Goal: Task Accomplishment & Management: Complete application form

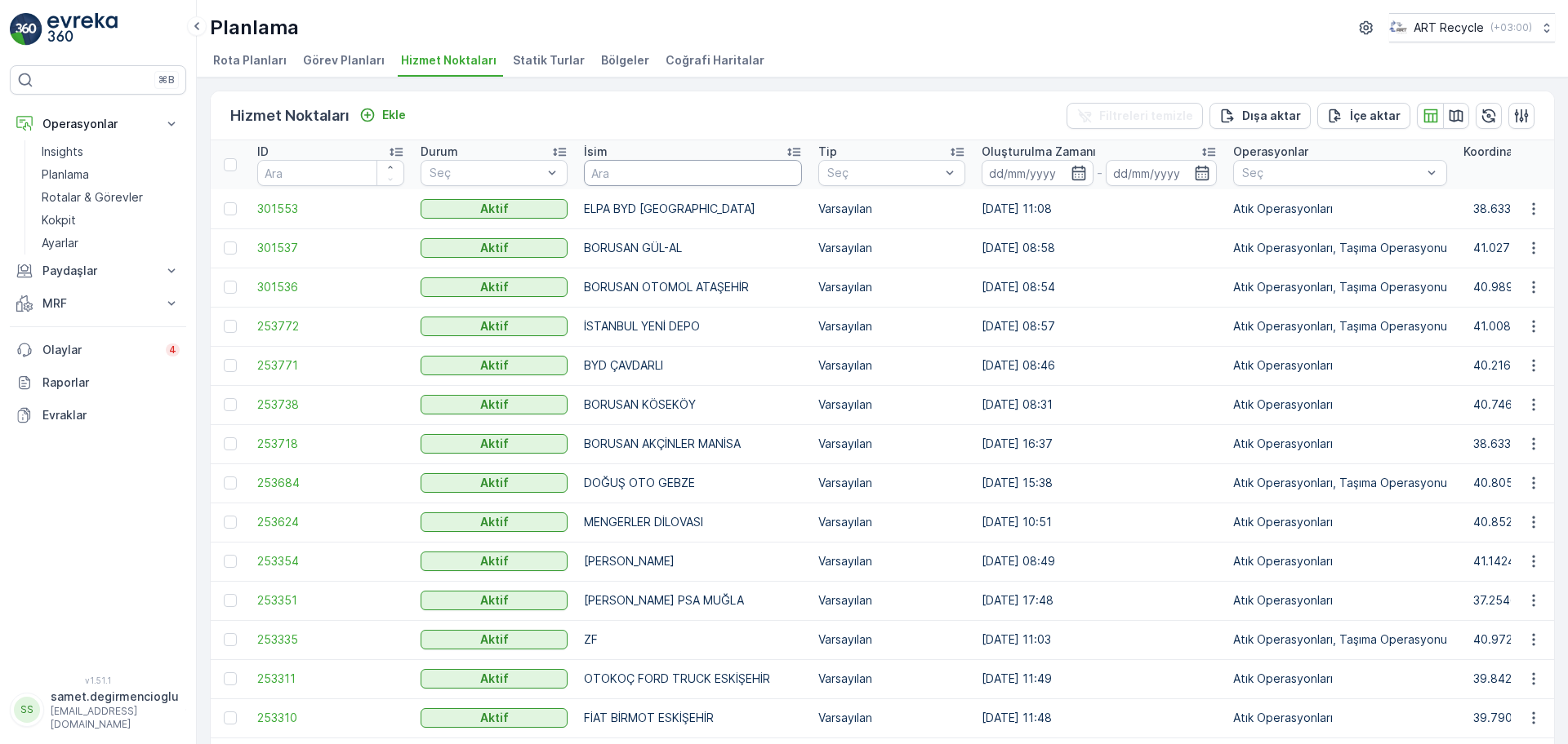
click at [633, 168] on input "text" at bounding box center [693, 173] width 218 height 27
type input "atıksa"
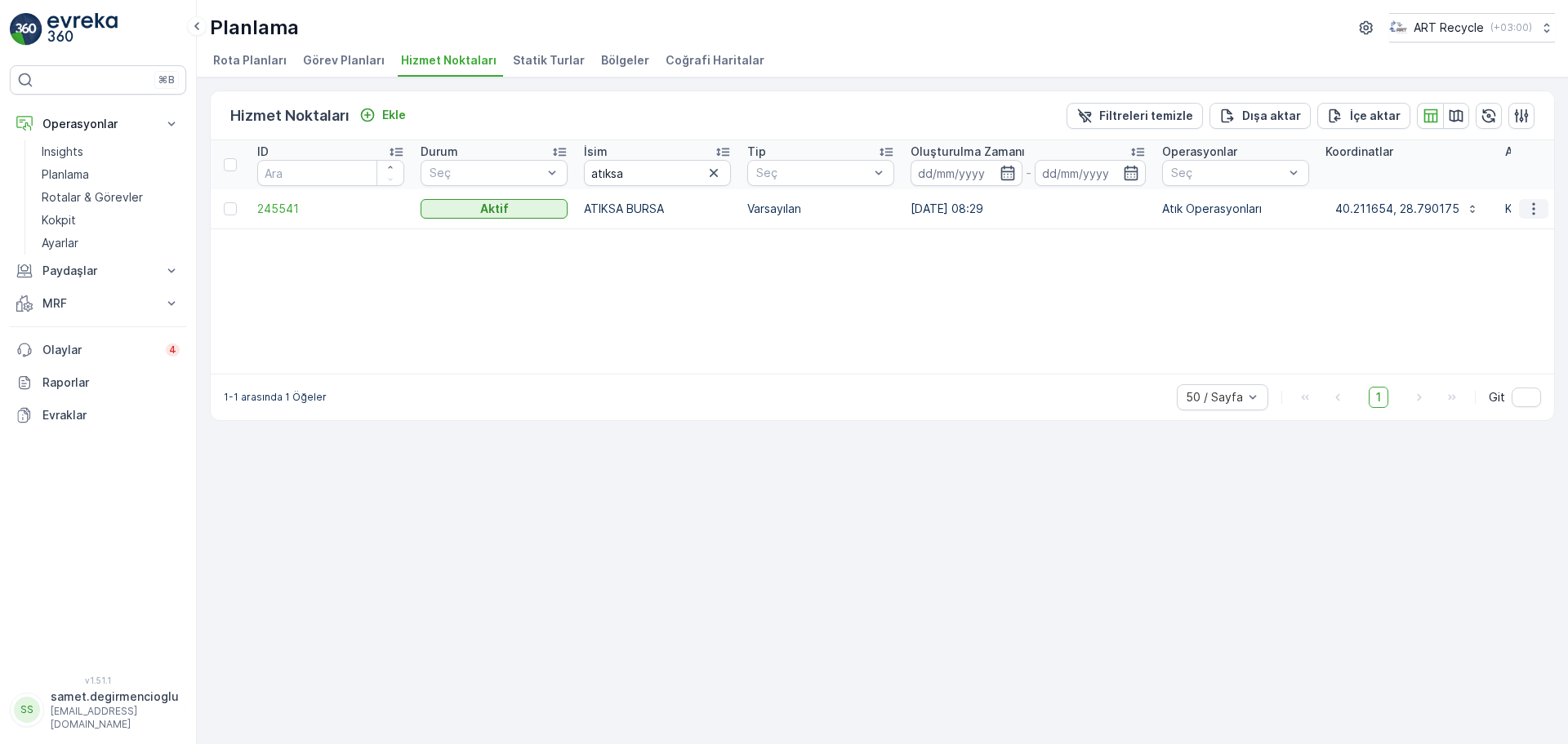
click at [1533, 209] on icon "button" at bounding box center [1533, 208] width 3 height 12
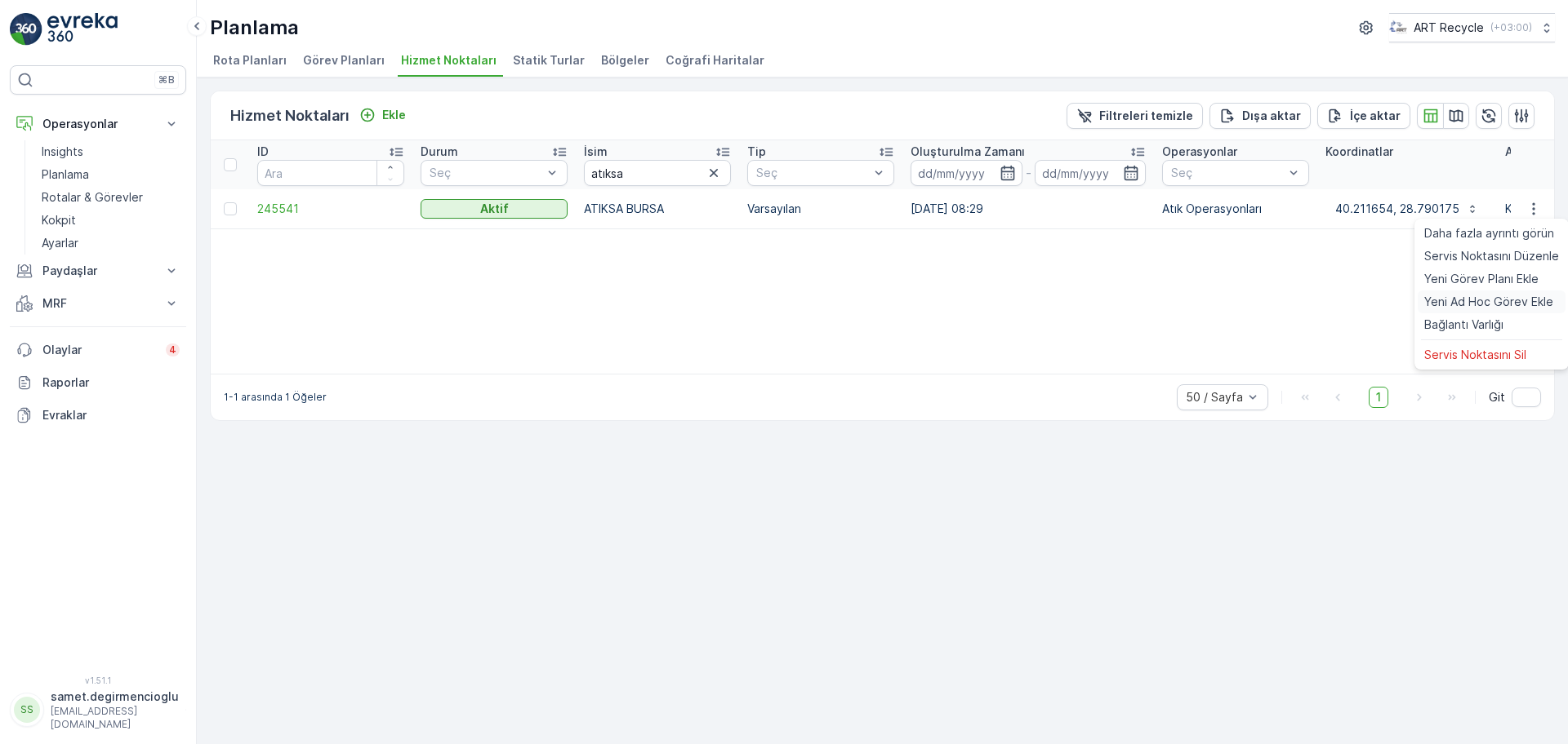
click at [1474, 295] on span "Yeni Ad Hoc Görev Ekle" at bounding box center [1488, 301] width 129 height 16
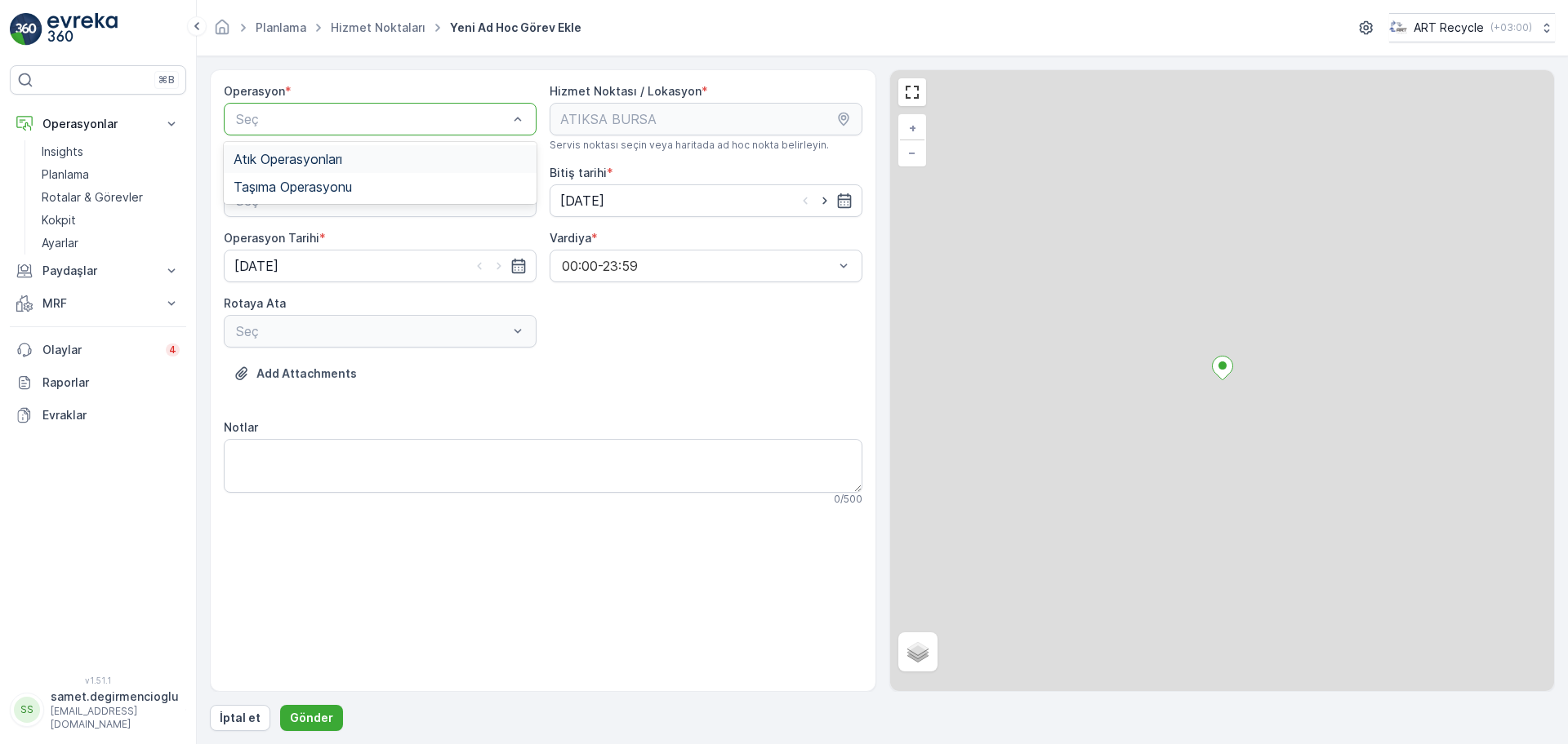
click at [299, 151] on span "Atık Operasyonları" at bounding box center [288, 159] width 109 height 15
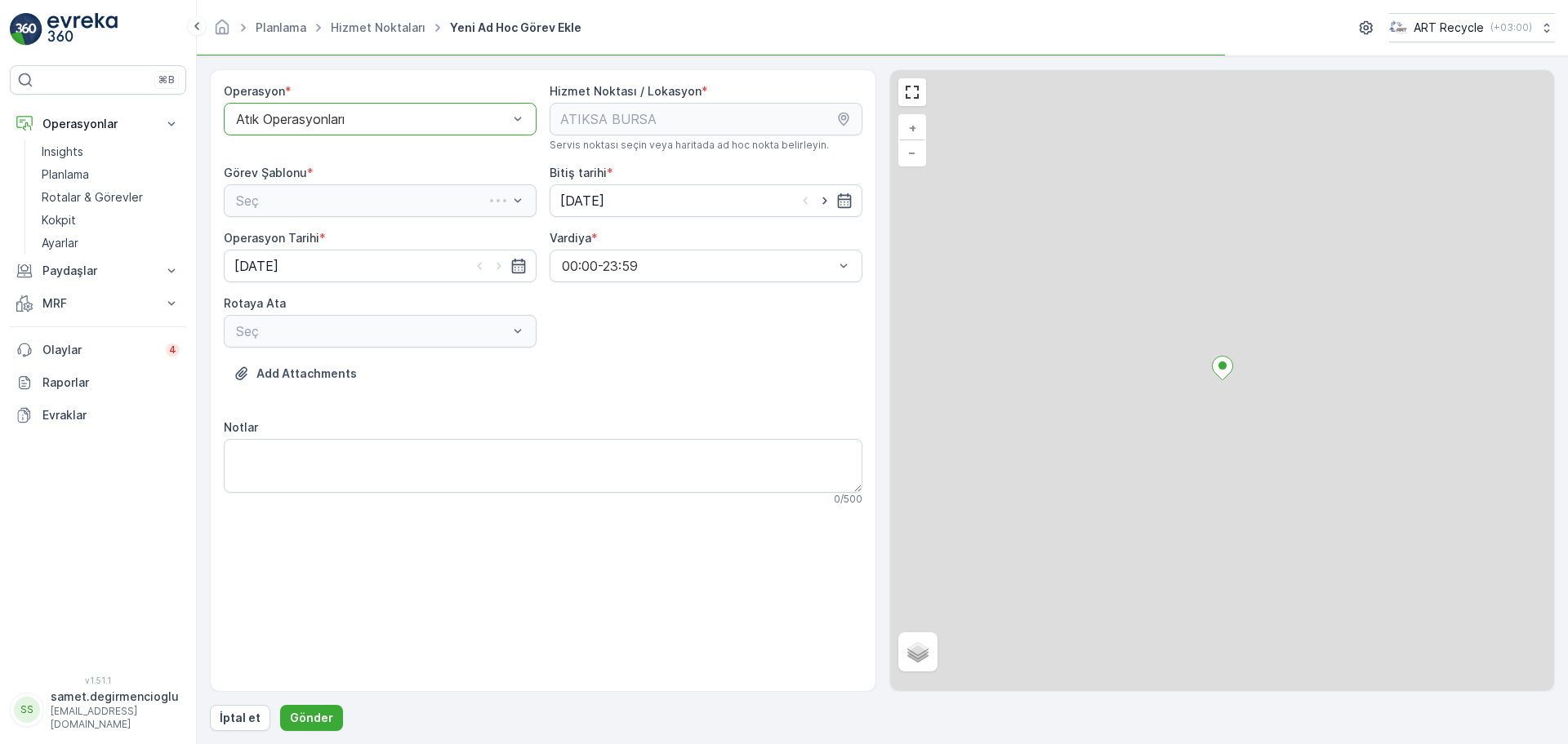
click at [299, 191] on div "Seç" at bounding box center [380, 201] width 312 height 32
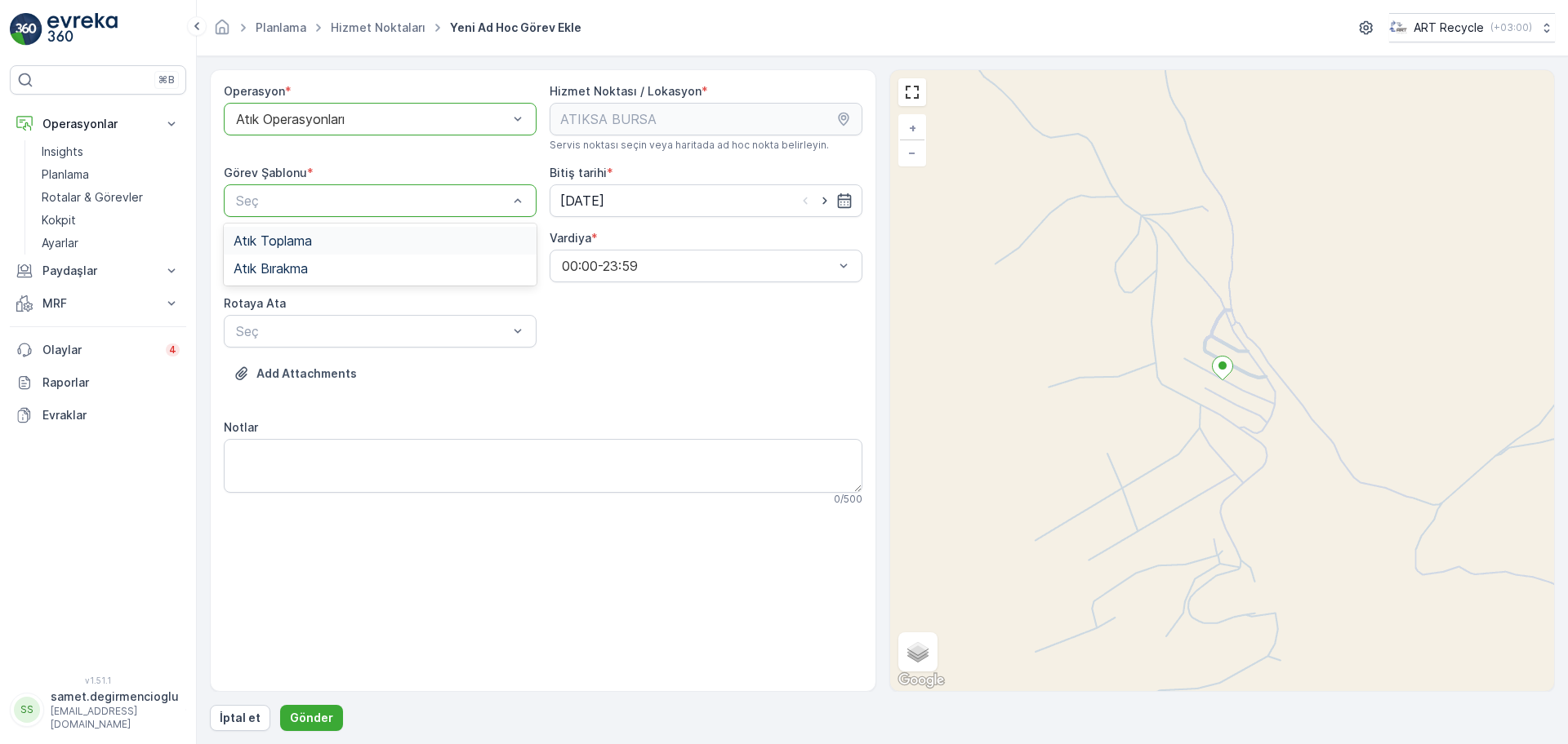
click at [297, 234] on span "Atık Toplama" at bounding box center [273, 241] width 79 height 15
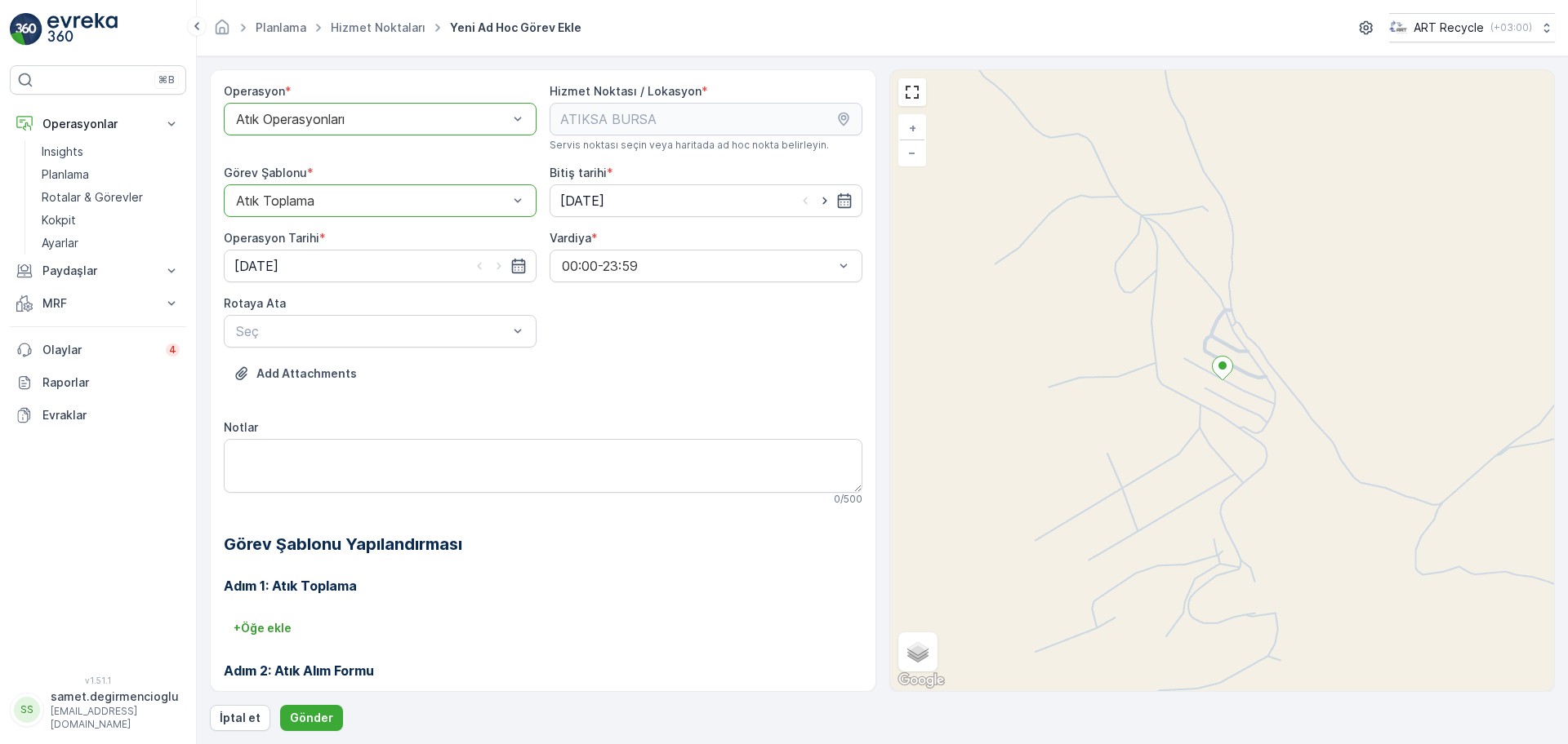
click at [305, 207] on div at bounding box center [371, 201] width 276 height 15
click at [313, 265] on div "Atık Bırakma" at bounding box center [381, 269] width 294 height 15
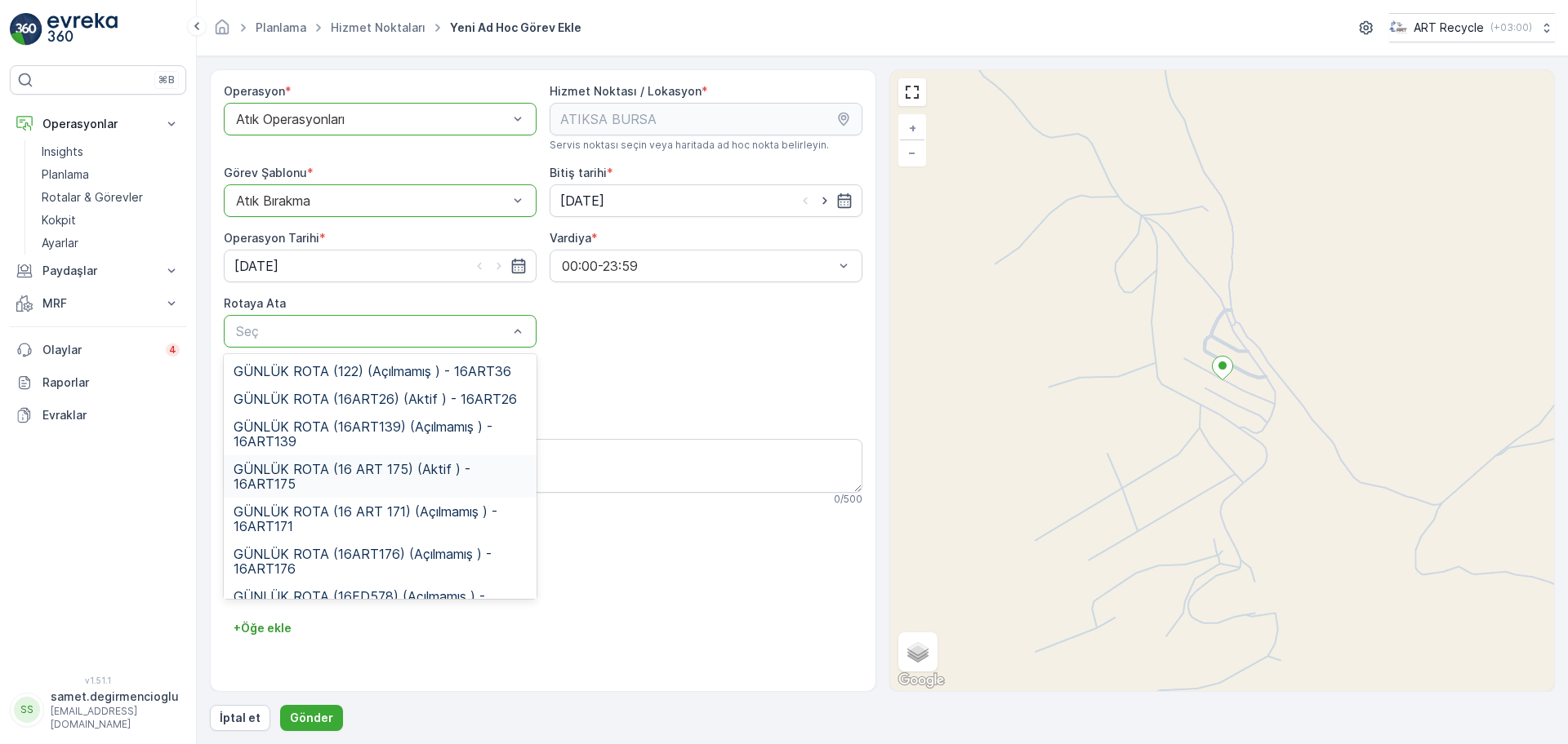
click at [347, 469] on span "GÜNLÜK ROTA (16 ART 175) (Aktif ) - 16ART175" at bounding box center [381, 476] width 294 height 29
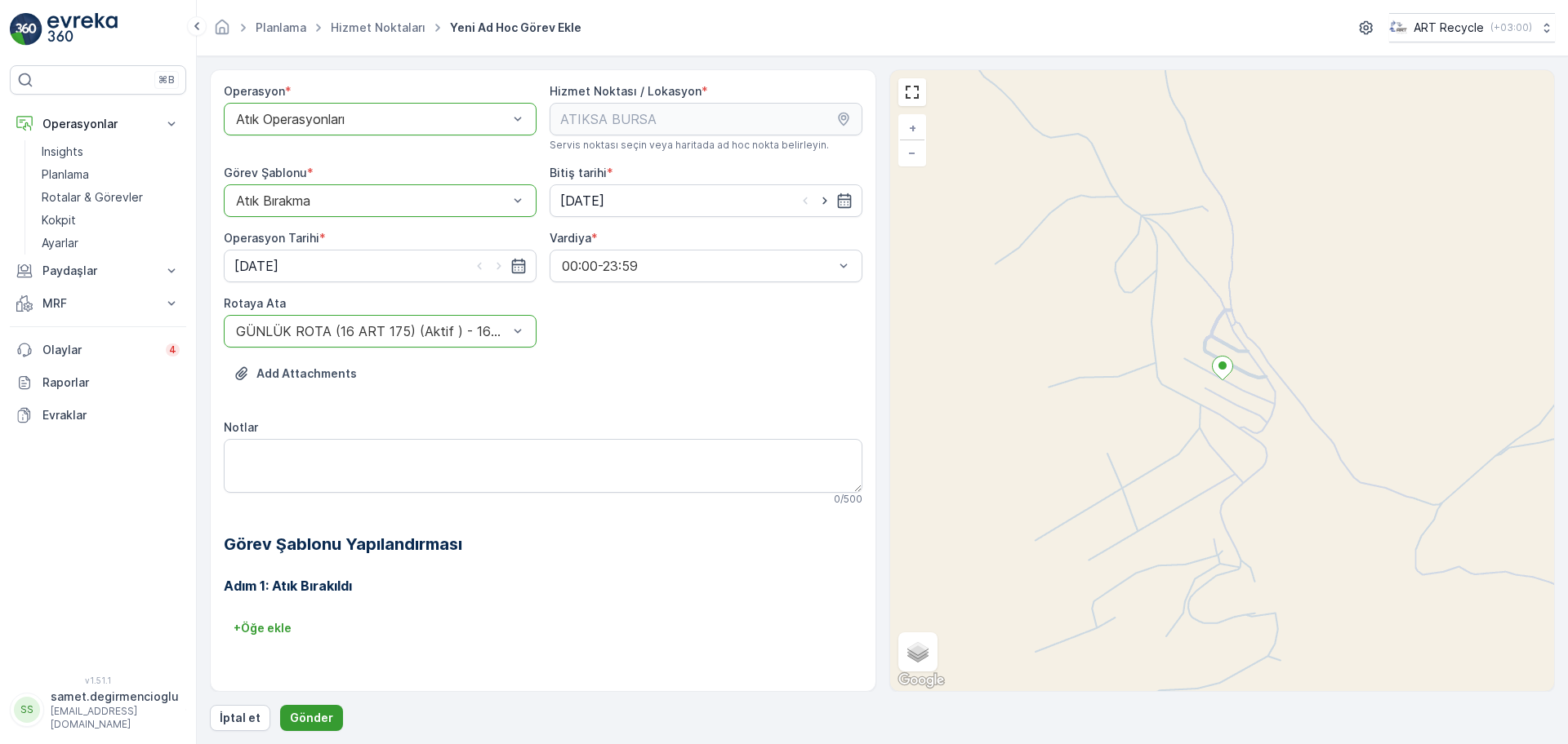
click at [296, 715] on p "Gönder" at bounding box center [312, 717] width 44 height 16
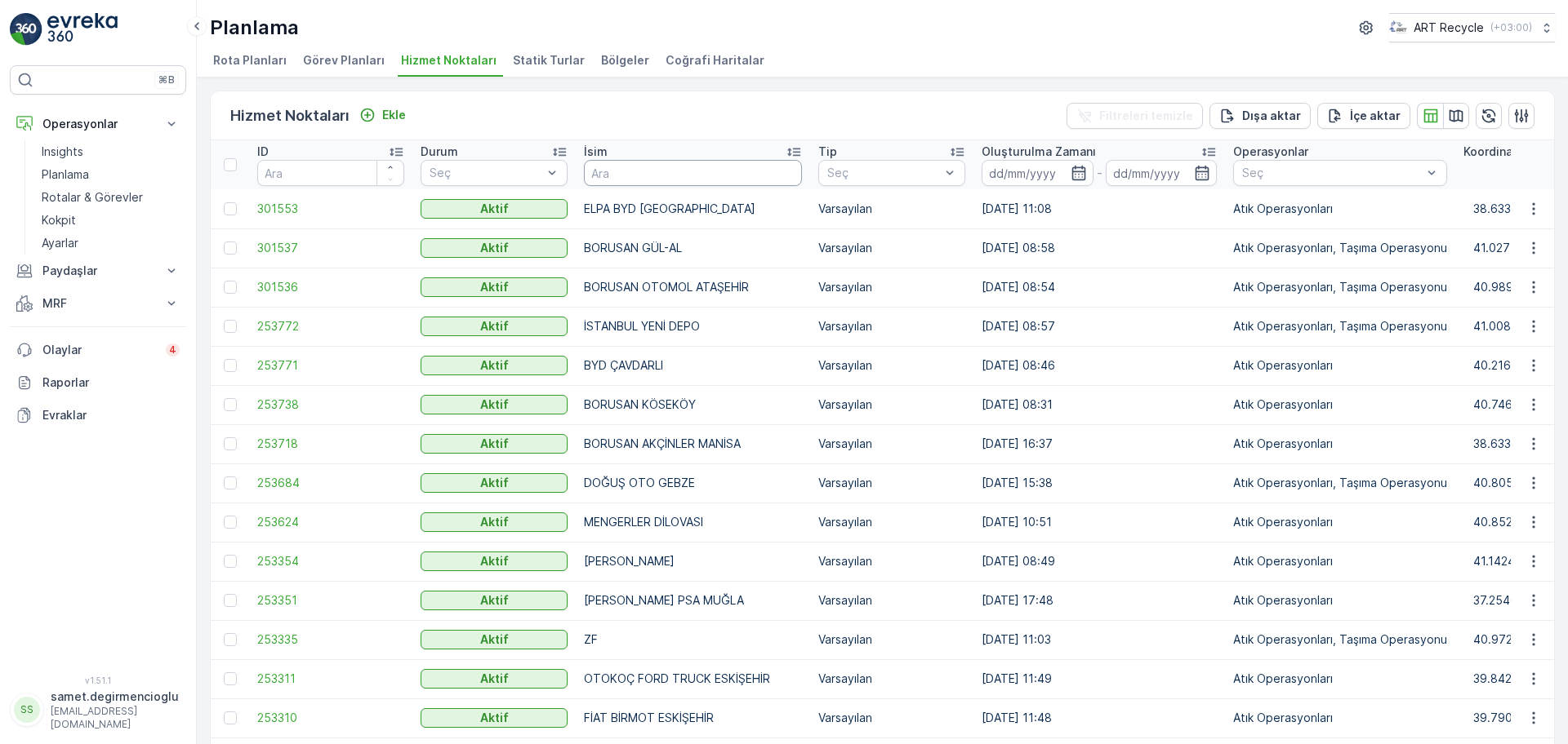
click at [649, 181] on input "text" at bounding box center [693, 173] width 218 height 27
type input "ANADOLU MET"
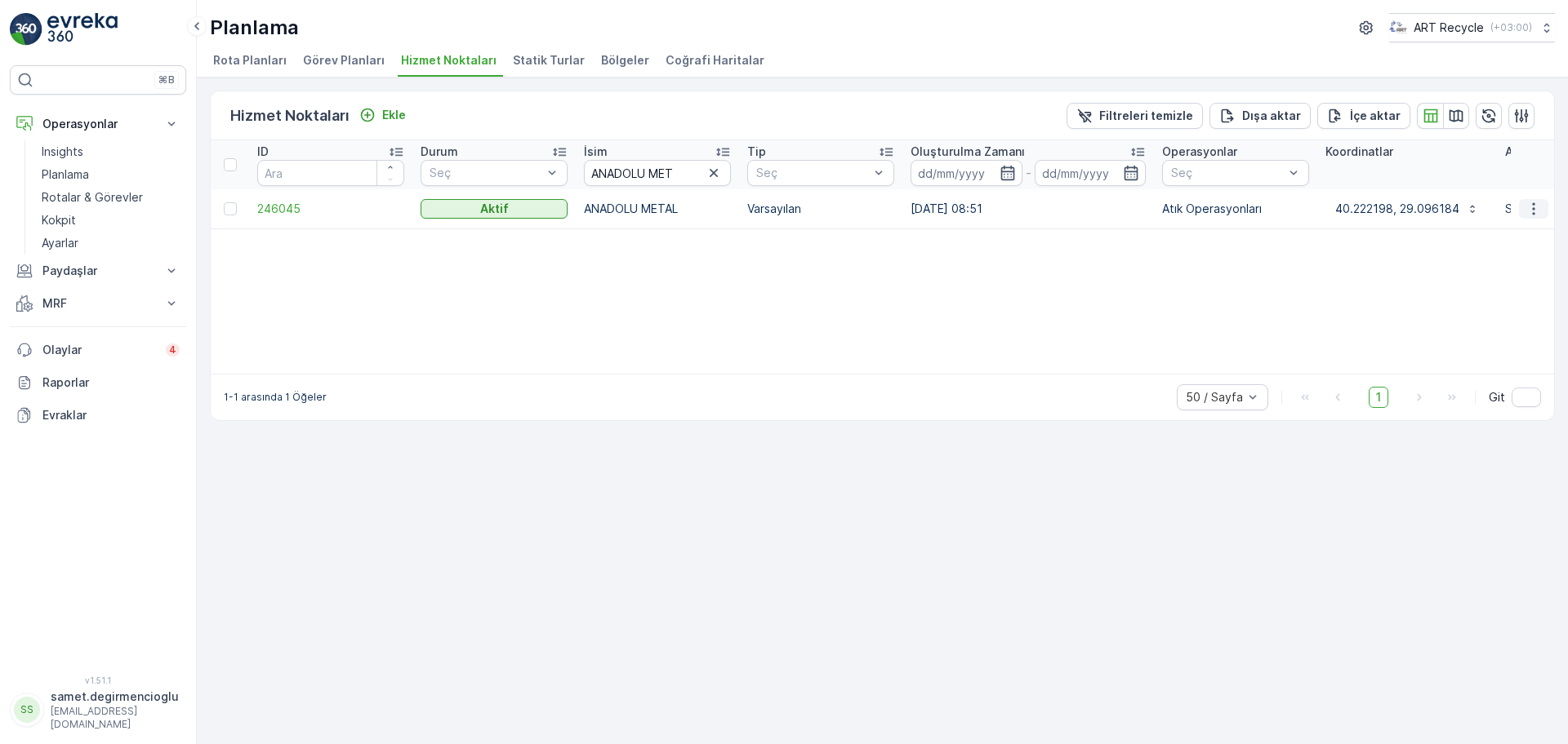
click at [1537, 213] on icon "button" at bounding box center [1533, 208] width 16 height 16
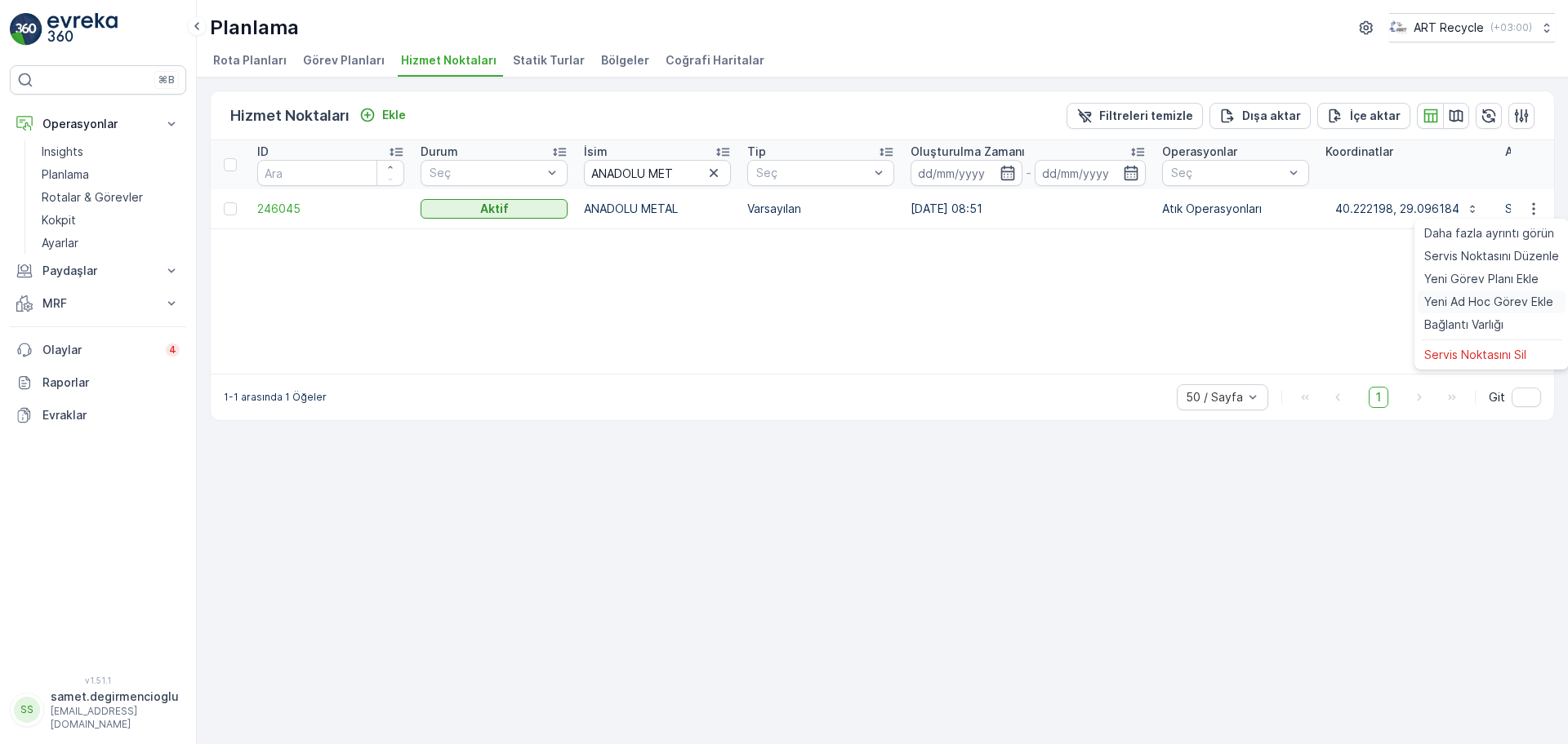
click at [1489, 297] on span "Yeni Ad Hoc Görev Ekle" at bounding box center [1488, 301] width 129 height 16
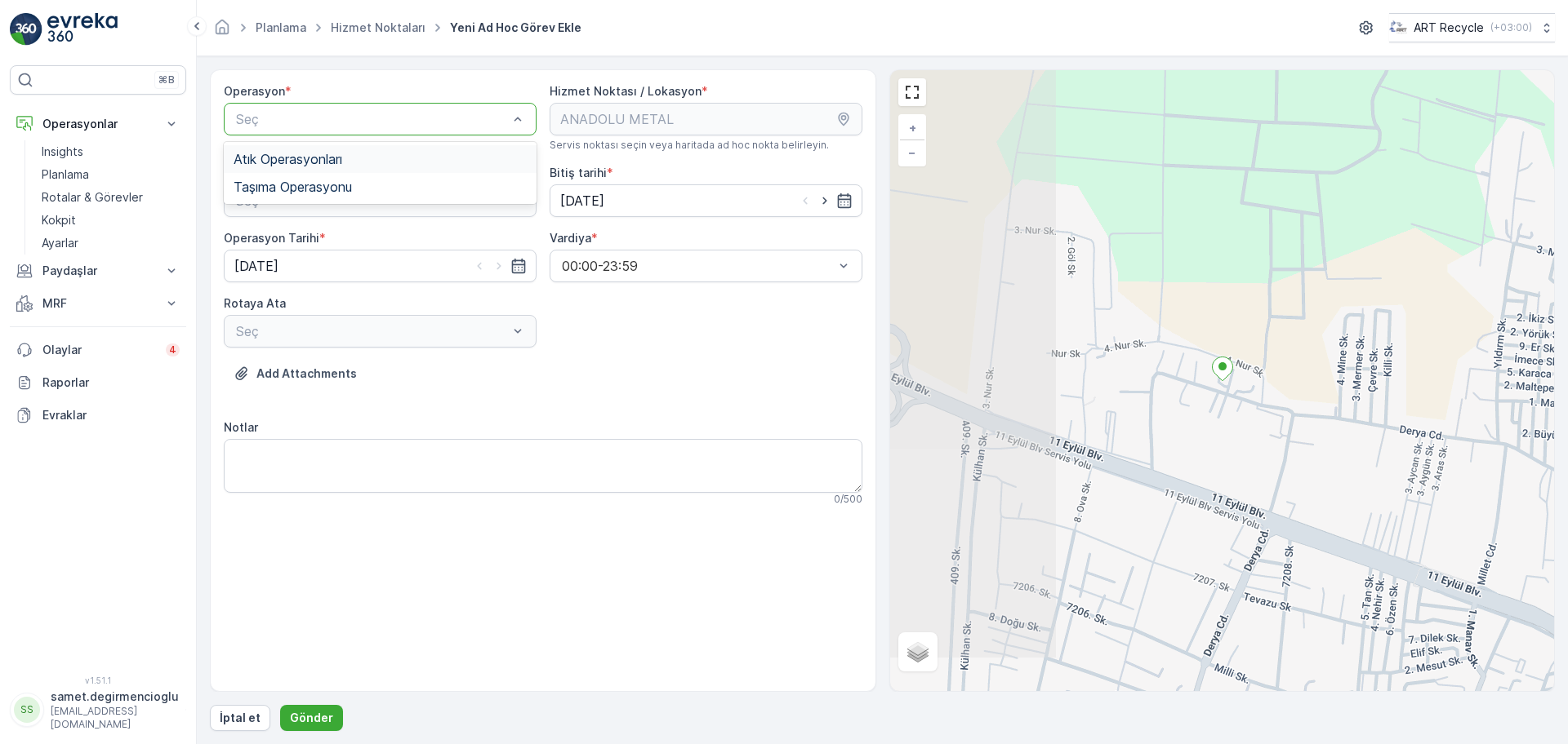
click at [353, 157] on div "Atık Operasyonları" at bounding box center [381, 159] width 294 height 15
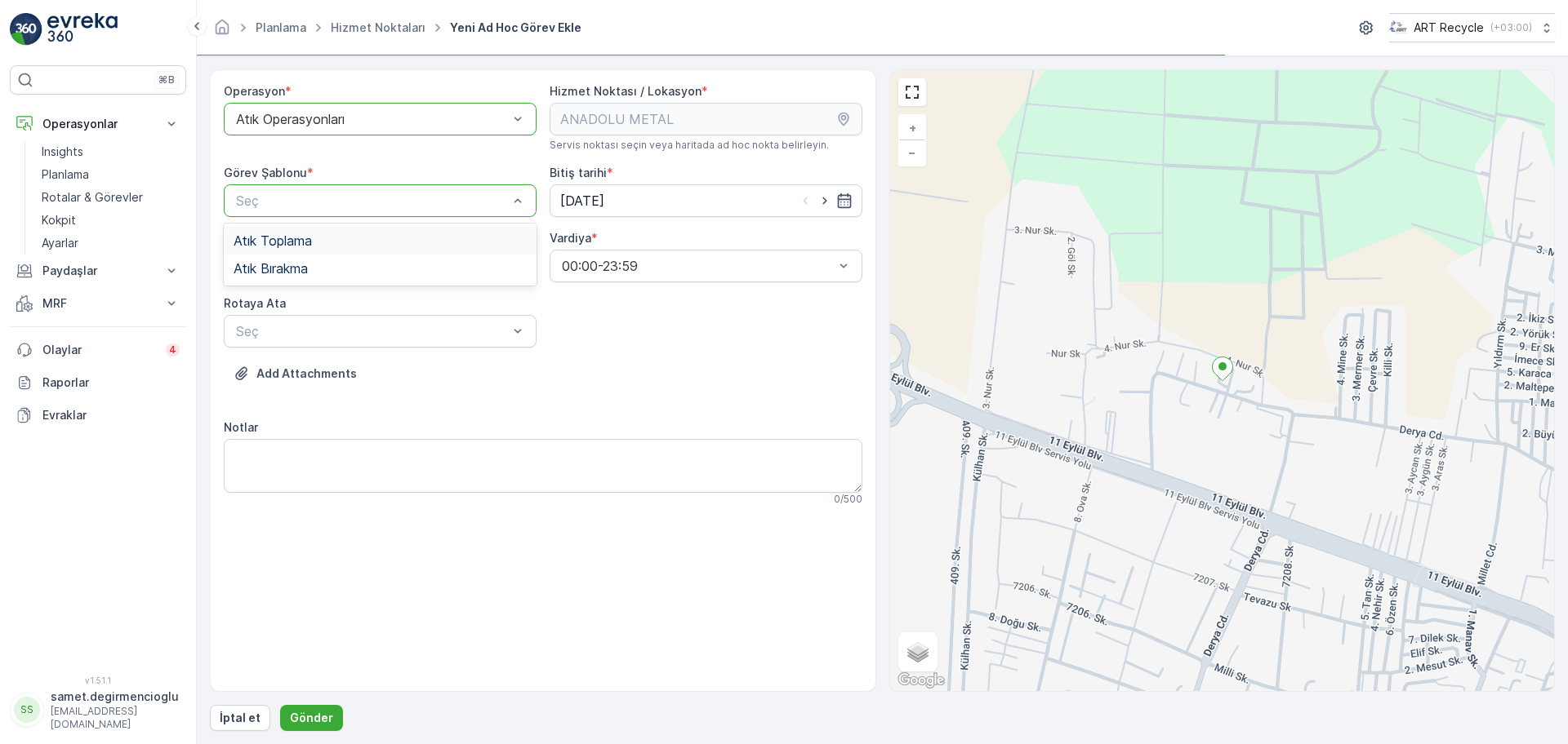
click at [344, 234] on div "Atık Toplama" at bounding box center [381, 241] width 294 height 15
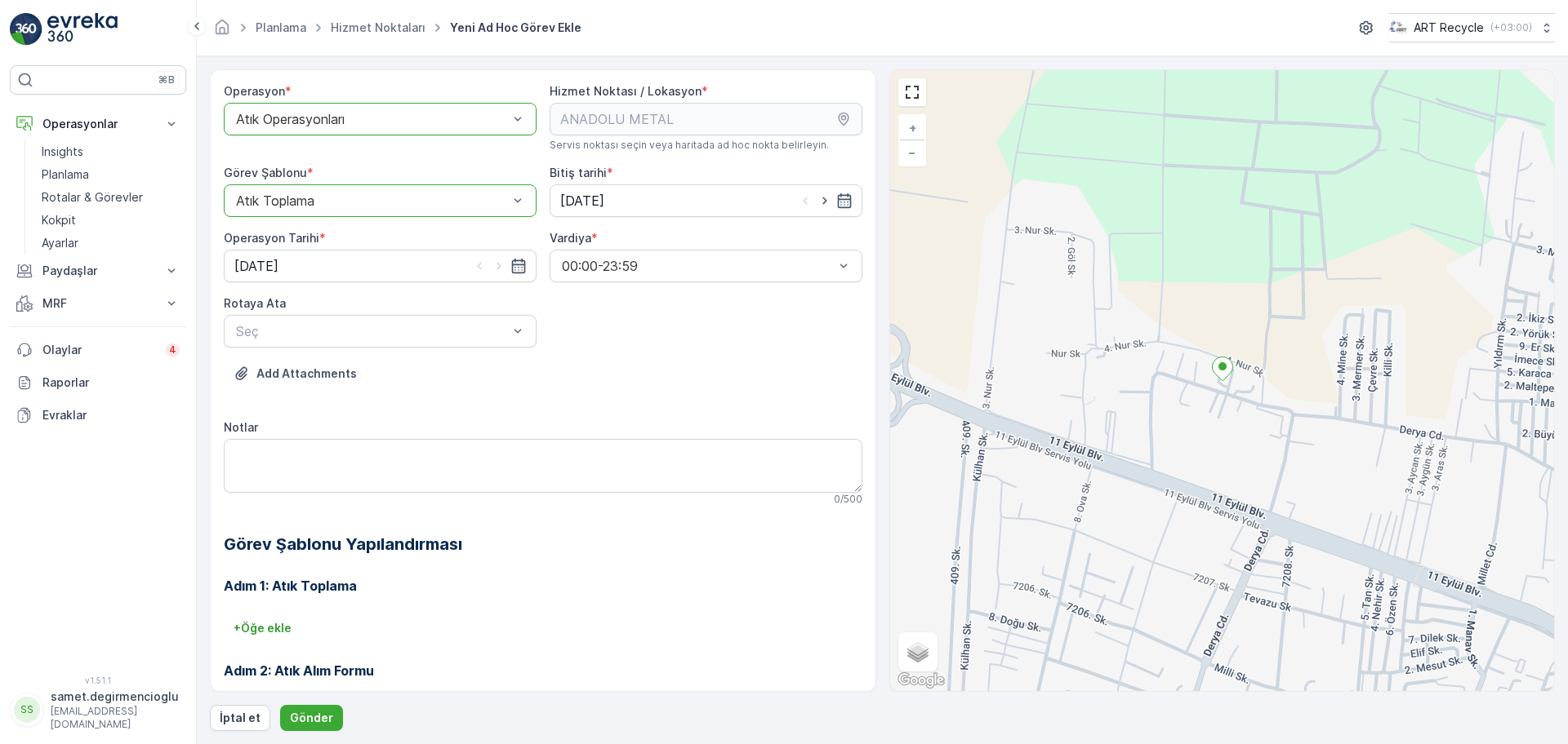
click at [330, 110] on div "Atık Operasyonları" at bounding box center [380, 119] width 312 height 32
click at [332, 156] on span "Atık Operasyonları" at bounding box center [288, 159] width 109 height 15
click at [336, 205] on div at bounding box center [371, 201] width 276 height 15
click at [315, 268] on div "Atık Bırakma" at bounding box center [381, 269] width 294 height 15
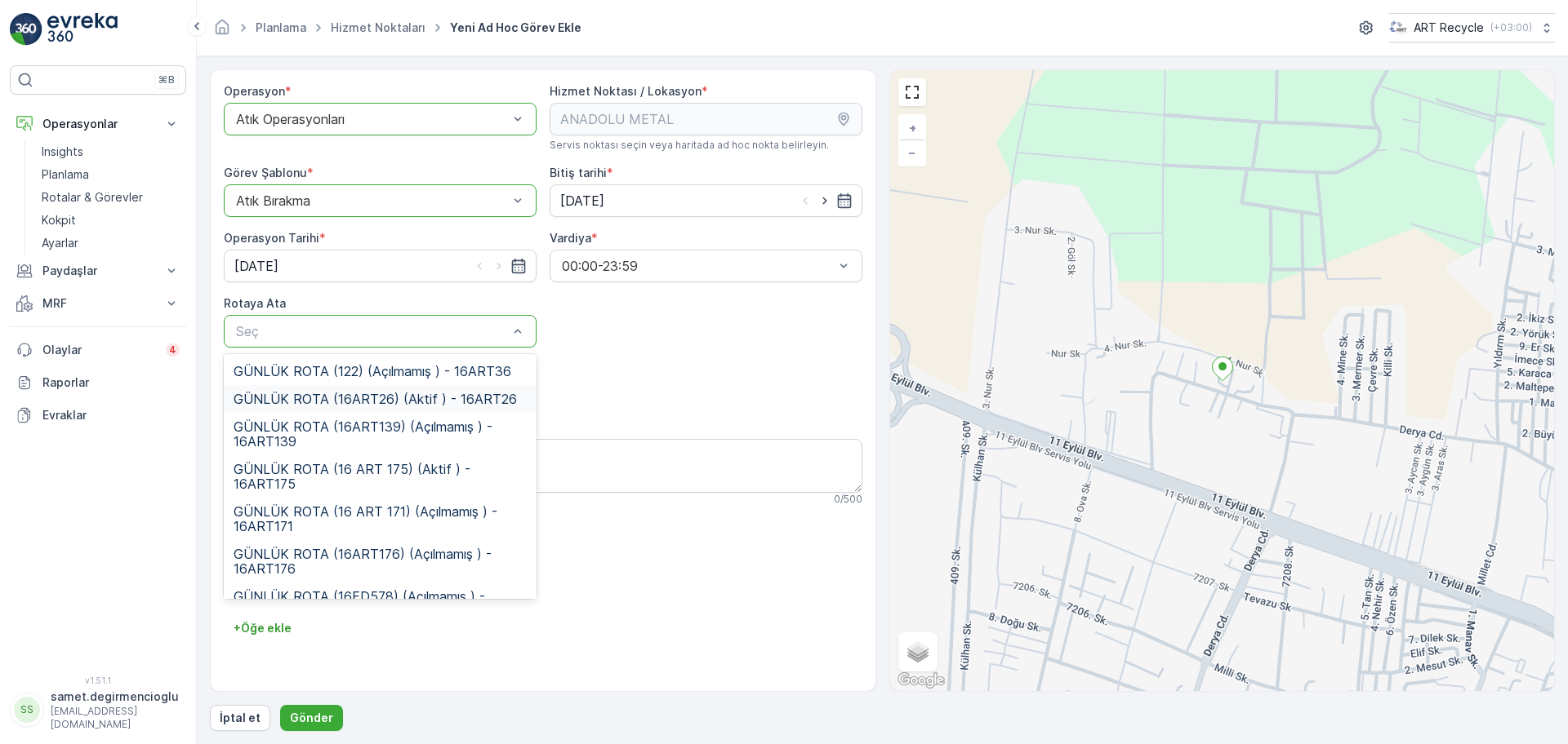
click at [443, 401] on span "GÜNLÜK ROTA (16ART26) (Aktif ) - 16ART26" at bounding box center [375, 399] width 283 height 15
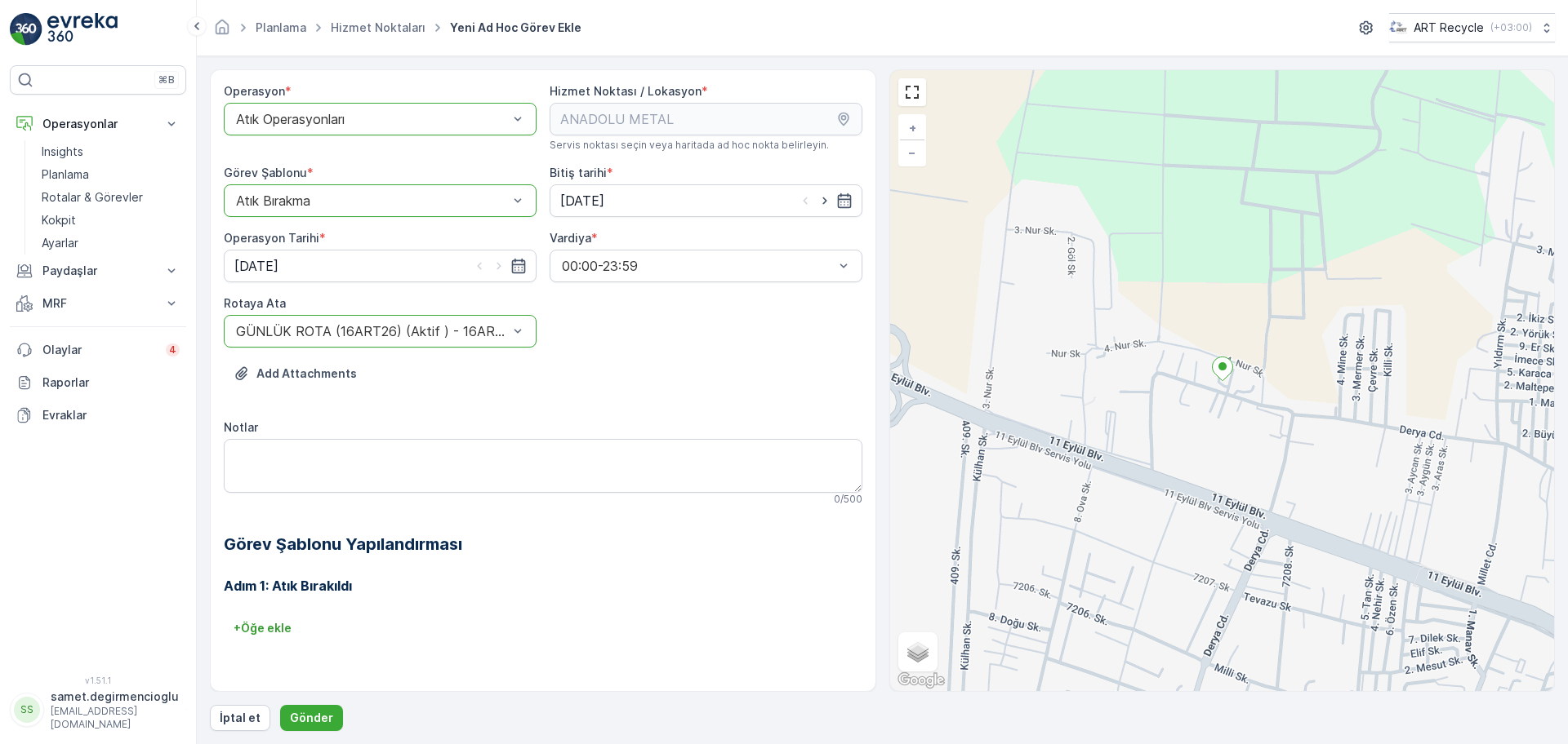
click at [610, 406] on div "Add Attachments" at bounding box center [543, 383] width 638 height 45
click at [303, 718] on p "Gönder" at bounding box center [312, 717] width 44 height 16
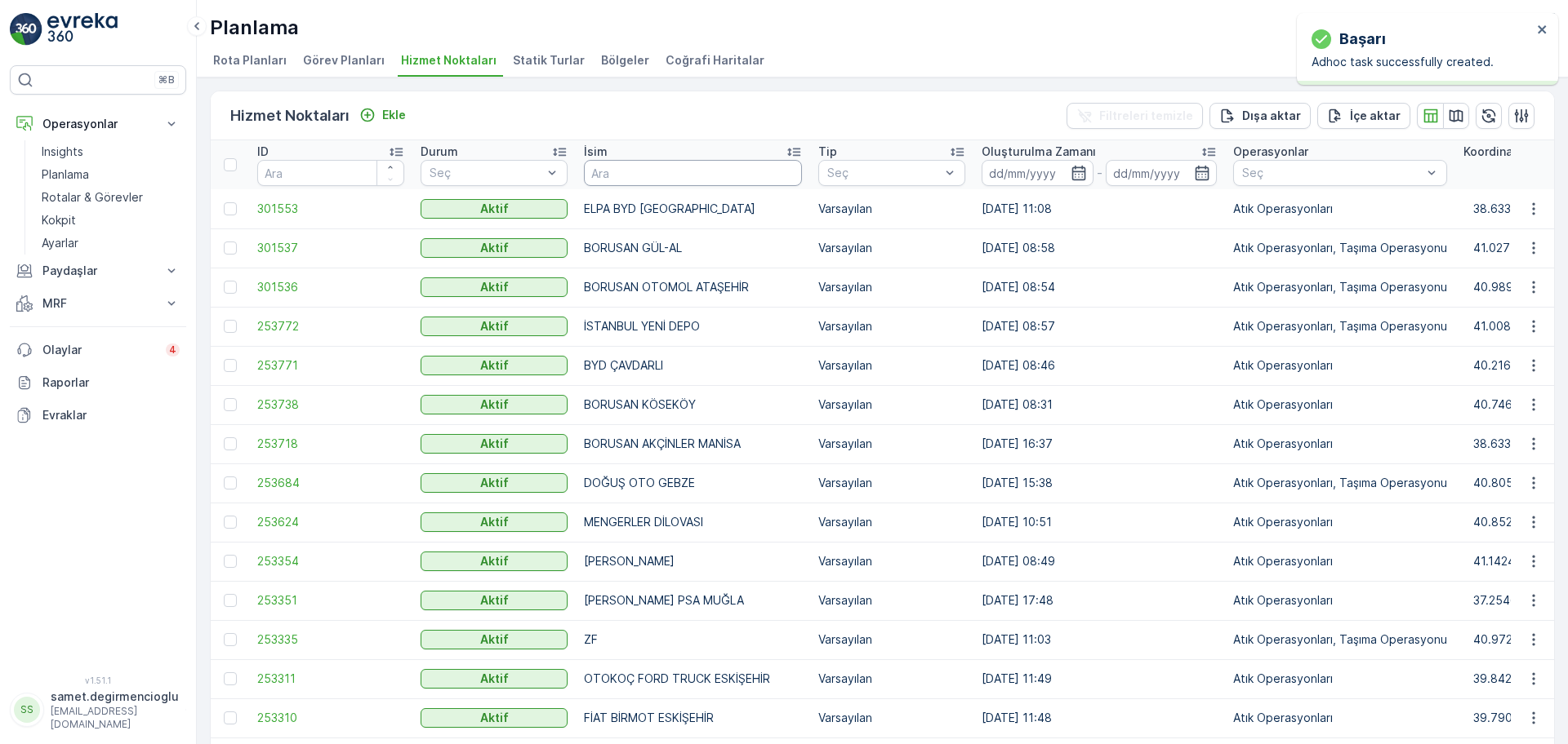
click at [705, 171] on input "text" at bounding box center [693, 173] width 218 height 27
type input "BARAKFA"
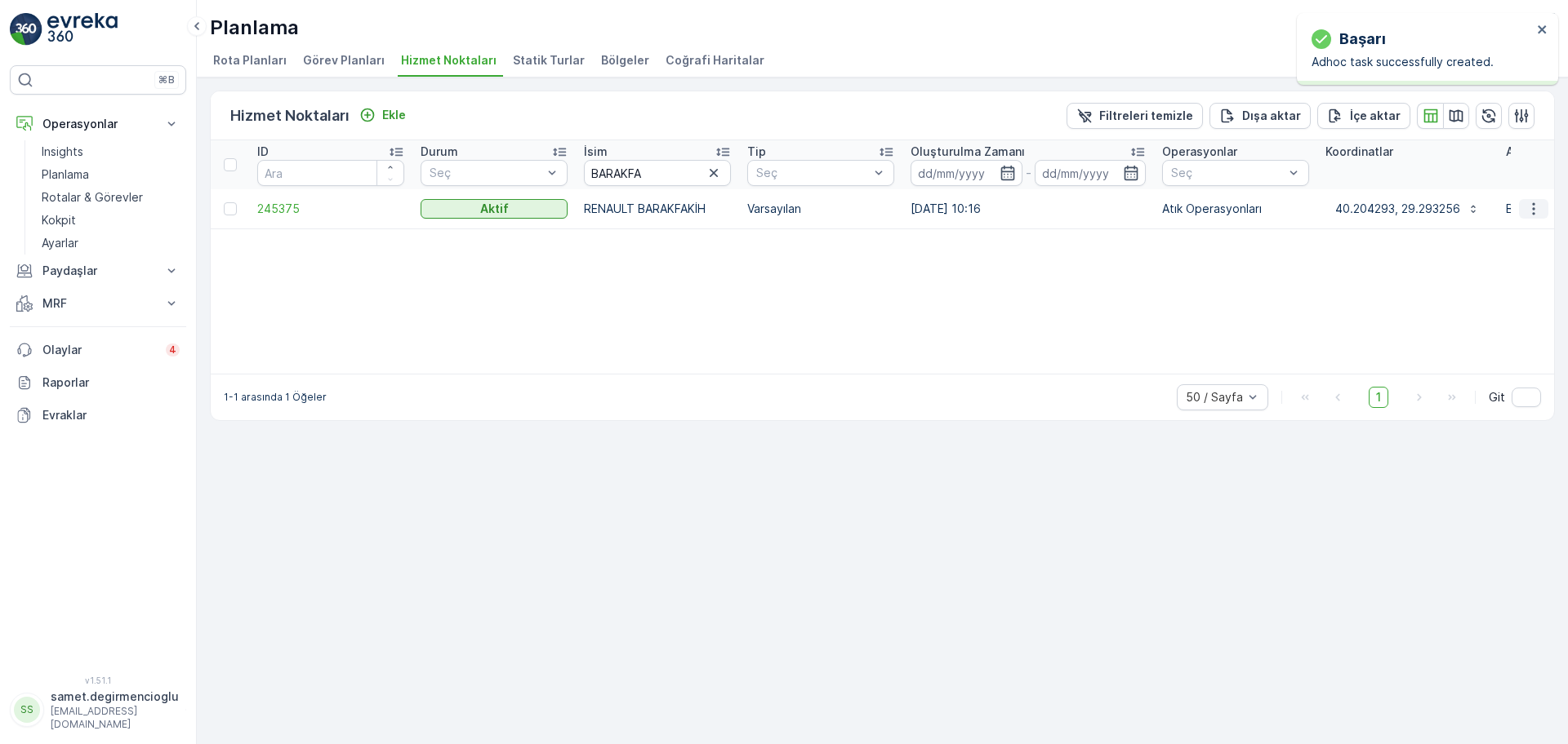
click at [1525, 201] on icon "button" at bounding box center [1533, 208] width 16 height 16
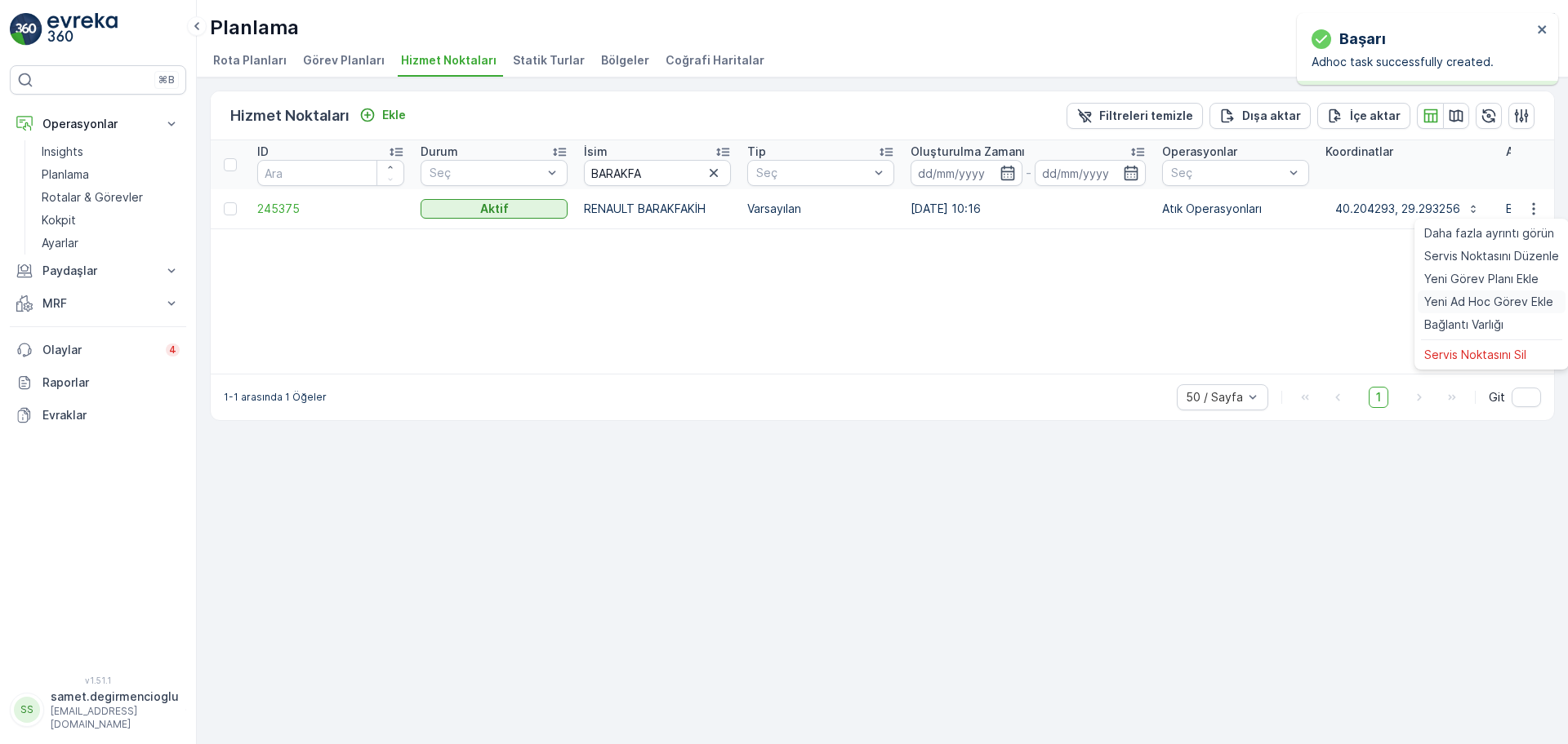
click at [1456, 298] on span "Yeni Ad Hoc Görev Ekle" at bounding box center [1488, 301] width 129 height 16
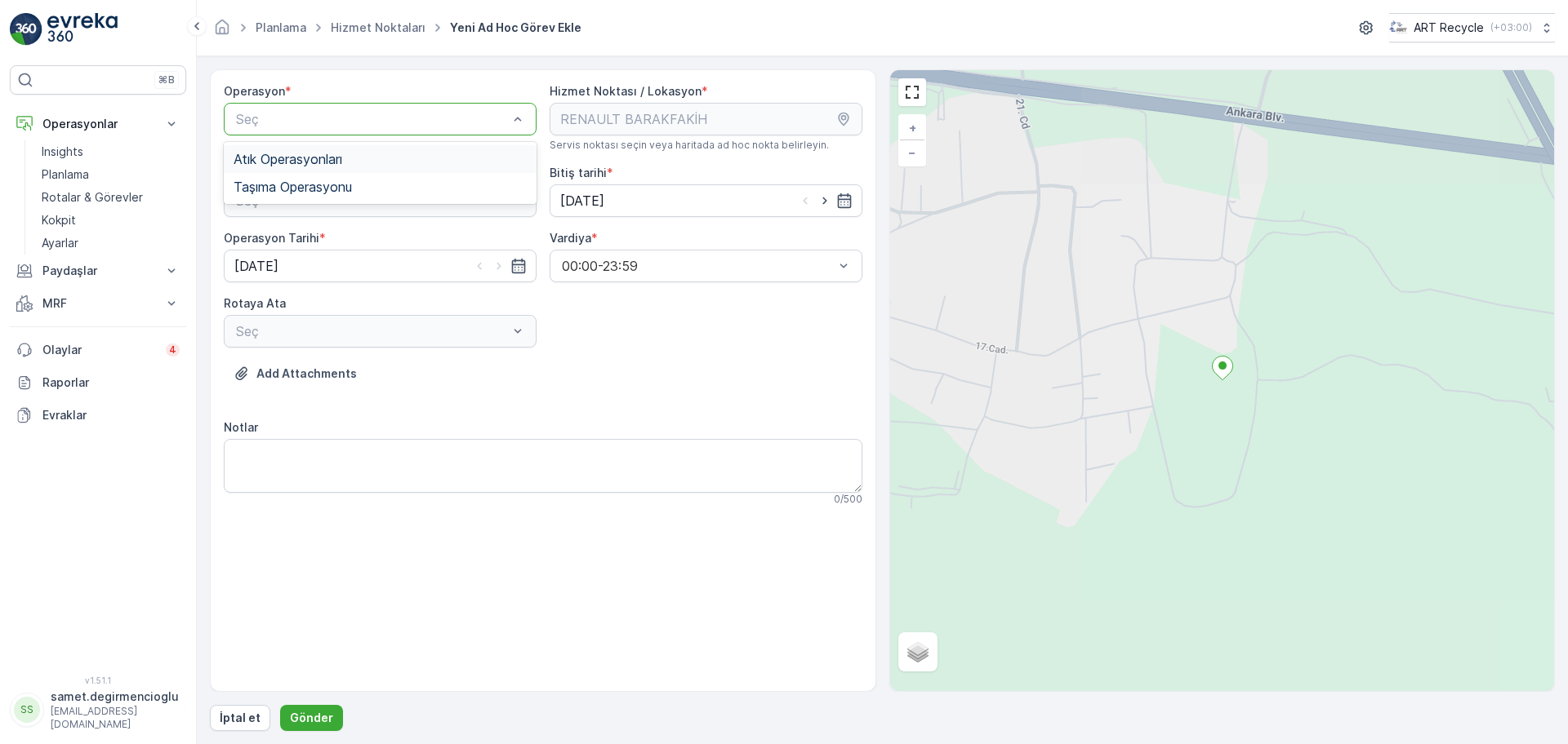
click at [321, 163] on span "Atık Operasyonları" at bounding box center [288, 159] width 109 height 15
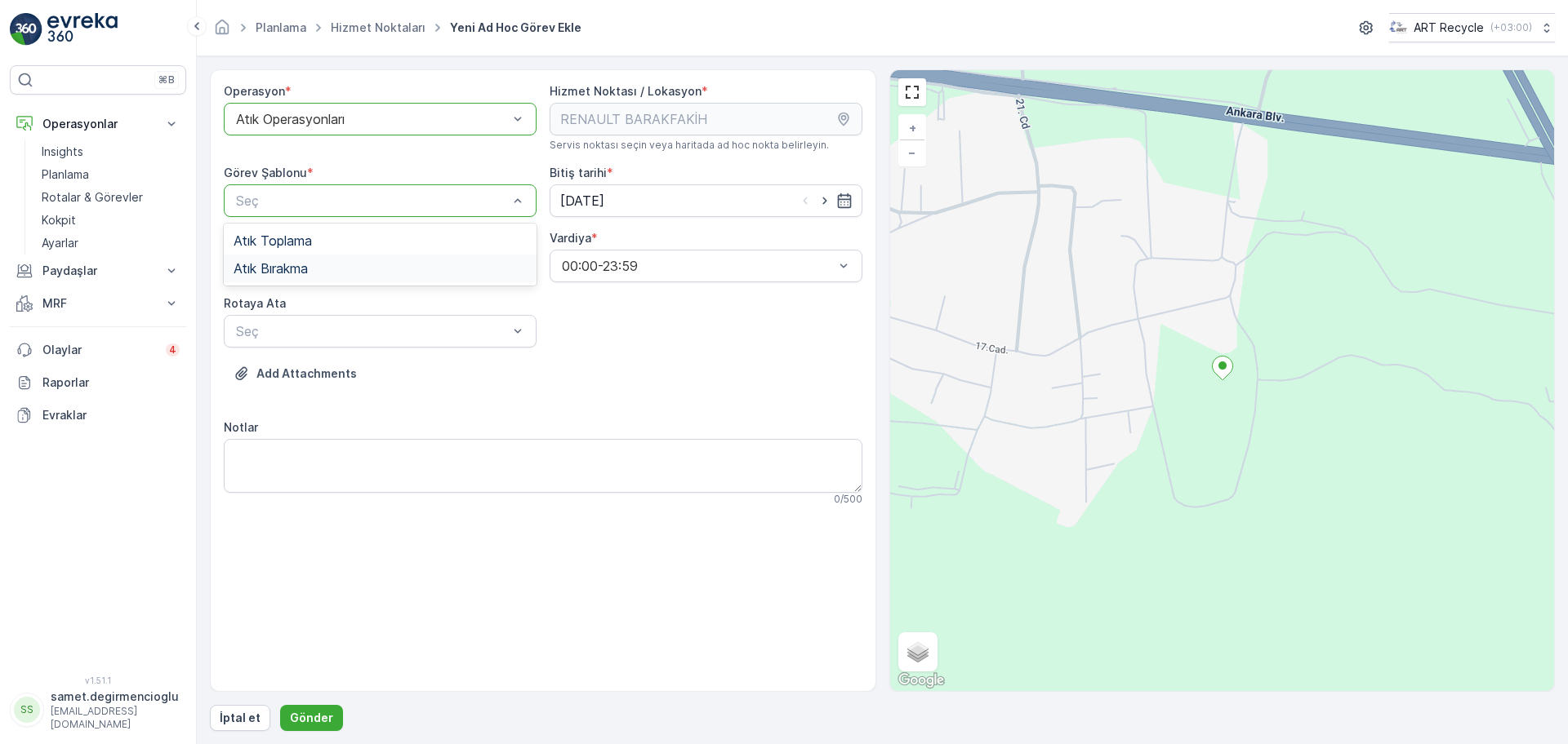
click at [309, 255] on div "Atık Bırakma" at bounding box center [380, 268] width 312 height 27
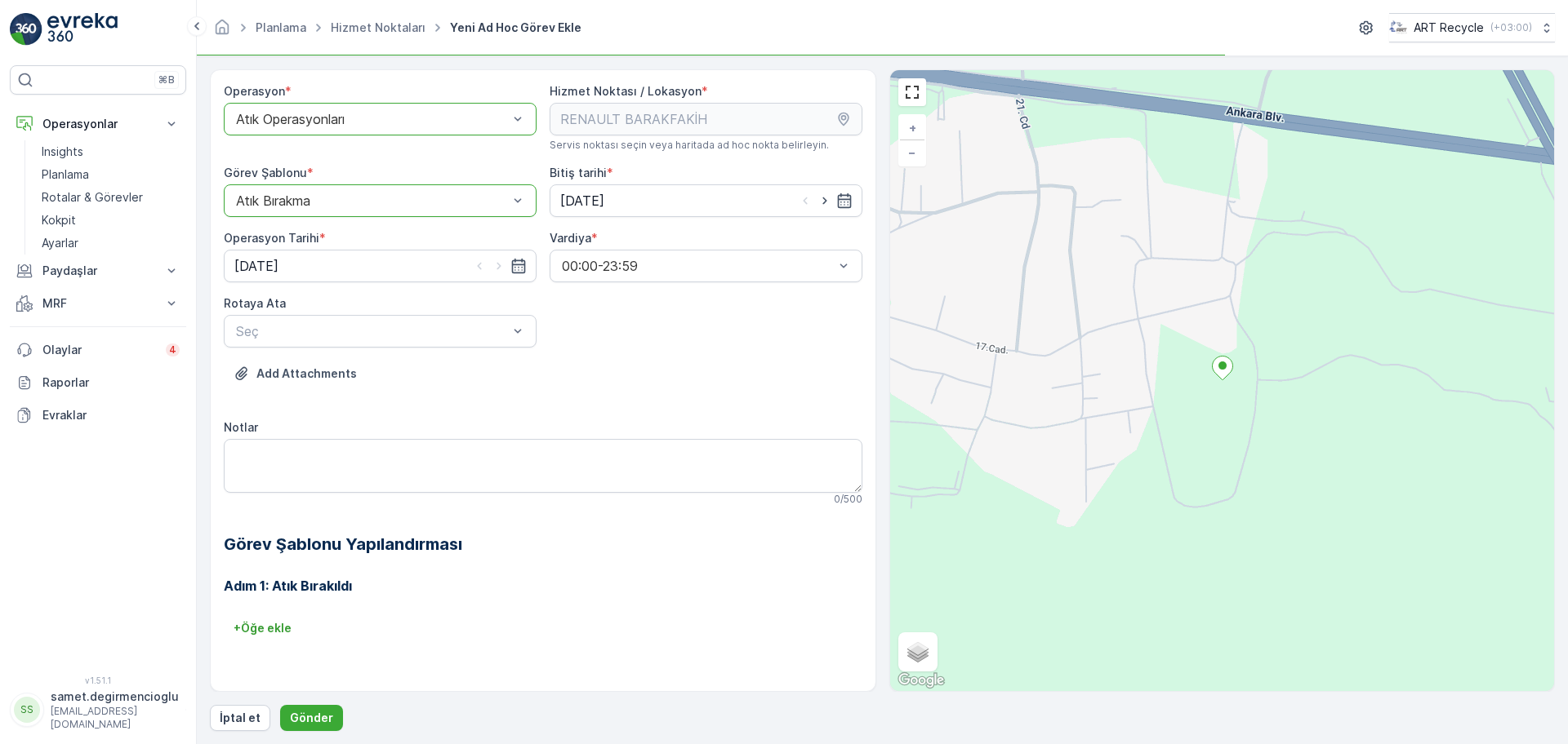
click at [309, 254] on input "[DATE]" at bounding box center [380, 266] width 312 height 32
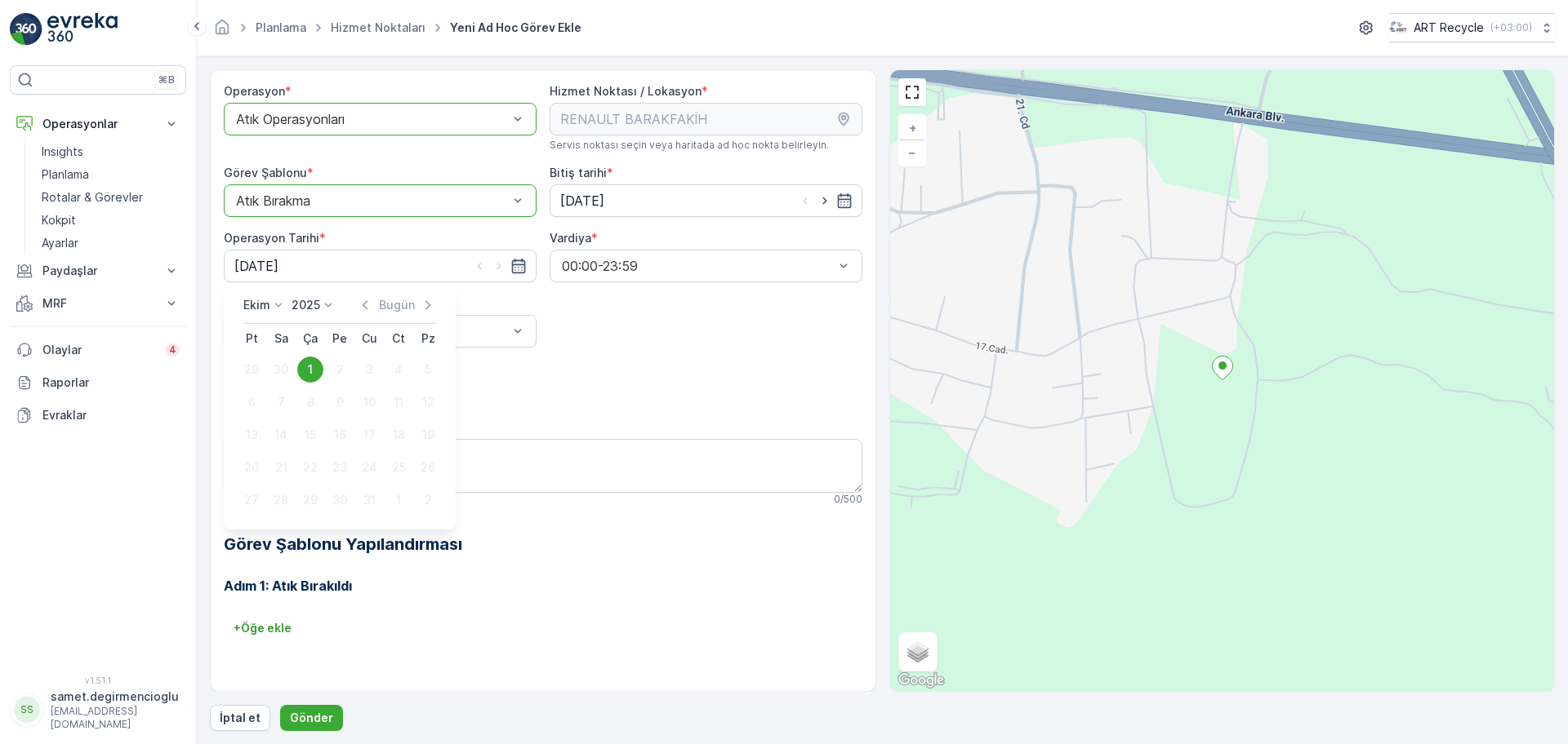
click at [312, 208] on div "Atık Bırakma" at bounding box center [380, 201] width 312 height 32
click at [297, 246] on span "Atık Toplama" at bounding box center [273, 241] width 79 height 15
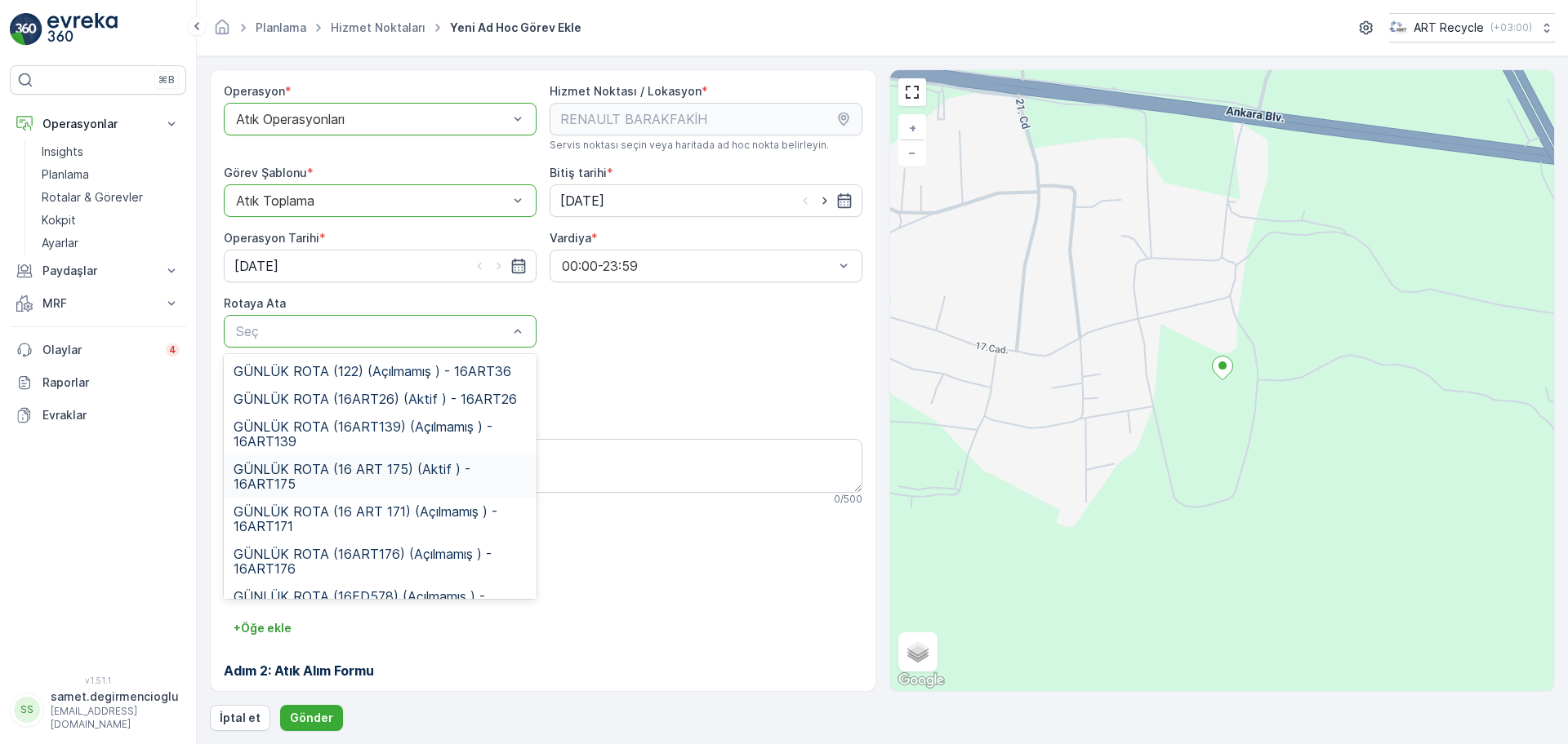
click at [363, 469] on span "GÜNLÜK ROTA (16 ART 175) (Aktif ) - 16ART175" at bounding box center [381, 476] width 294 height 29
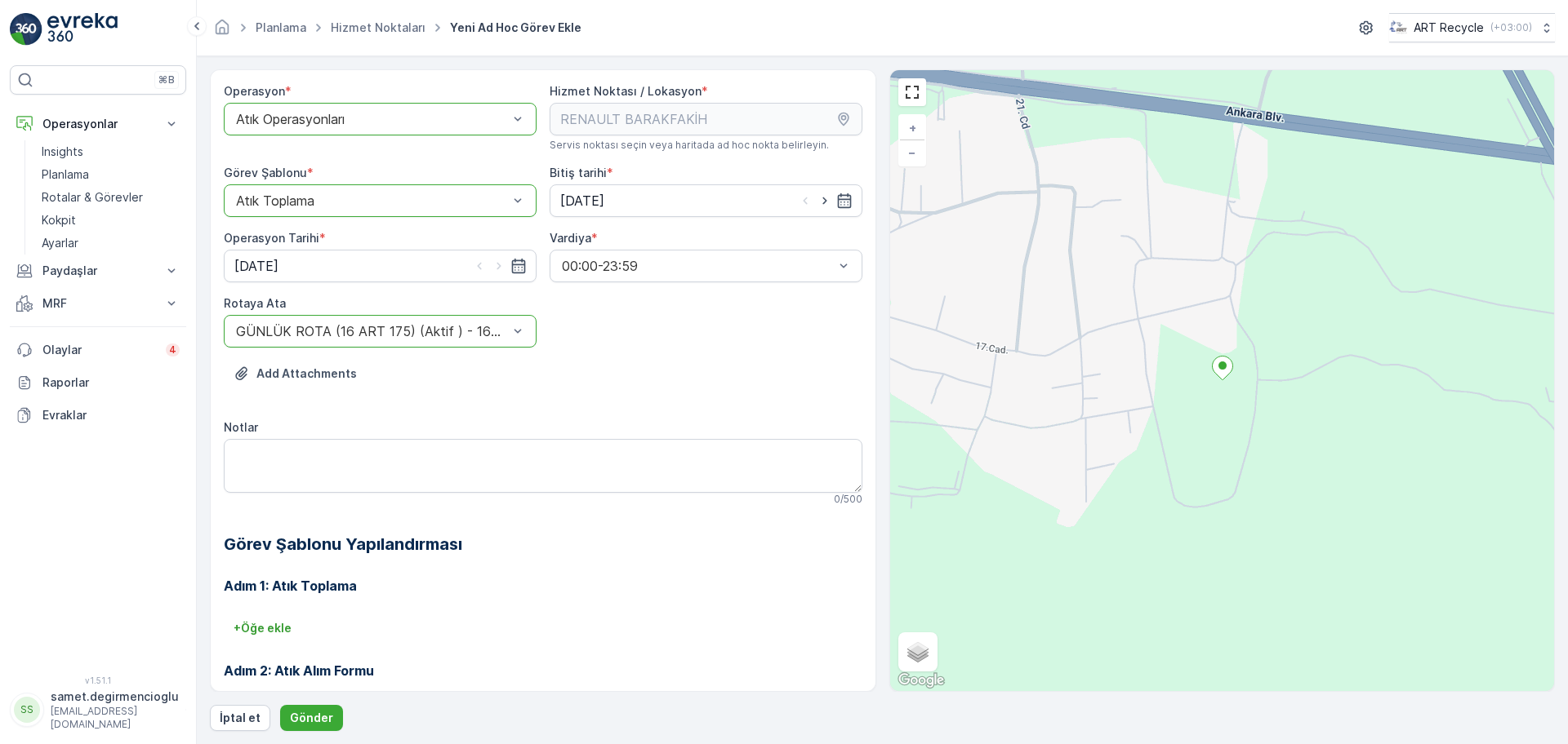
click at [579, 395] on div "Add Attachments" at bounding box center [543, 383] width 638 height 45
click at [451, 323] on div "GÜNLÜK ROTA (16 ART 175) (Aktif ) - 16ART175" at bounding box center [380, 331] width 312 height 32
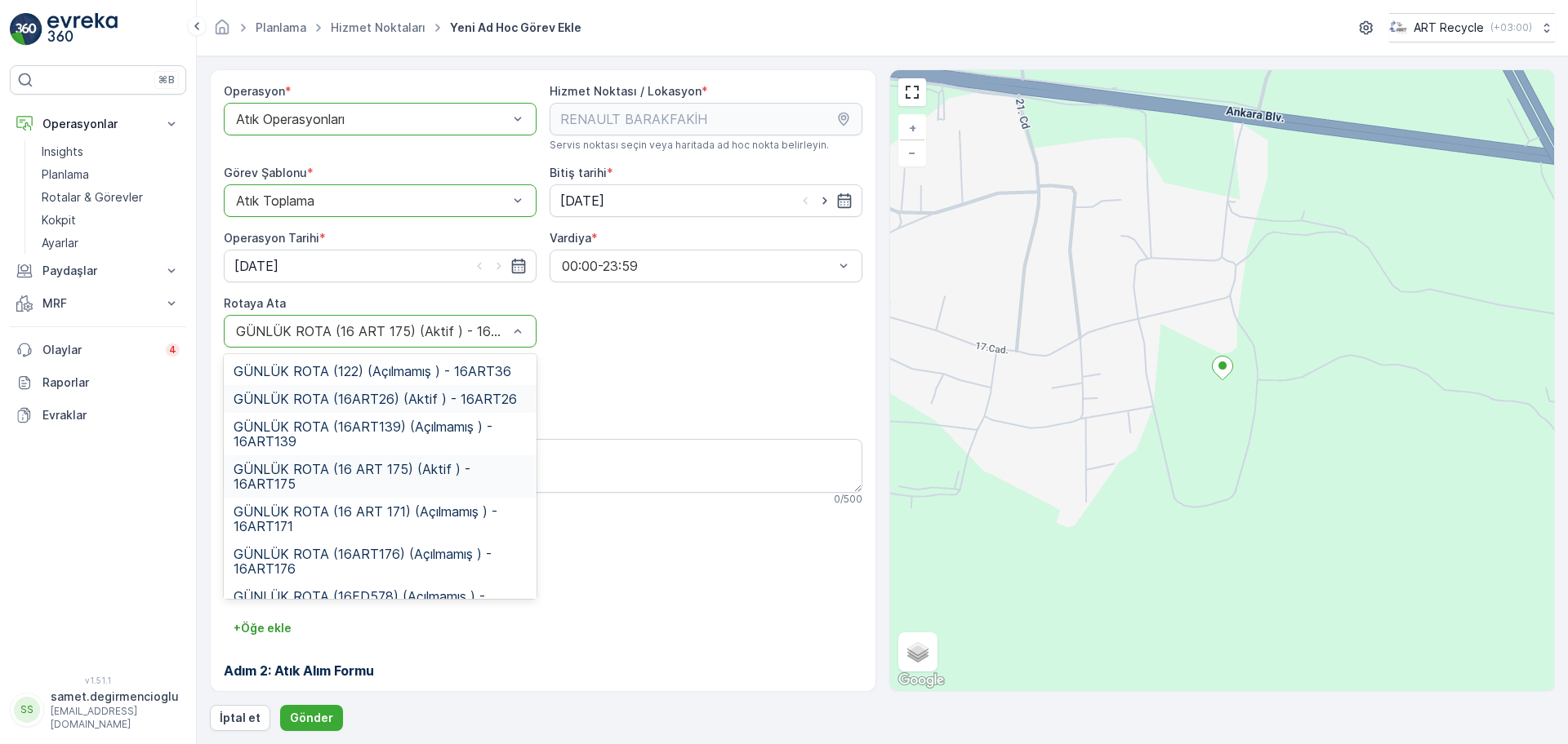
click at [380, 405] on span "GÜNLÜK ROTA (16ART26) (Aktif ) - 16ART26" at bounding box center [375, 399] width 283 height 15
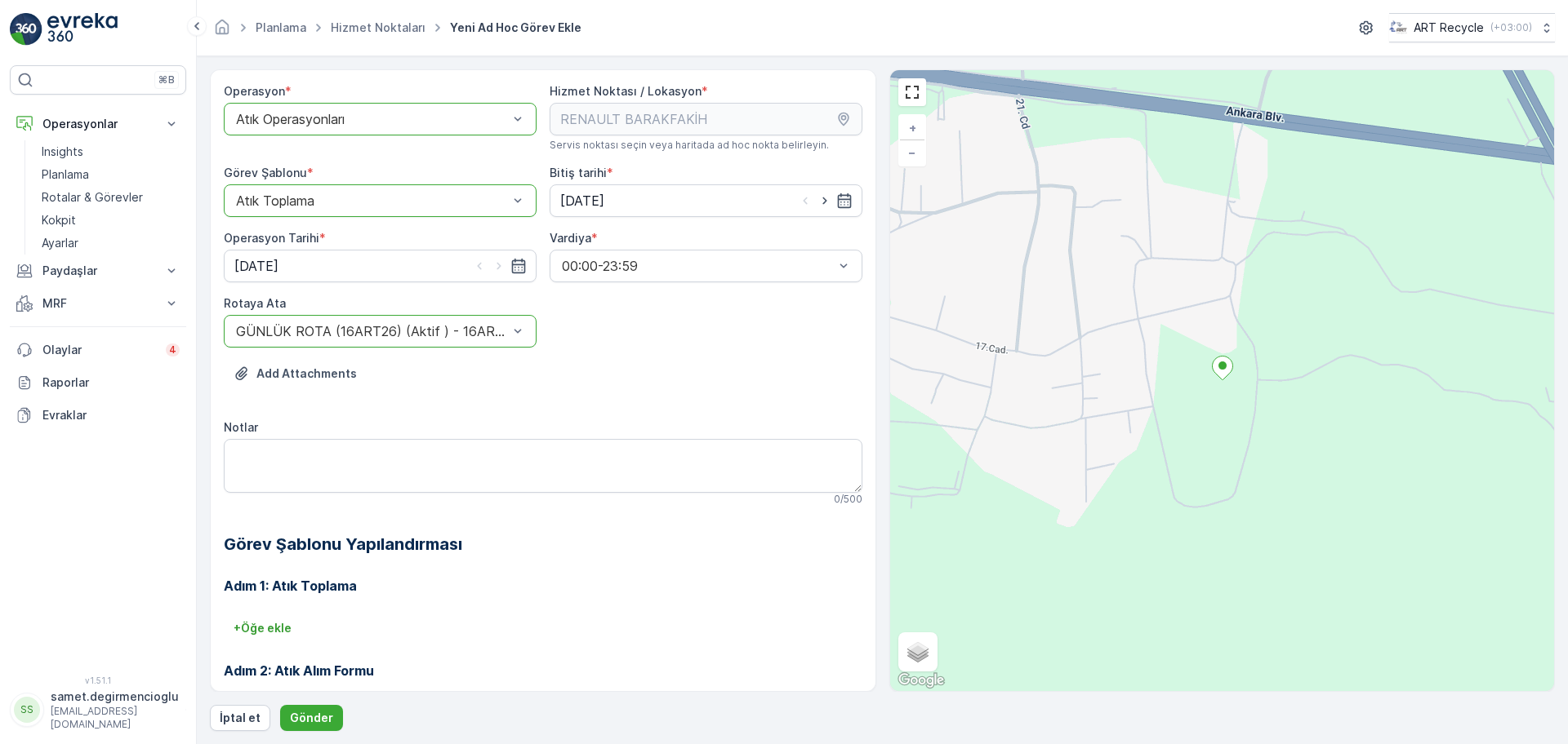
click at [629, 400] on div "Add Attachments" at bounding box center [543, 383] width 638 height 45
click at [319, 712] on p "Gönder" at bounding box center [312, 717] width 44 height 16
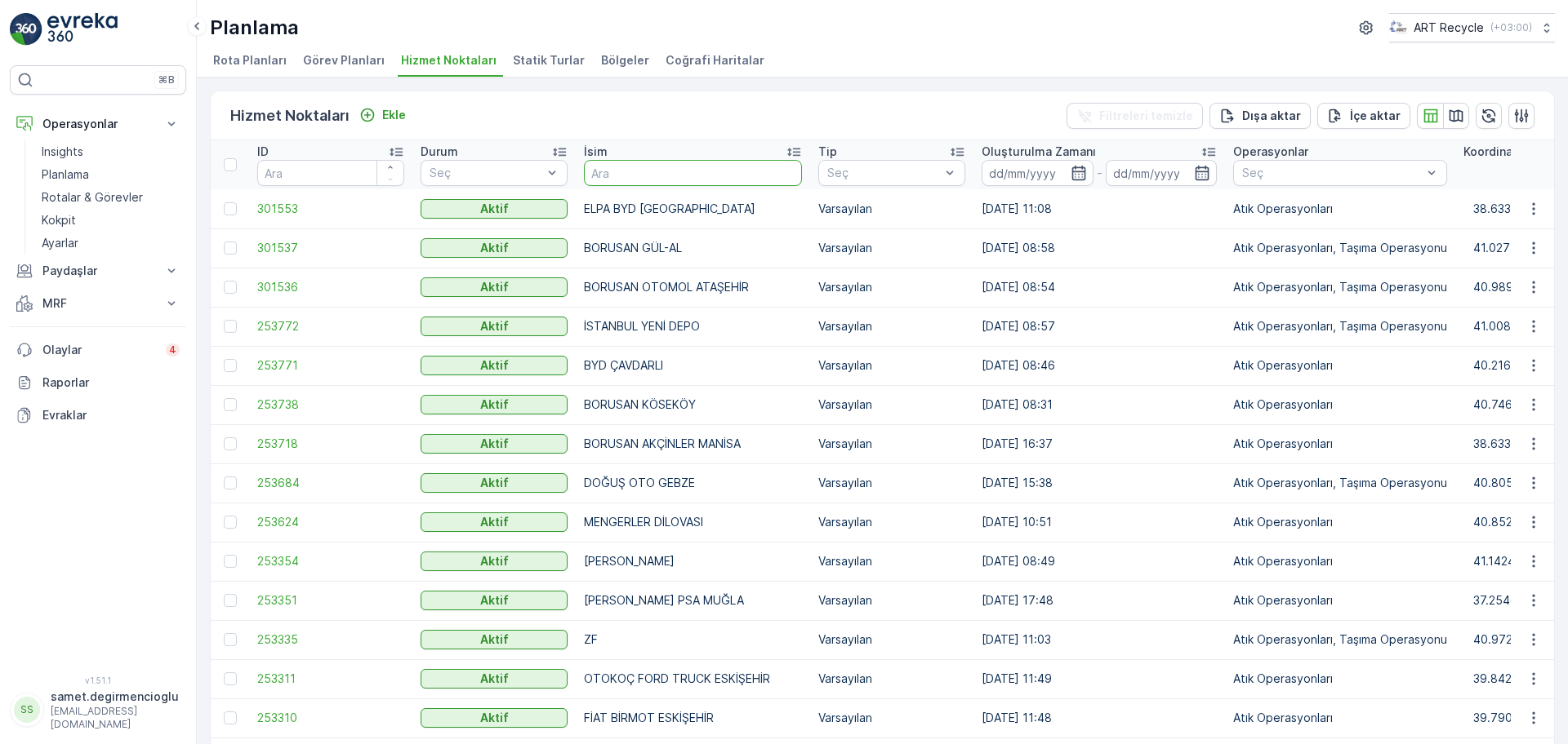
click at [634, 172] on input "text" at bounding box center [693, 173] width 218 height 27
click at [636, 184] on input "text" at bounding box center [693, 173] width 218 height 27
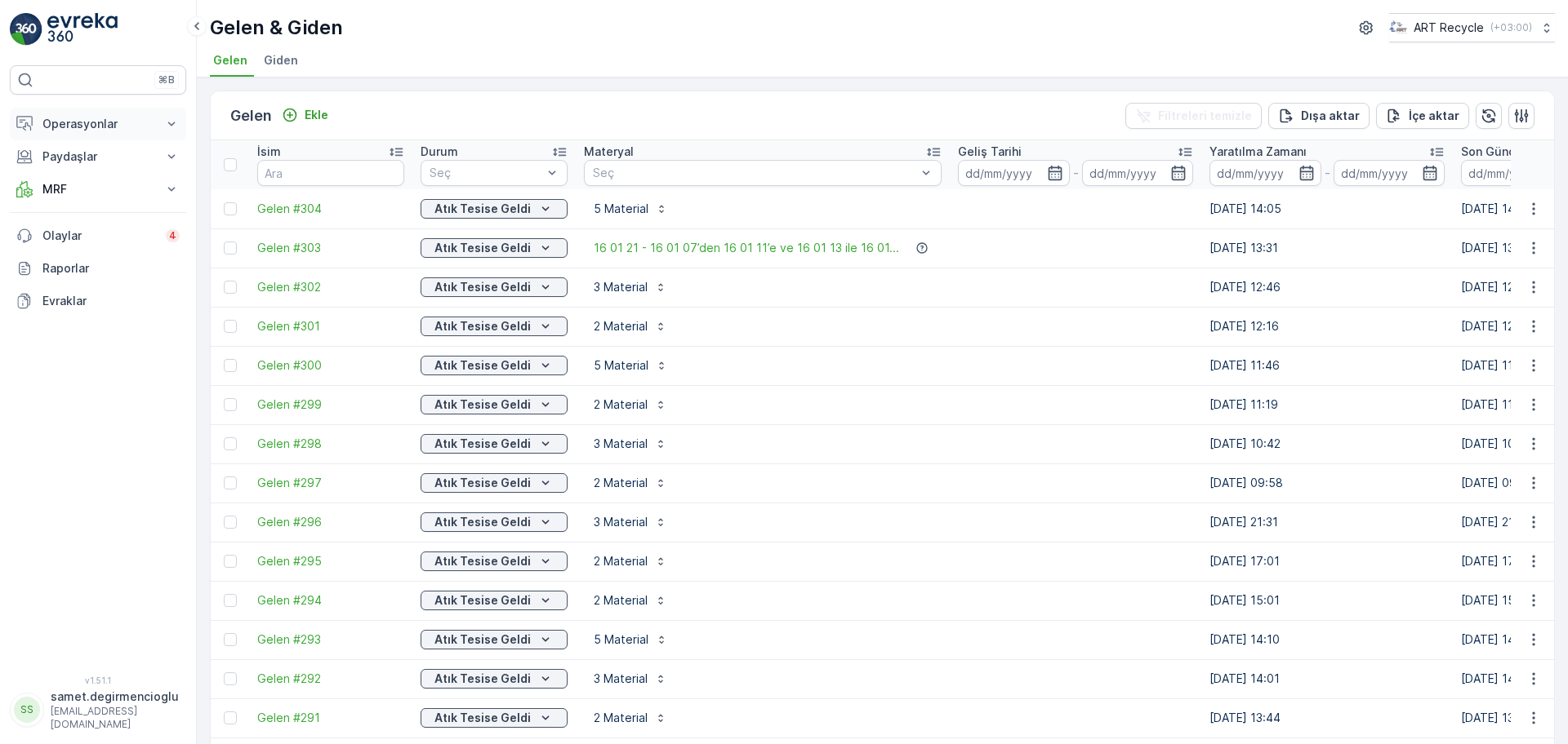
click at [76, 113] on button "Operasyonlar" at bounding box center [98, 124] width 176 height 32
click at [75, 129] on p "Operasyonlar" at bounding box center [98, 123] width 111 height 16
click at [92, 179] on link "Planlama" at bounding box center [111, 174] width 151 height 23
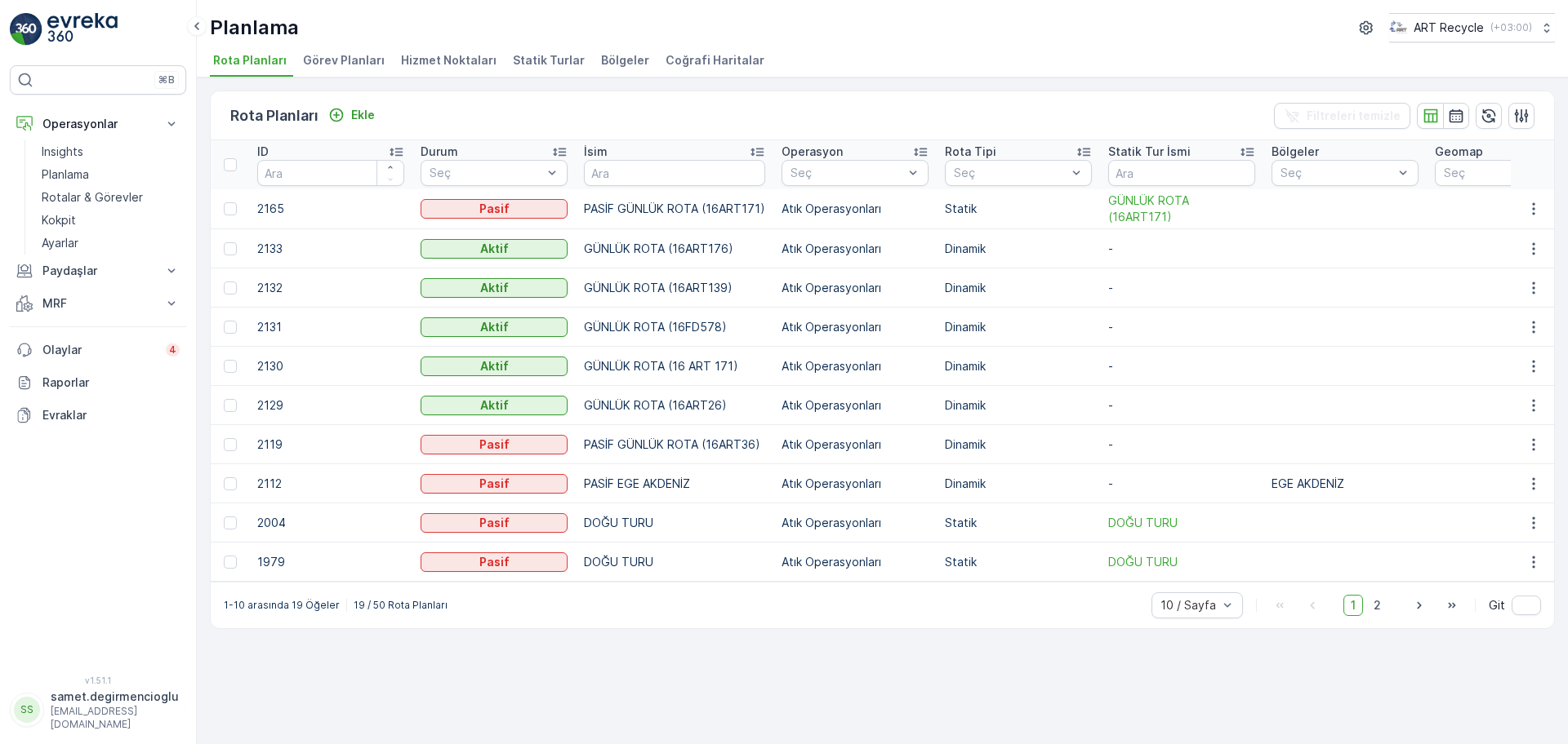
click at [408, 62] on span "Hizmet Noktaları" at bounding box center [448, 60] width 96 height 16
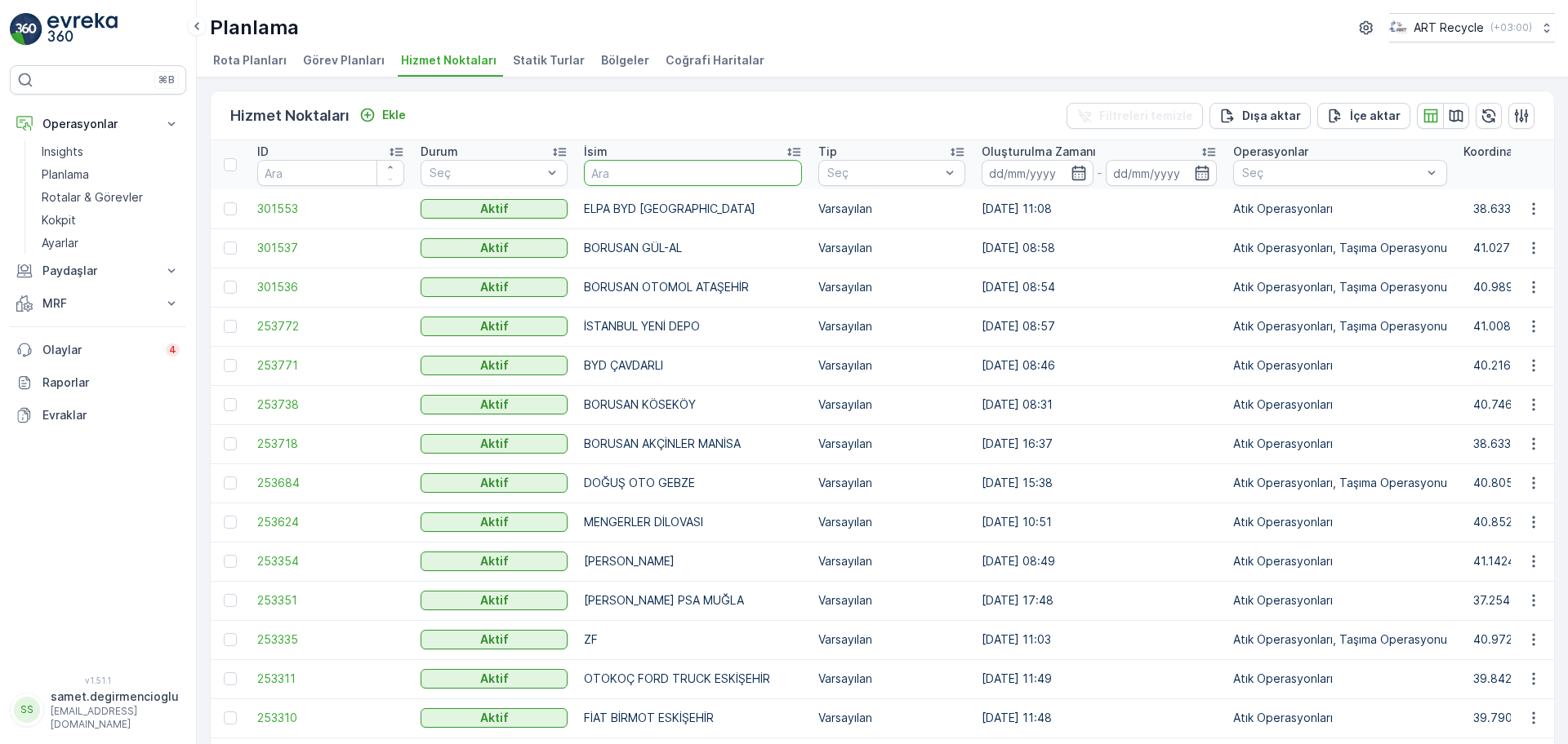
click at [664, 179] on input "text" at bounding box center [693, 173] width 218 height 27
type input "barakfa"
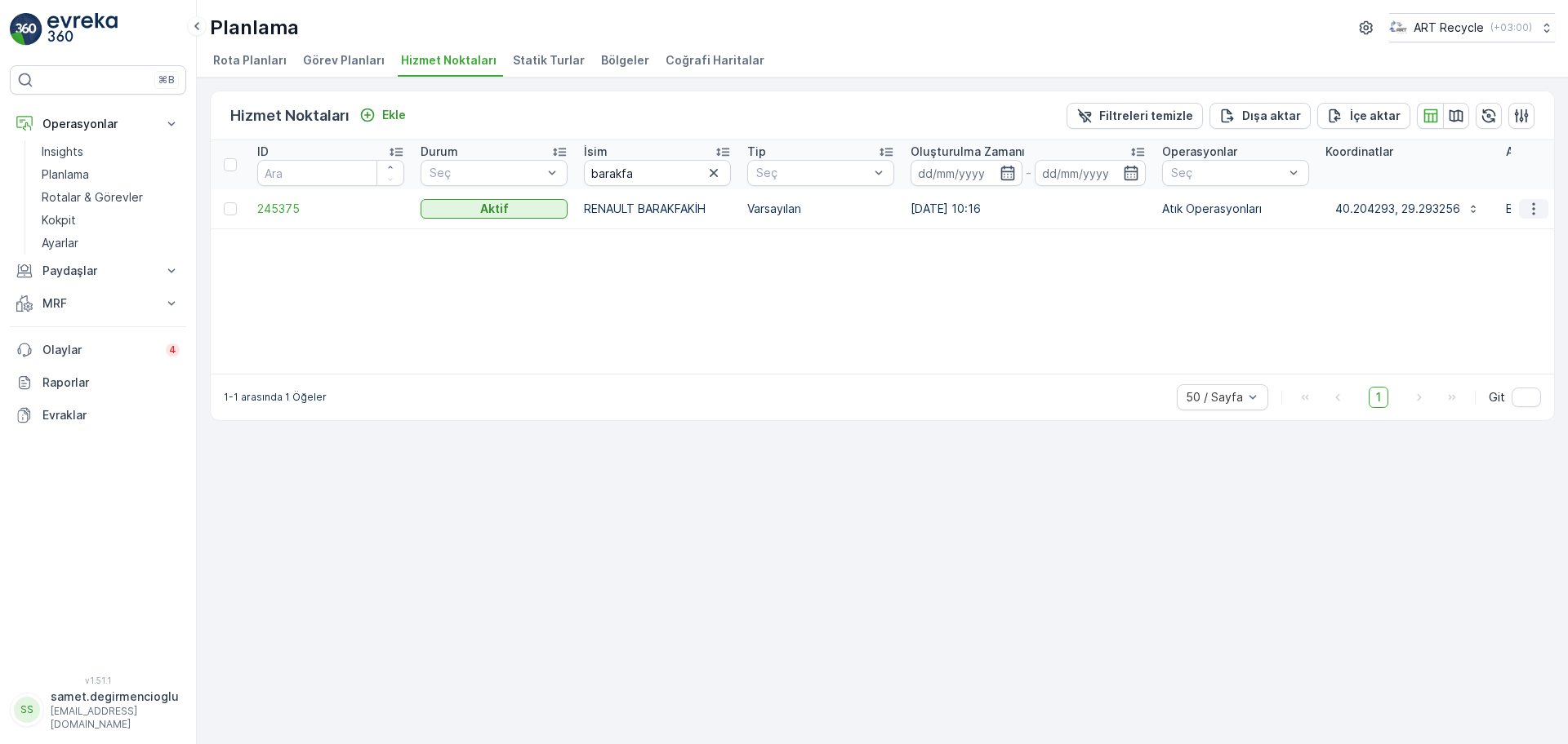
click at [1533, 206] on icon "button" at bounding box center [1533, 208] width 16 height 16
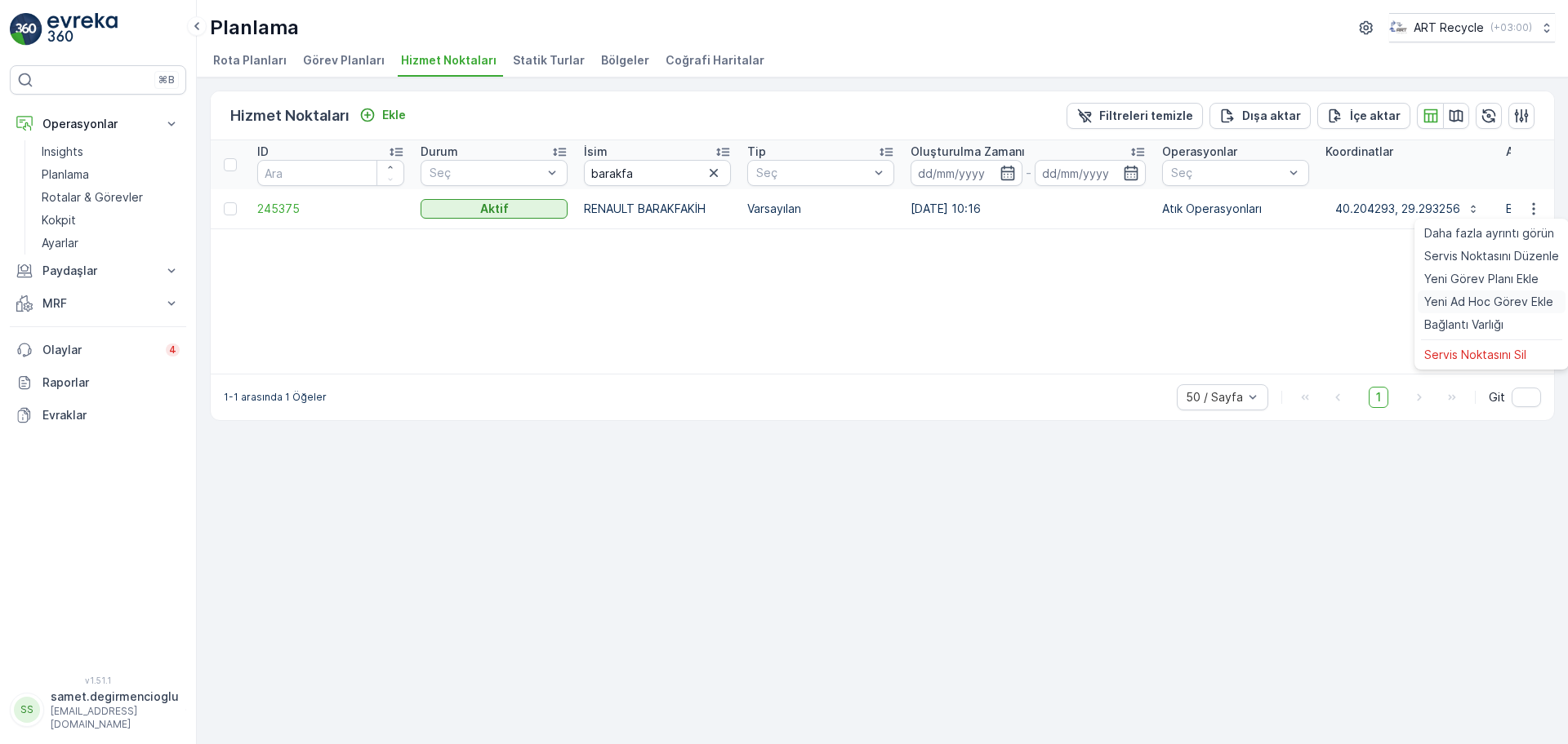
click at [1455, 305] on span "Yeni Ad Hoc Görev Ekle" at bounding box center [1488, 301] width 129 height 16
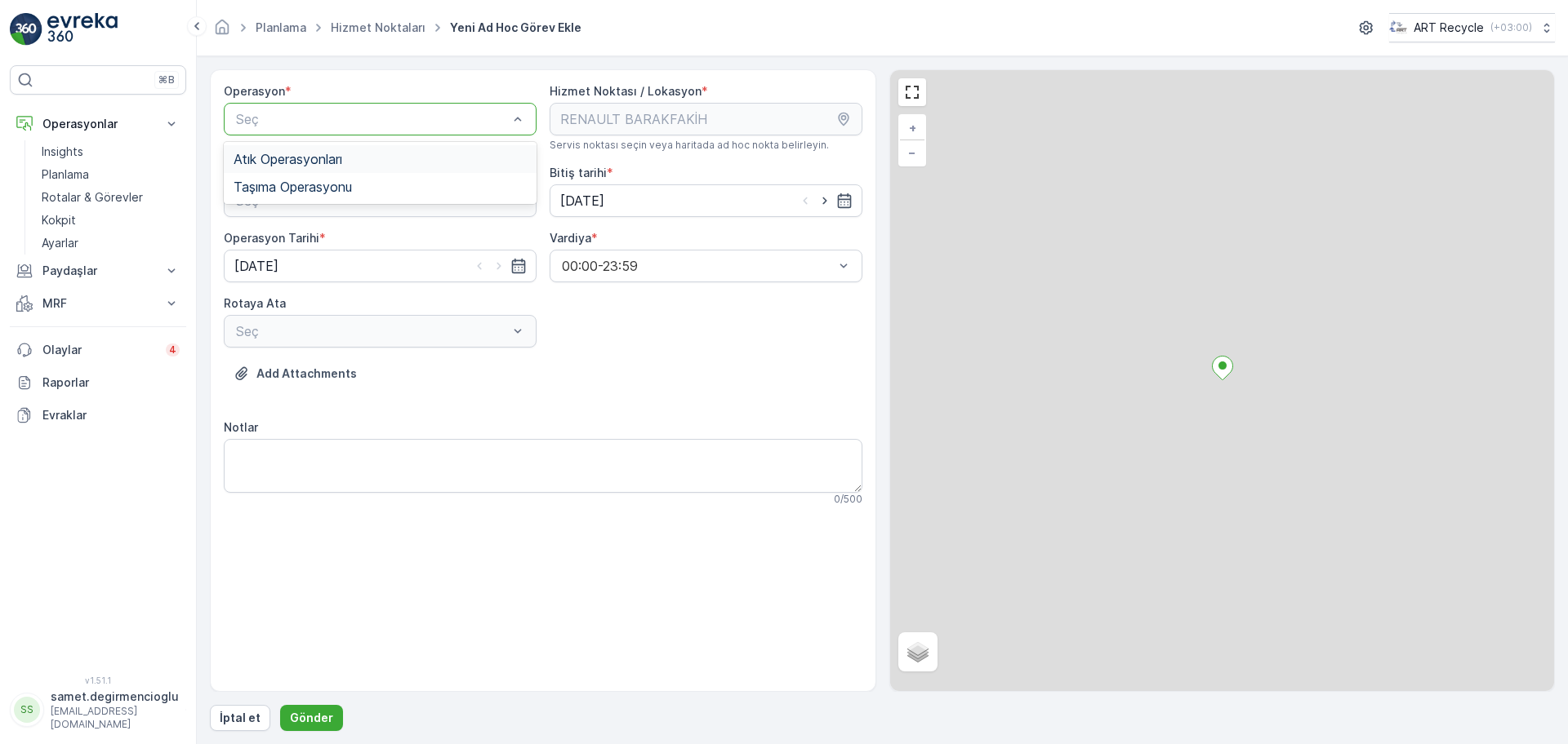
click at [305, 152] on span "Atık Operasyonları" at bounding box center [288, 159] width 109 height 15
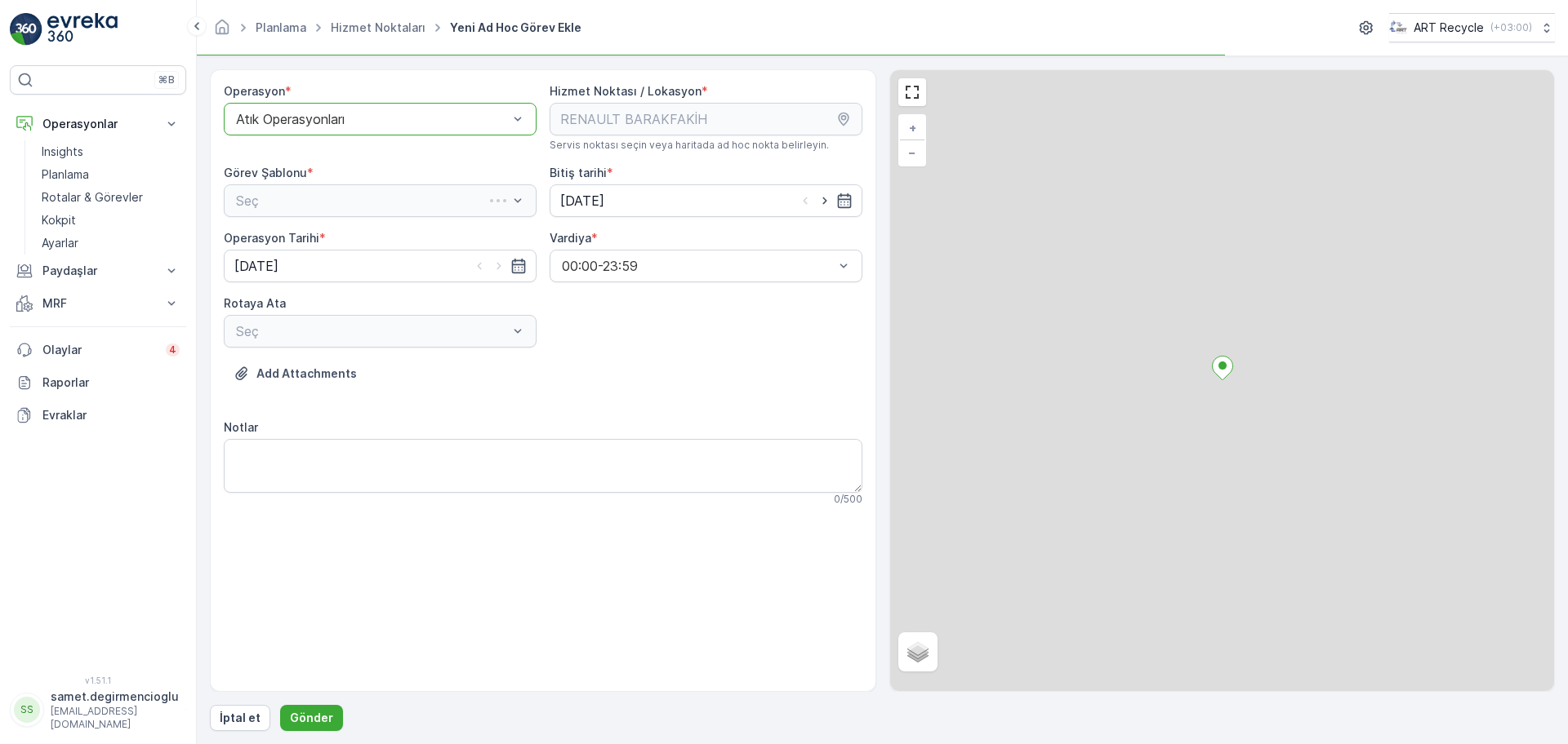
click at [297, 190] on div "Seç" at bounding box center [380, 201] width 312 height 32
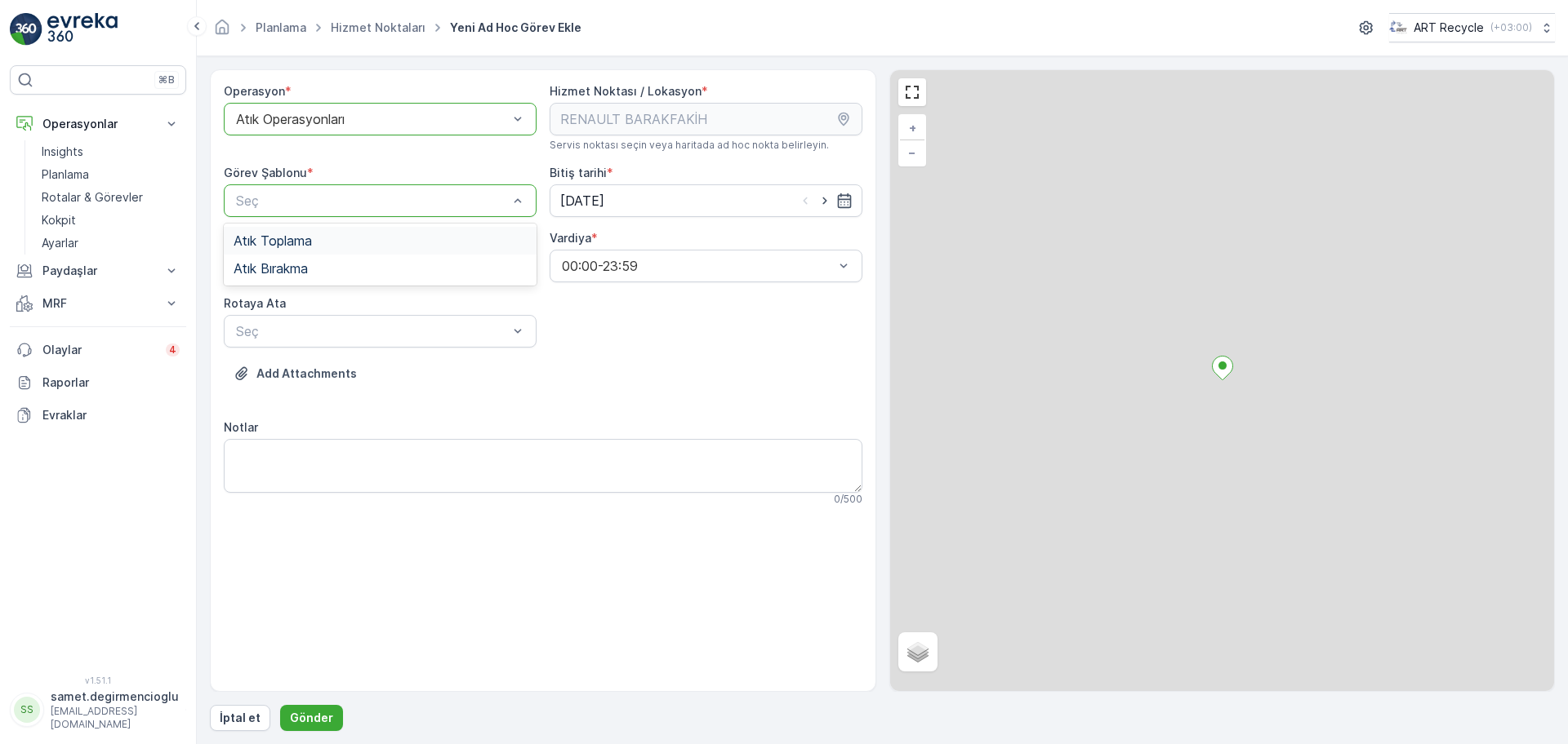
click at [302, 245] on span "Atık Toplama" at bounding box center [273, 241] width 79 height 15
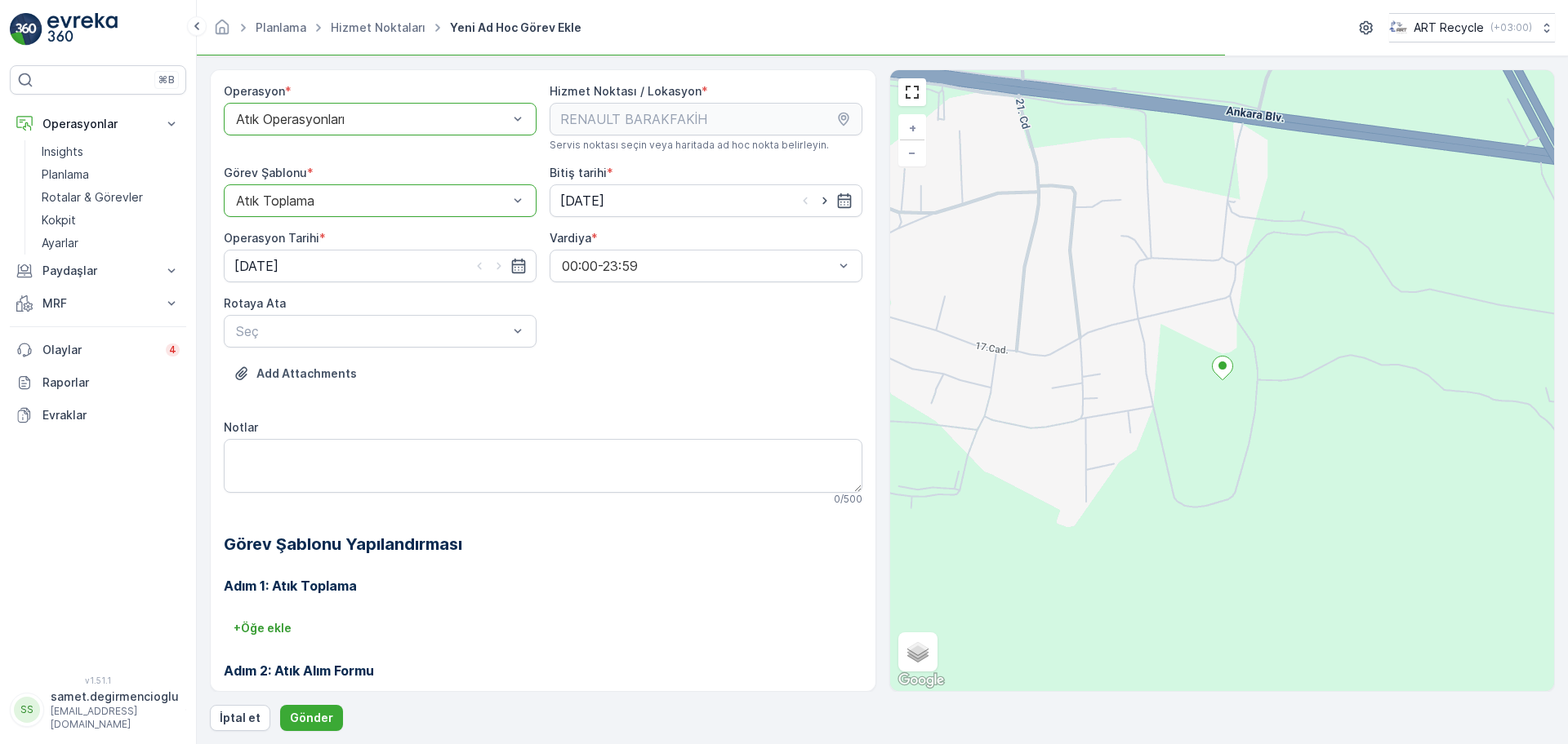
click at [307, 310] on div "Rotaya Ata" at bounding box center [380, 303] width 312 height 16
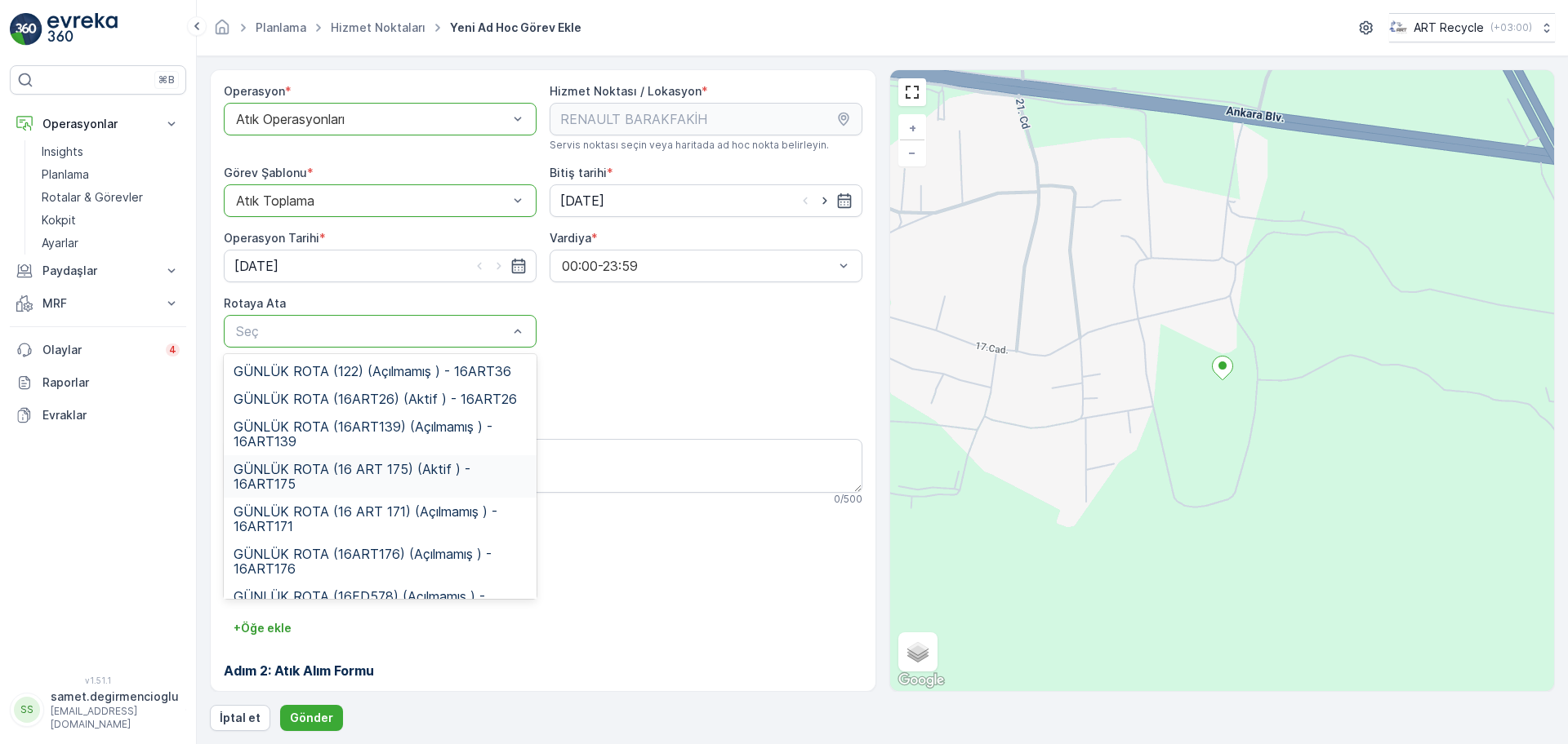
click at [410, 458] on div "GÜNLÜK ROTA (16 ART 175) (Aktif ) - 16ART175" at bounding box center [380, 476] width 312 height 43
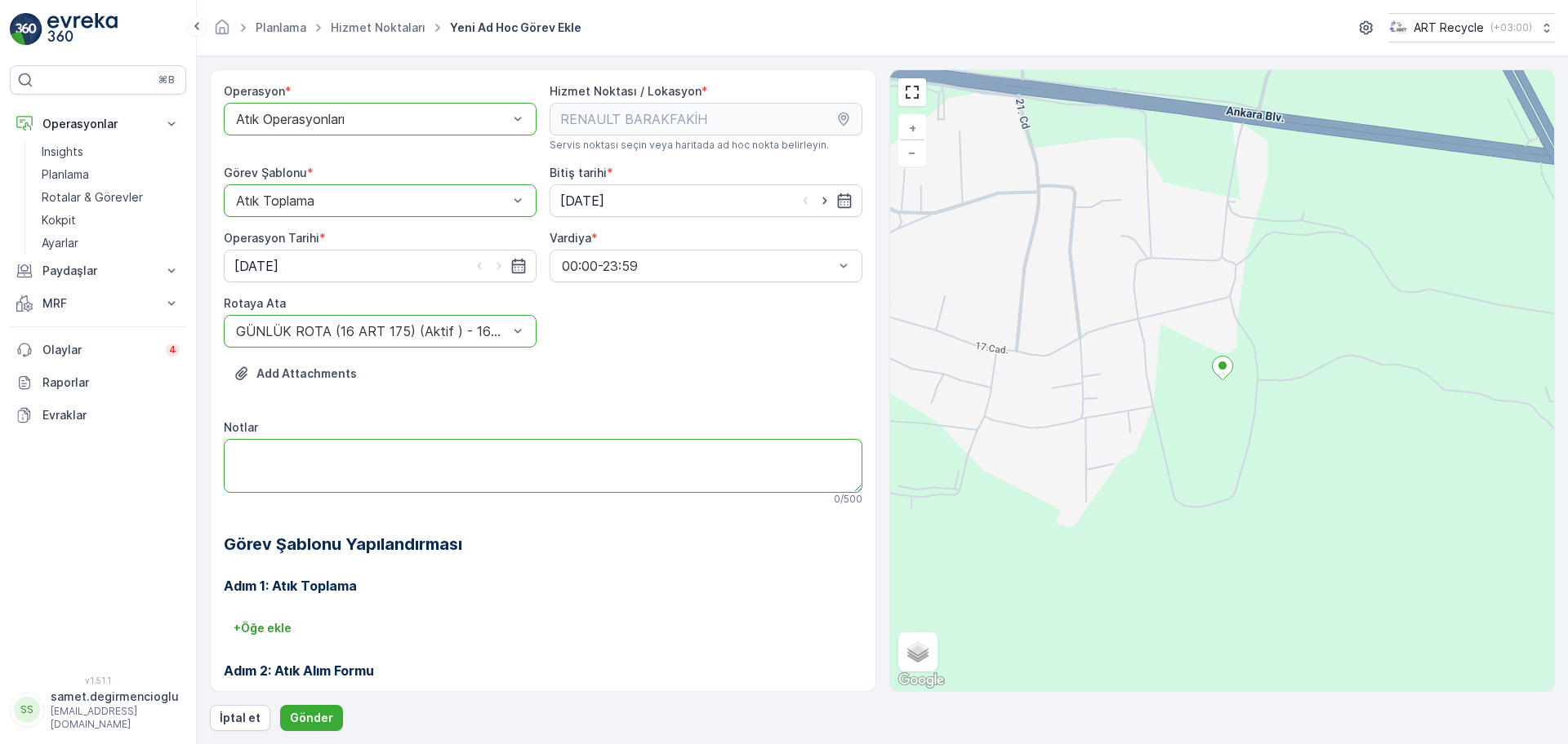
click at [410, 458] on textarea "Notlar" at bounding box center [543, 466] width 638 height 54
click at [308, 717] on p "Gönder" at bounding box center [312, 717] width 44 height 16
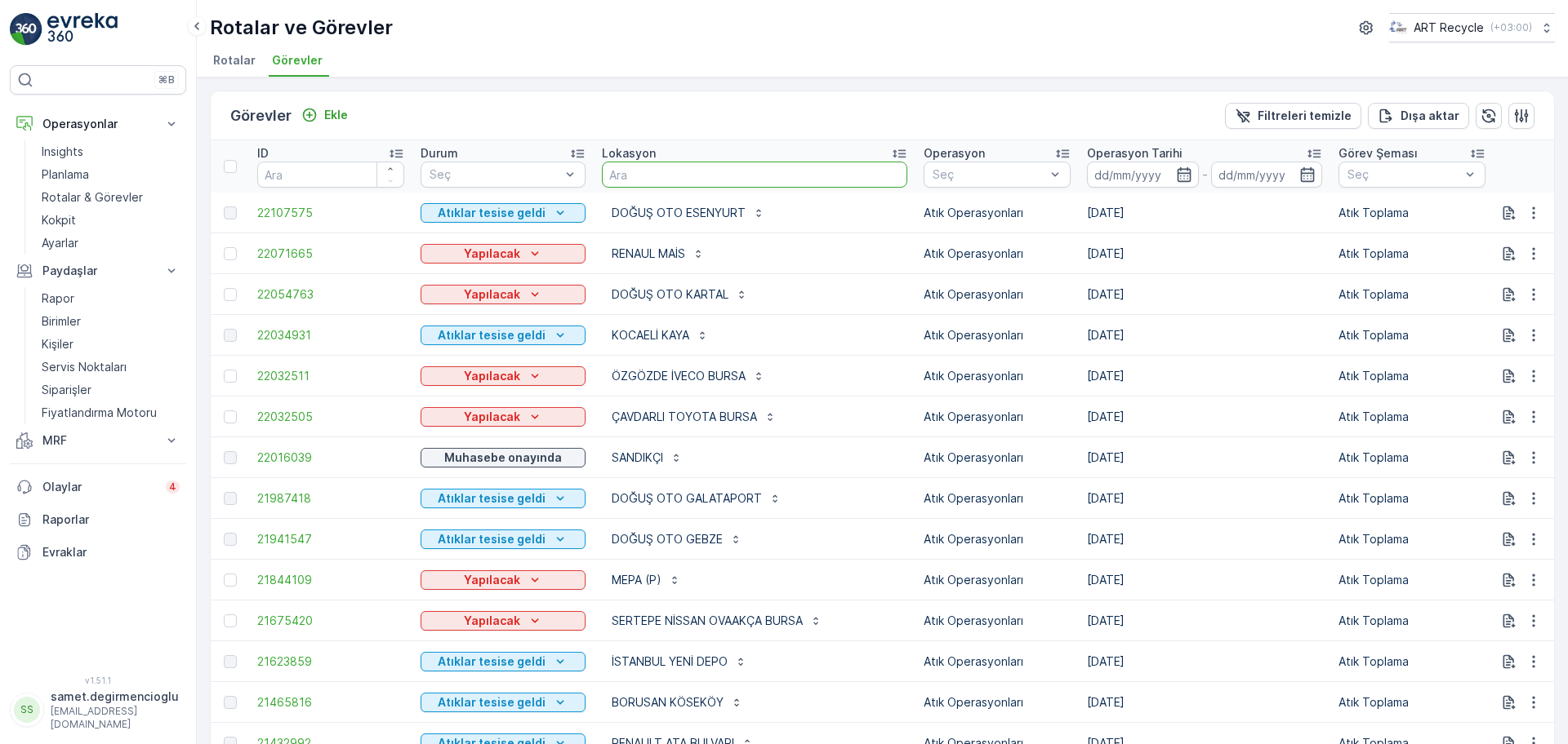
scroll to position [0, 23]
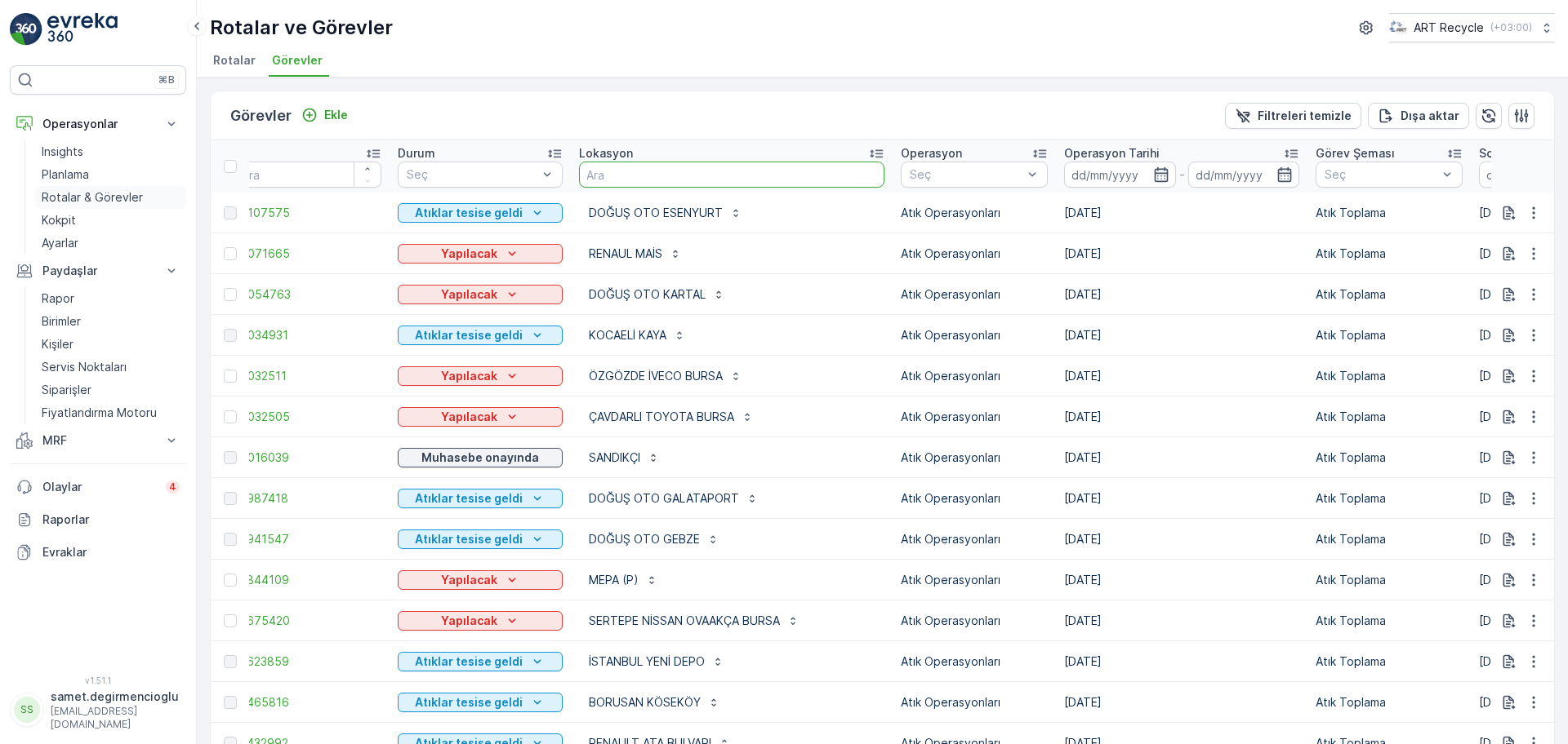
drag, startPoint x: 0, startPoint y: 0, endPoint x: 74, endPoint y: 189, distance: 203.0
click at [74, 189] on p "Rotalar & Görevler" at bounding box center [92, 197] width 101 height 16
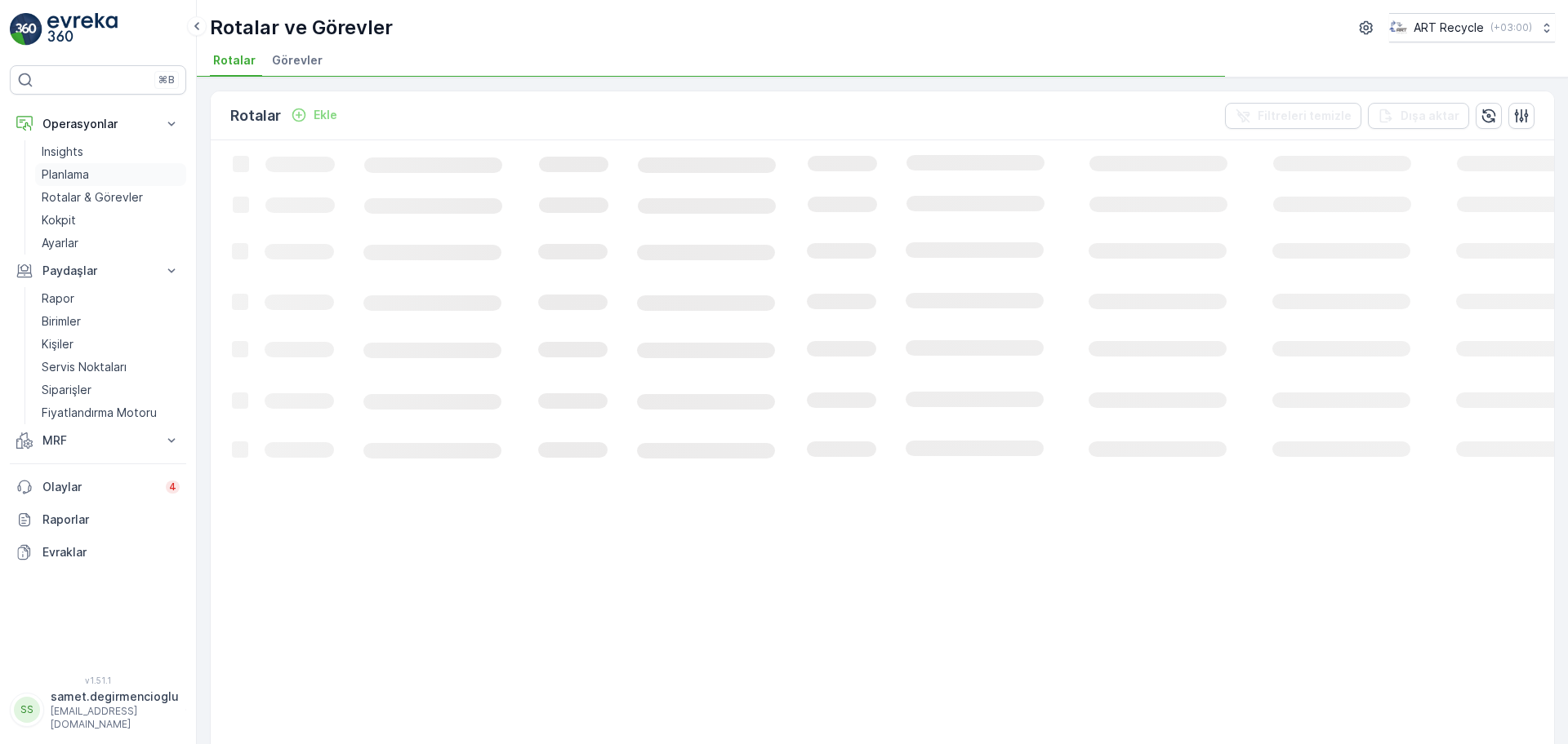
click at [86, 164] on link "Planlama" at bounding box center [111, 174] width 151 height 23
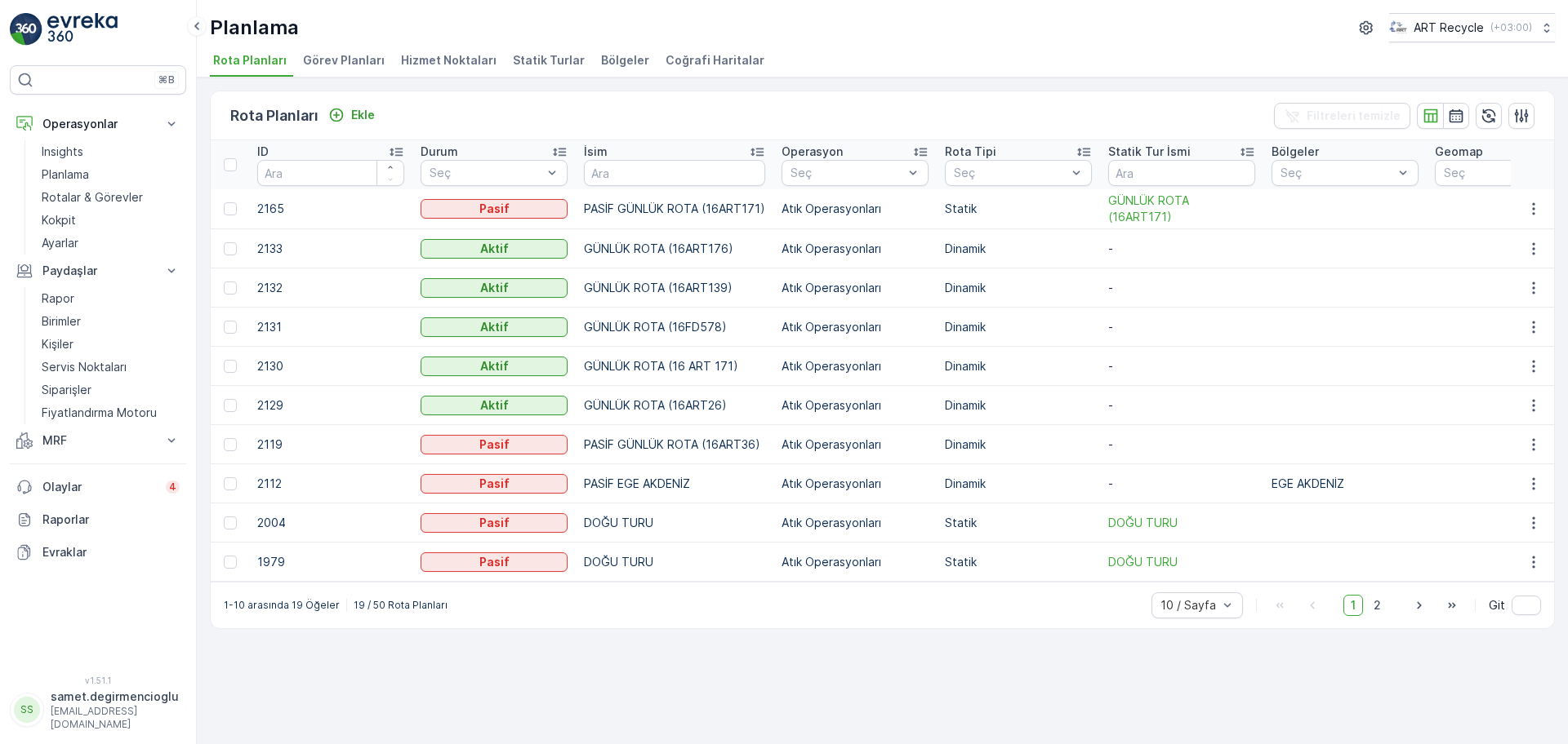
click at [430, 56] on span "Hizmet Noktaları" at bounding box center [448, 60] width 96 height 16
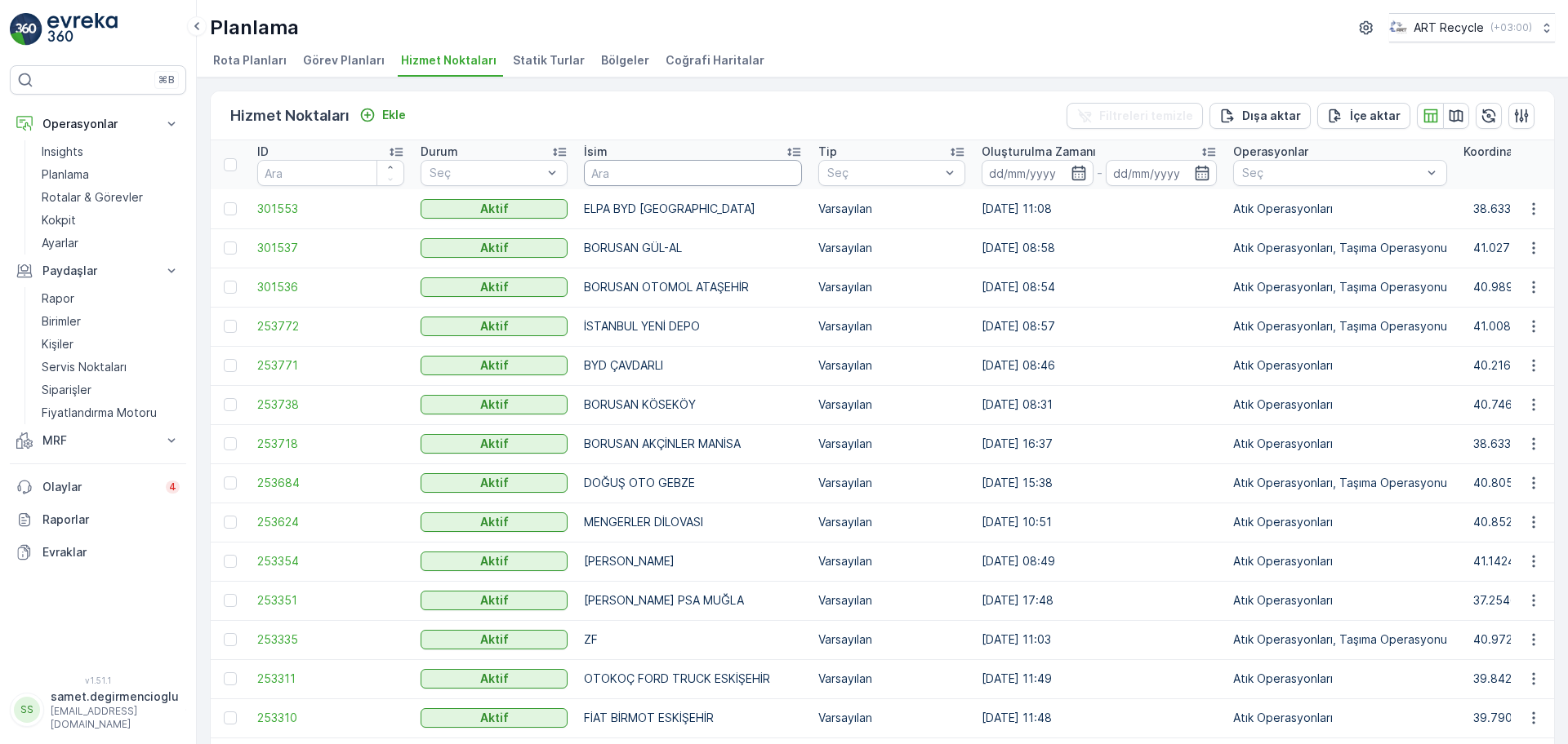
click at [620, 175] on input "text" at bounding box center [693, 173] width 218 height 27
type input "bay"
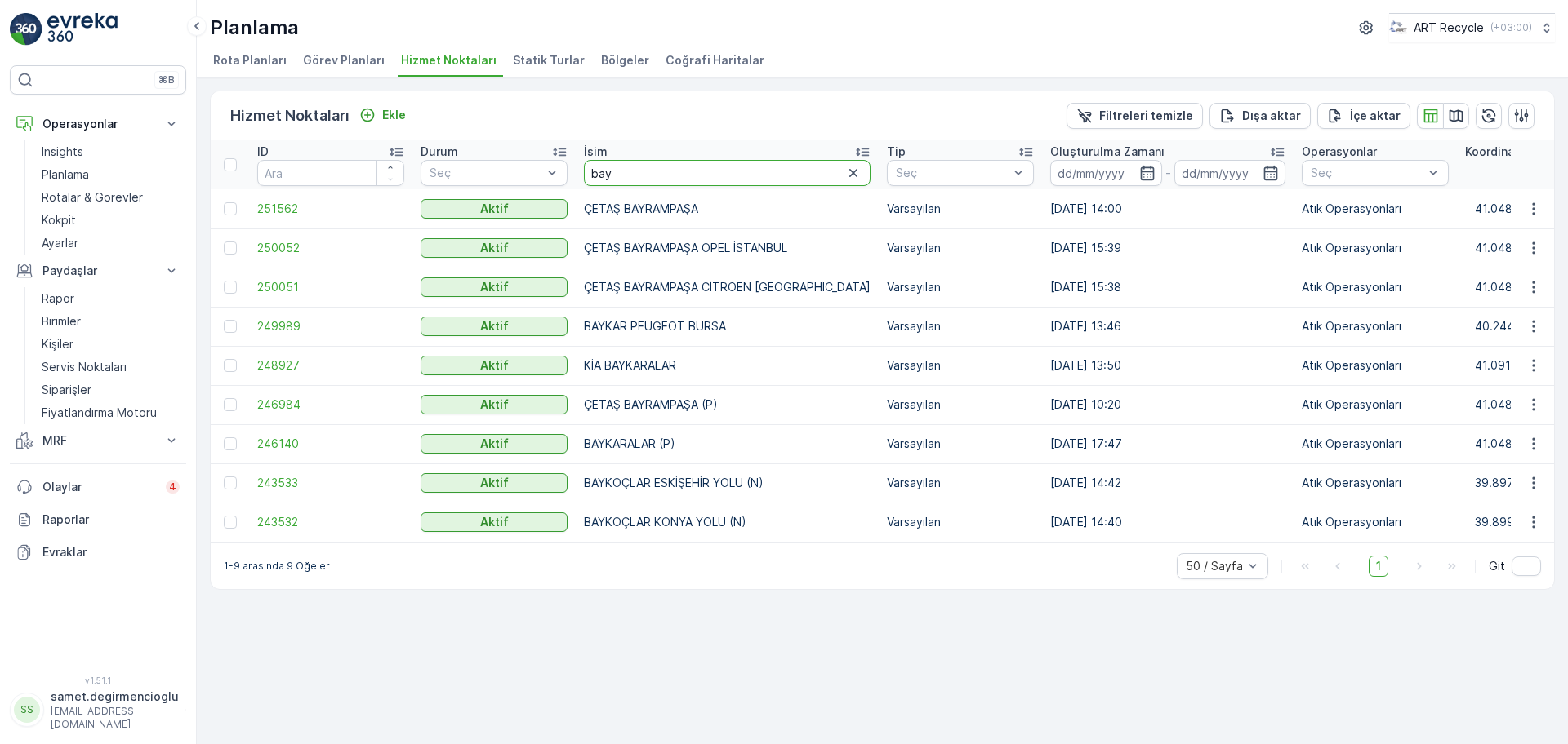
drag, startPoint x: 620, startPoint y: 175, endPoint x: 571, endPoint y: 191, distance: 51.5
type input "BAY"
click at [642, 182] on input "BAY" at bounding box center [727, 173] width 287 height 27
type input "BAYKA"
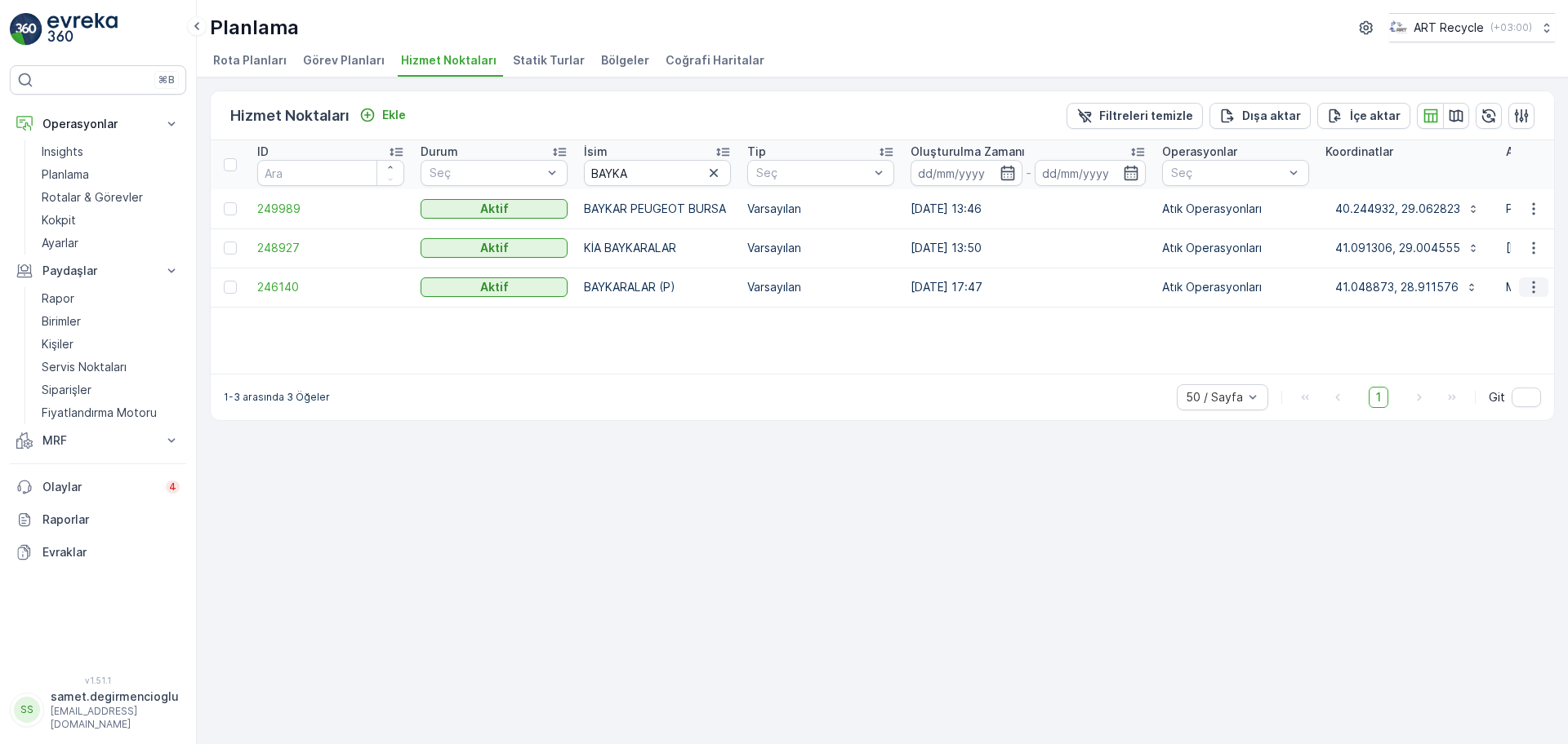
click at [1535, 283] on icon "button" at bounding box center [1533, 287] width 16 height 16
click at [1472, 372] on span "Yeni Ad Hoc Görev Ekle" at bounding box center [1488, 380] width 129 height 16
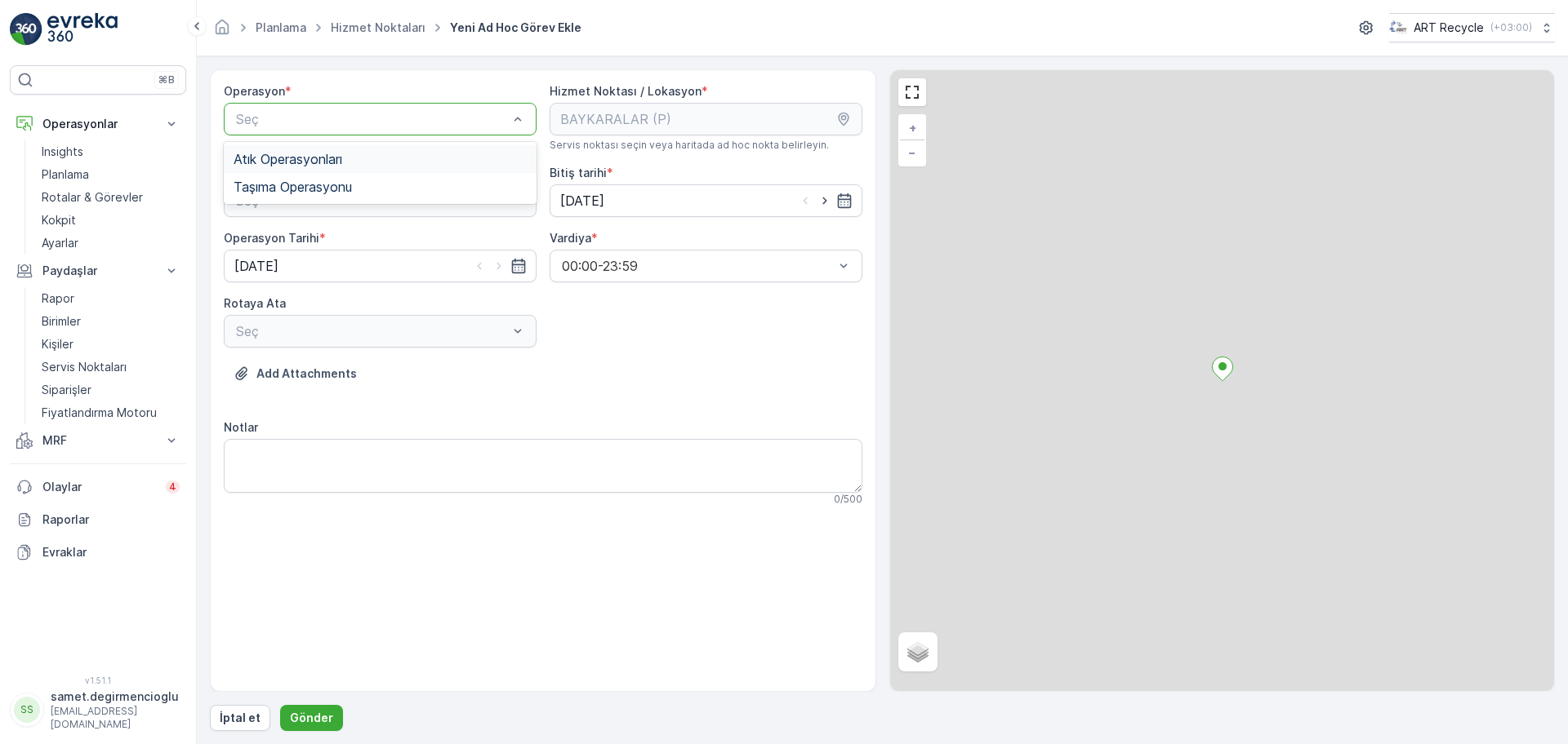
click at [342, 157] on span "Atık Operasyonları" at bounding box center [288, 159] width 109 height 15
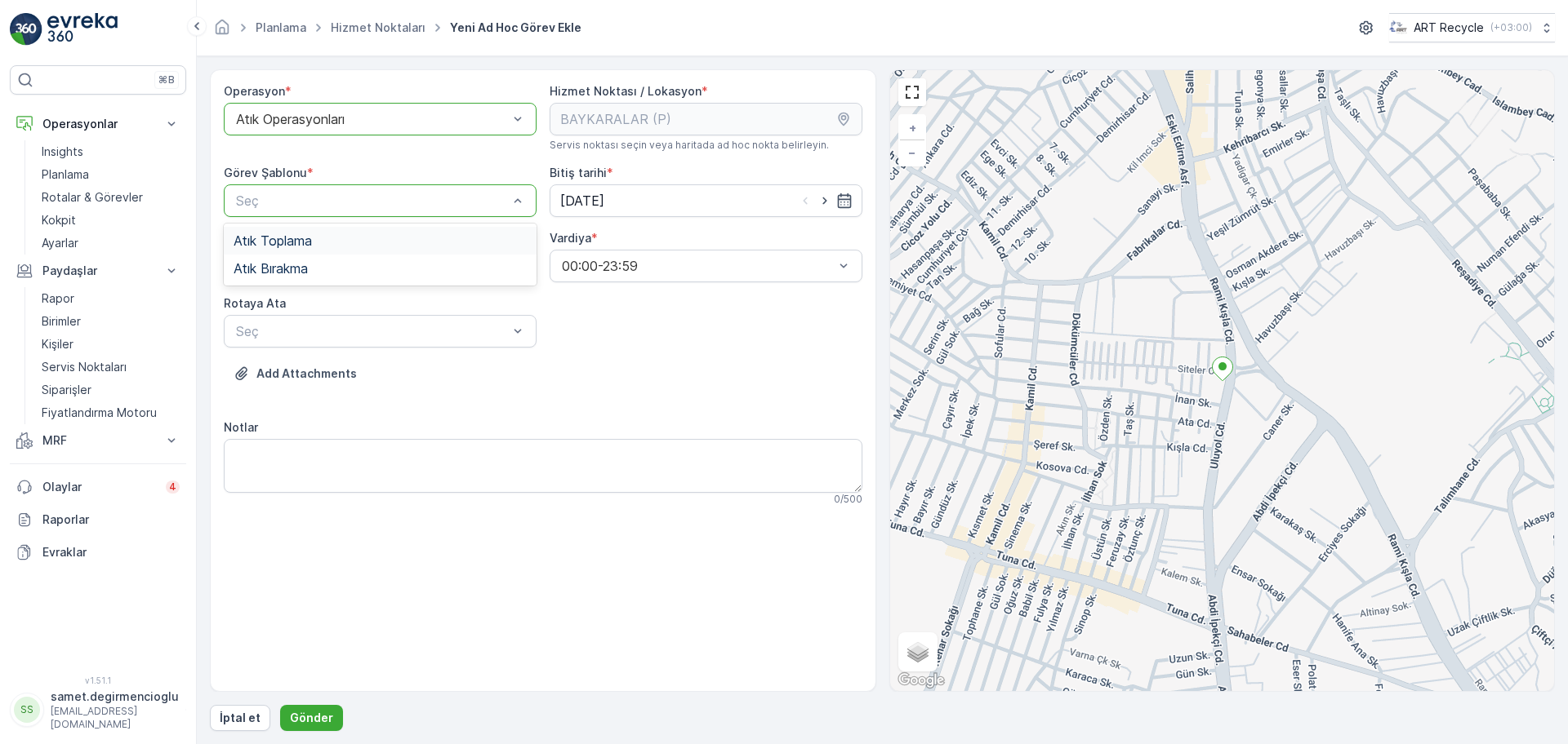
click at [305, 246] on span "Atık Toplama" at bounding box center [273, 241] width 79 height 15
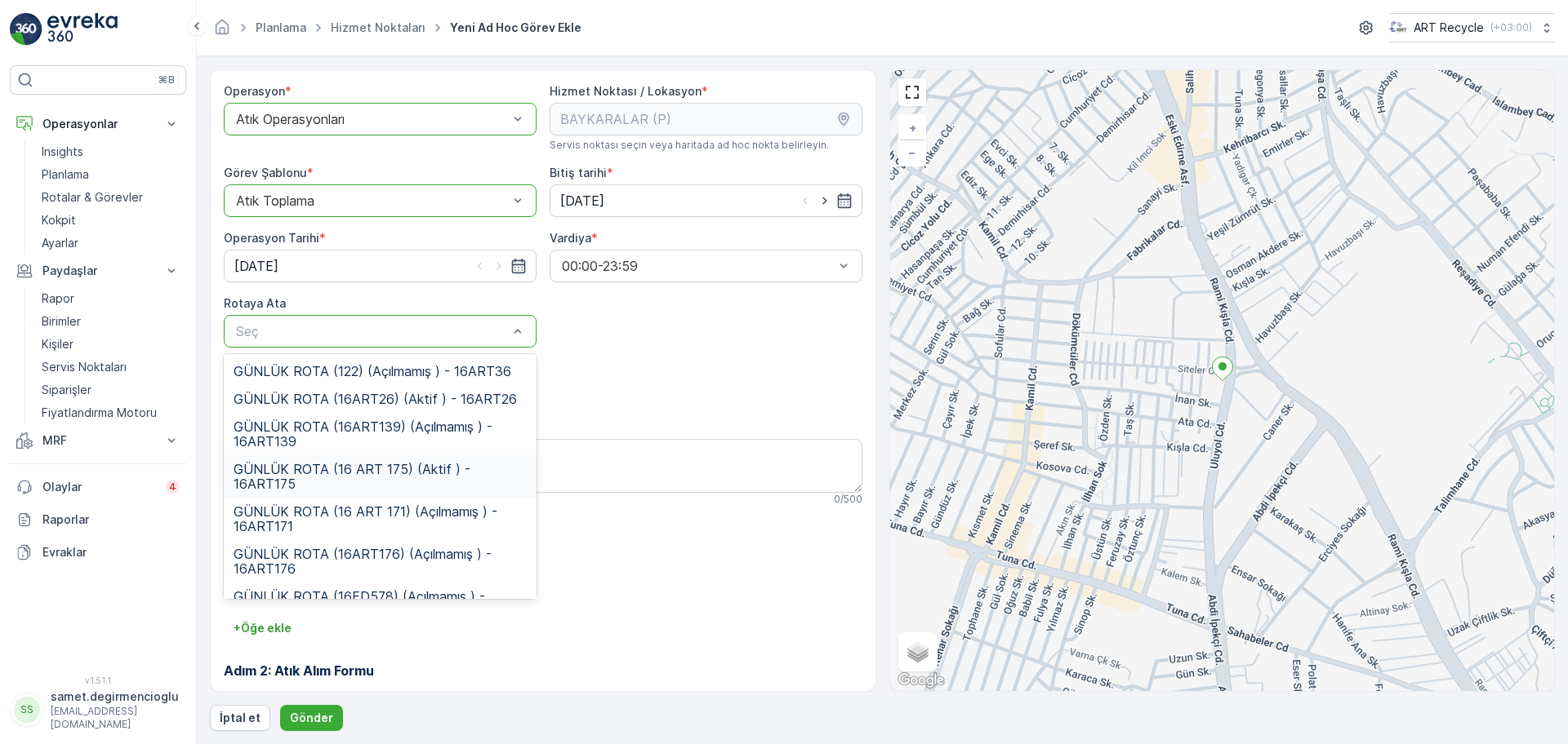
scroll to position [29, 0]
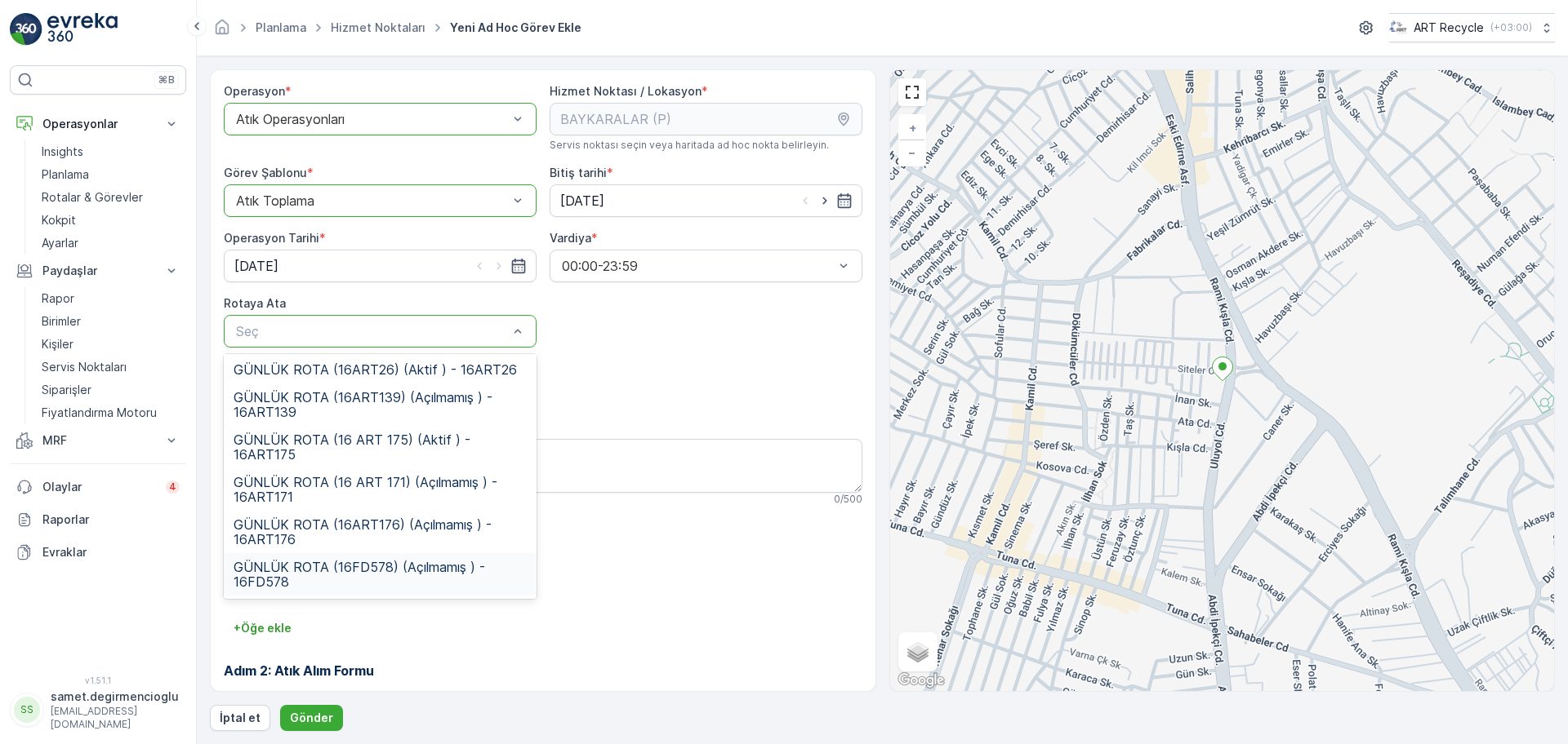
click at [360, 571] on span "GÜNLÜK ROTA (16FD578) (Açılmamış ) - 16FD578" at bounding box center [381, 575] width 294 height 29
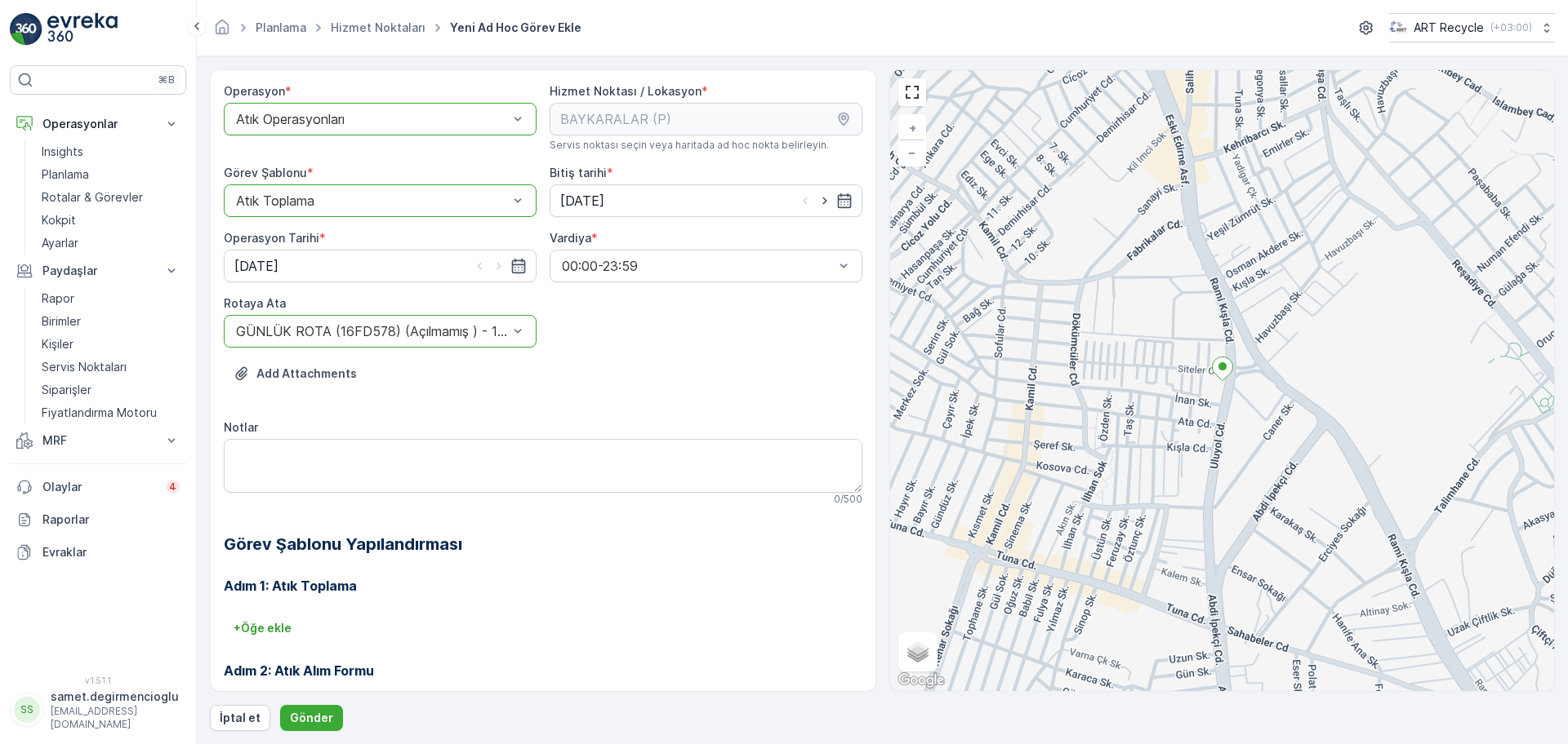
click at [590, 629] on div "+ Öğe ekle" at bounding box center [543, 629] width 638 height 27
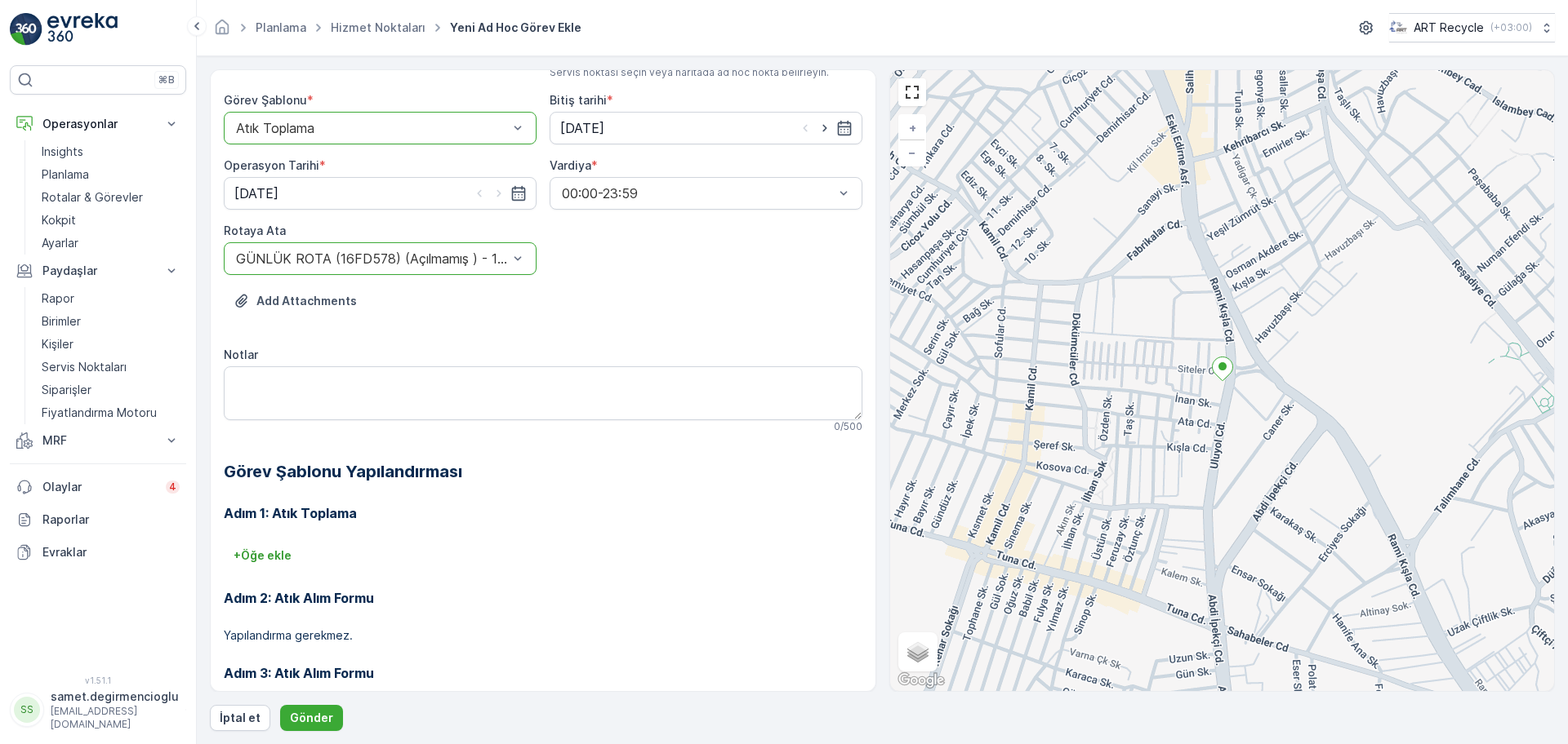
scroll to position [139, 0]
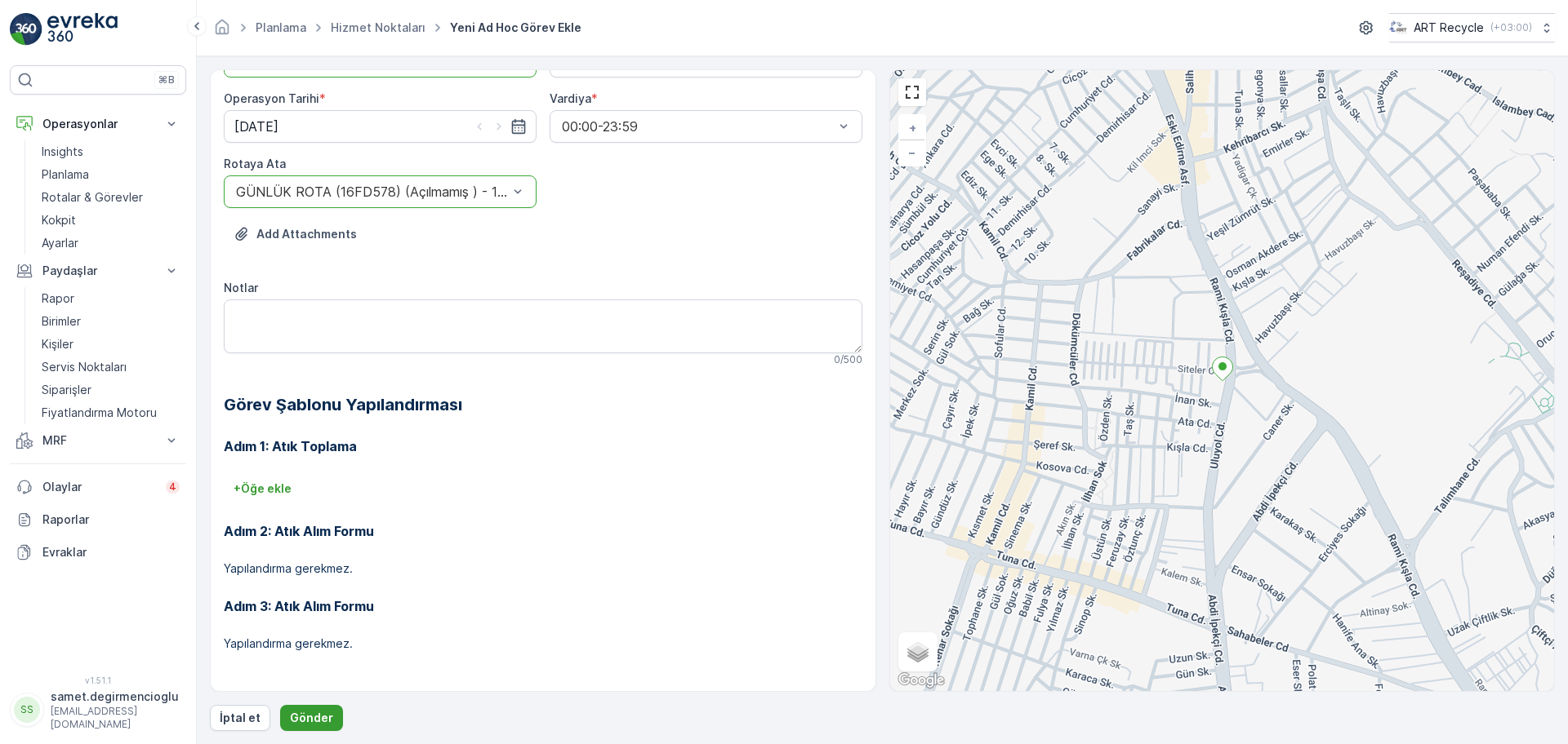
click at [301, 728] on button "Gönder" at bounding box center [312, 718] width 62 height 27
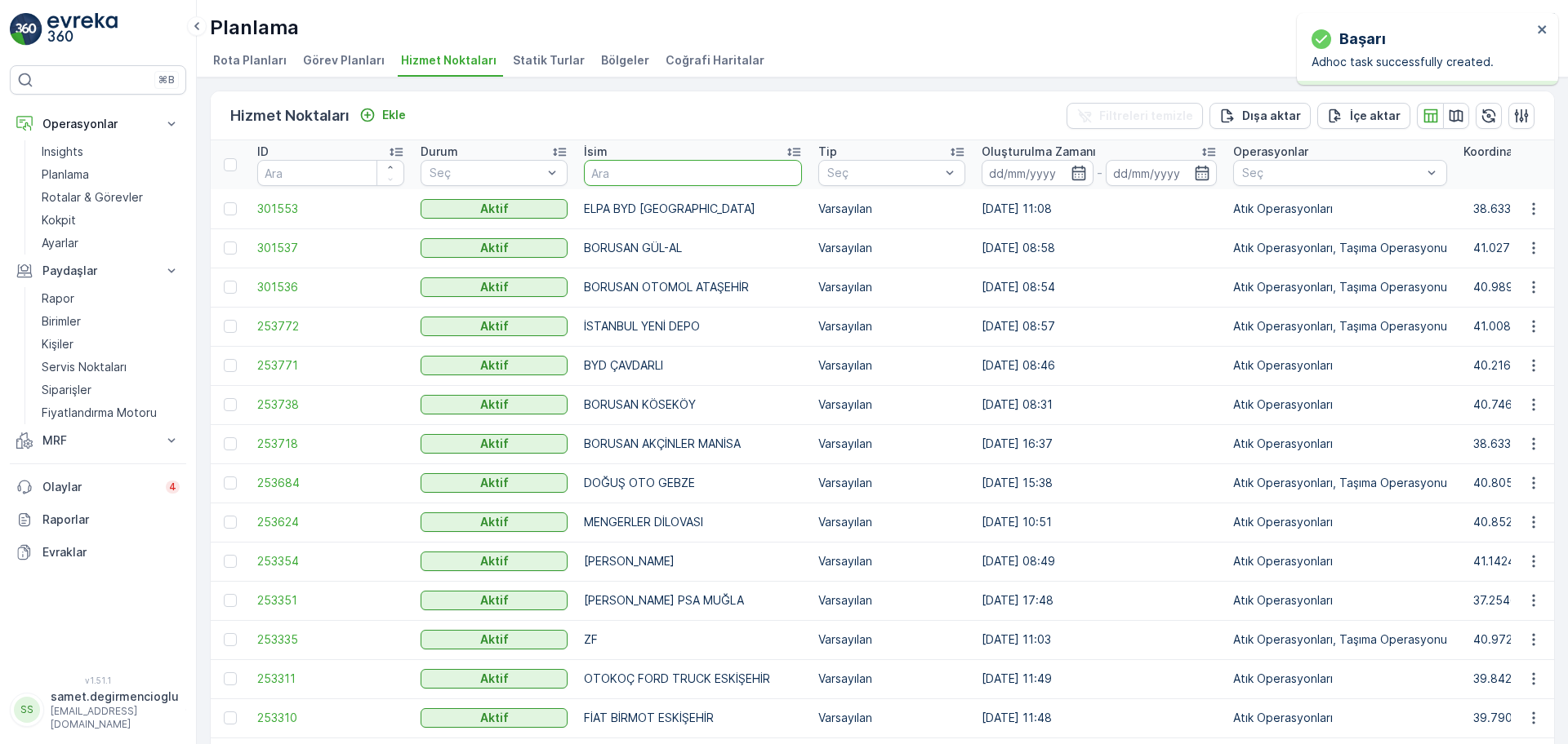
click at [622, 168] on input "text" at bounding box center [693, 173] width 218 height 27
type input "NEV"
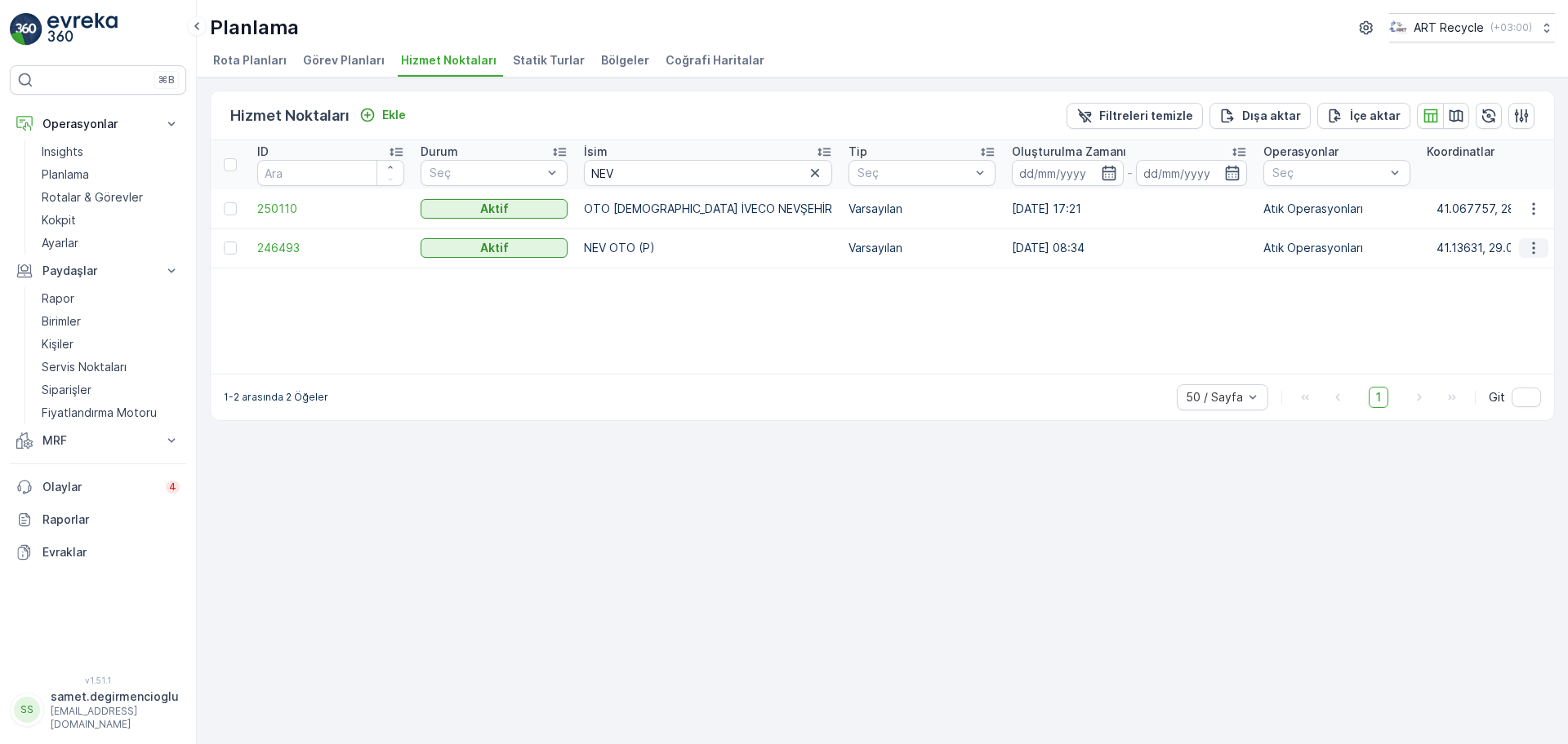
click at [1541, 254] on button "button" at bounding box center [1533, 248] width 29 height 20
click at [1486, 344] on span "Yeni Ad Hoc Görev Ekle" at bounding box center [1488, 341] width 129 height 16
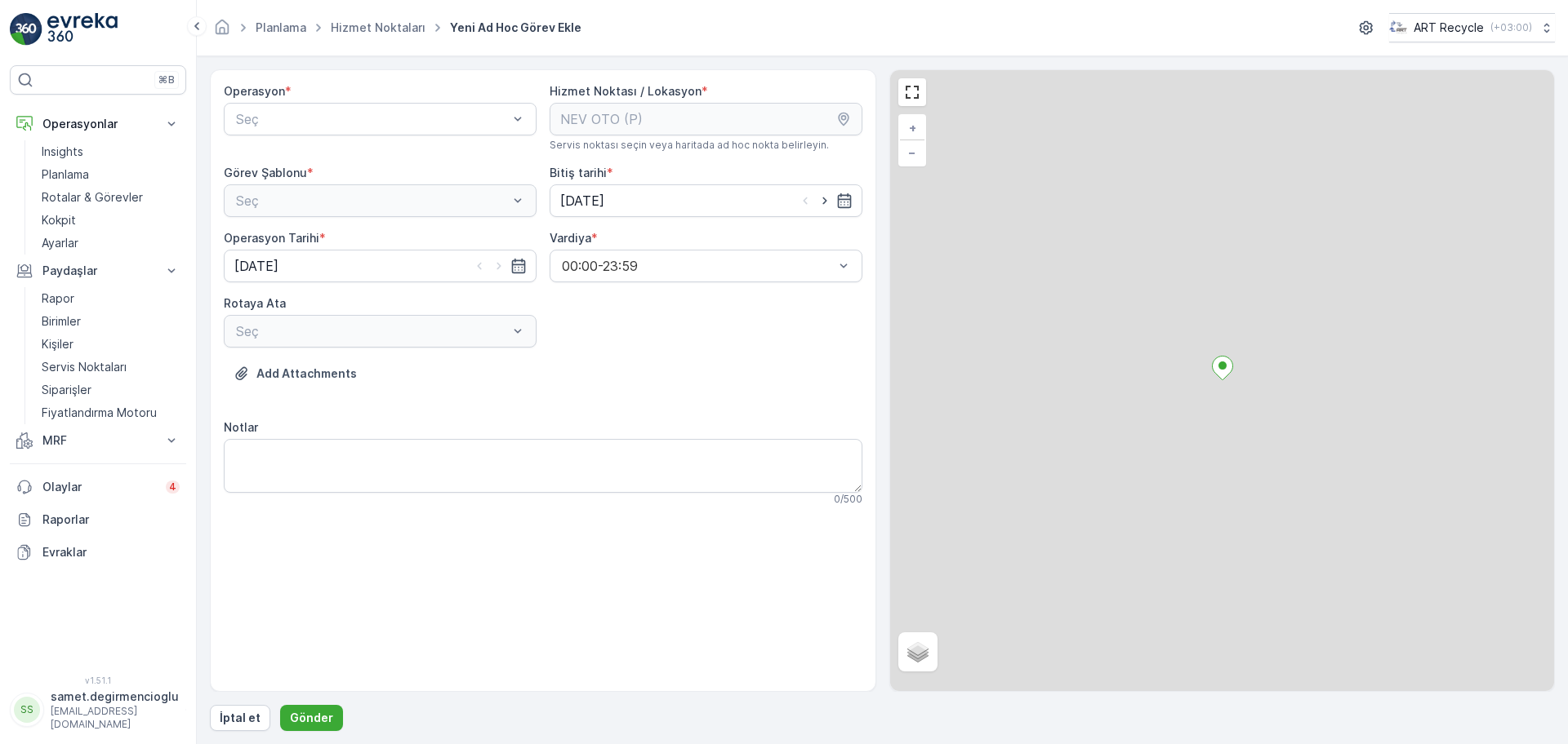
click at [398, 135] on div "Operasyon * Seç" at bounding box center [380, 117] width 312 height 68
click at [390, 135] on div "Operasyon * Seç" at bounding box center [380, 117] width 312 height 68
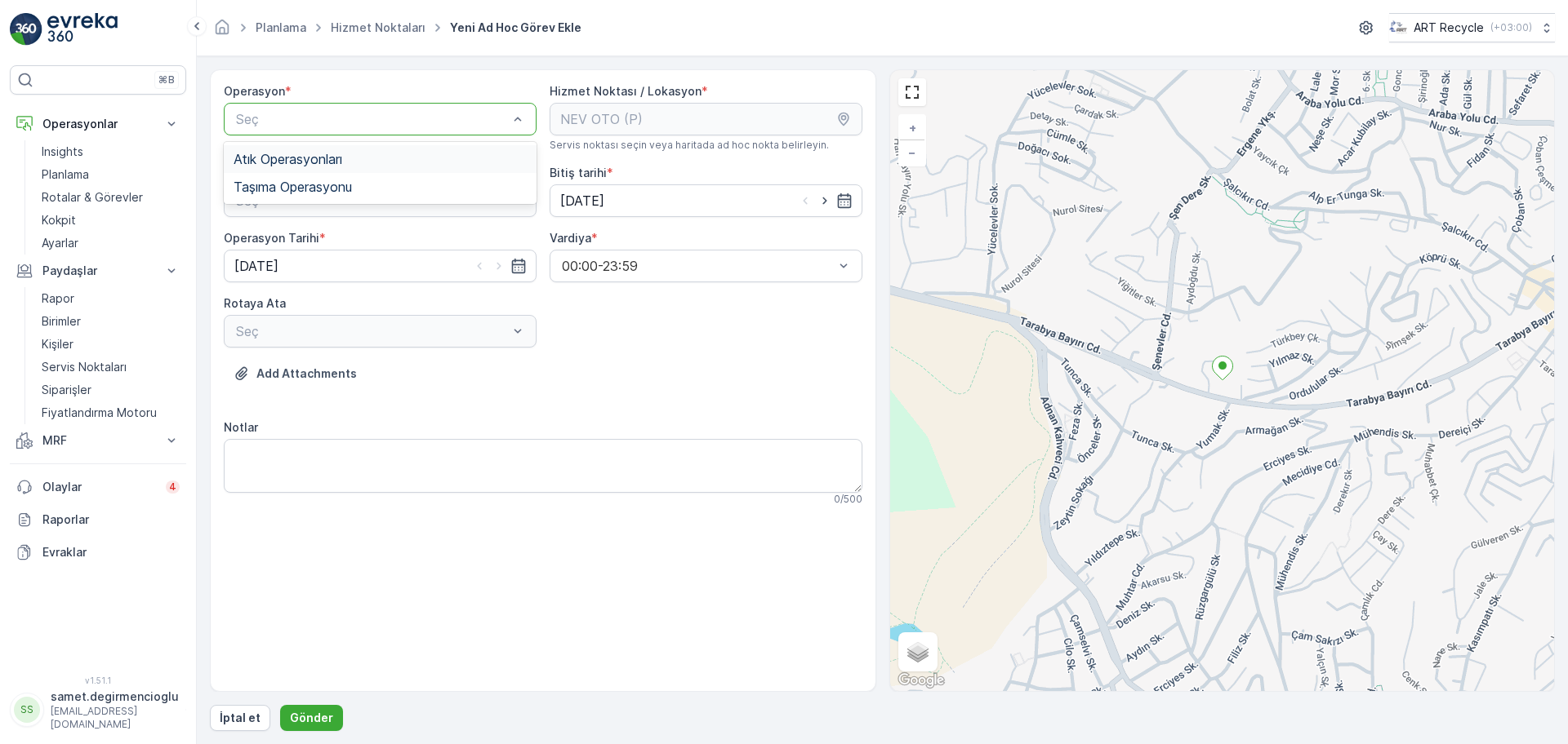
click at [359, 162] on div "Atık Operasyonları" at bounding box center [381, 159] width 294 height 15
click at [307, 235] on span "Atık Toplama" at bounding box center [273, 241] width 79 height 15
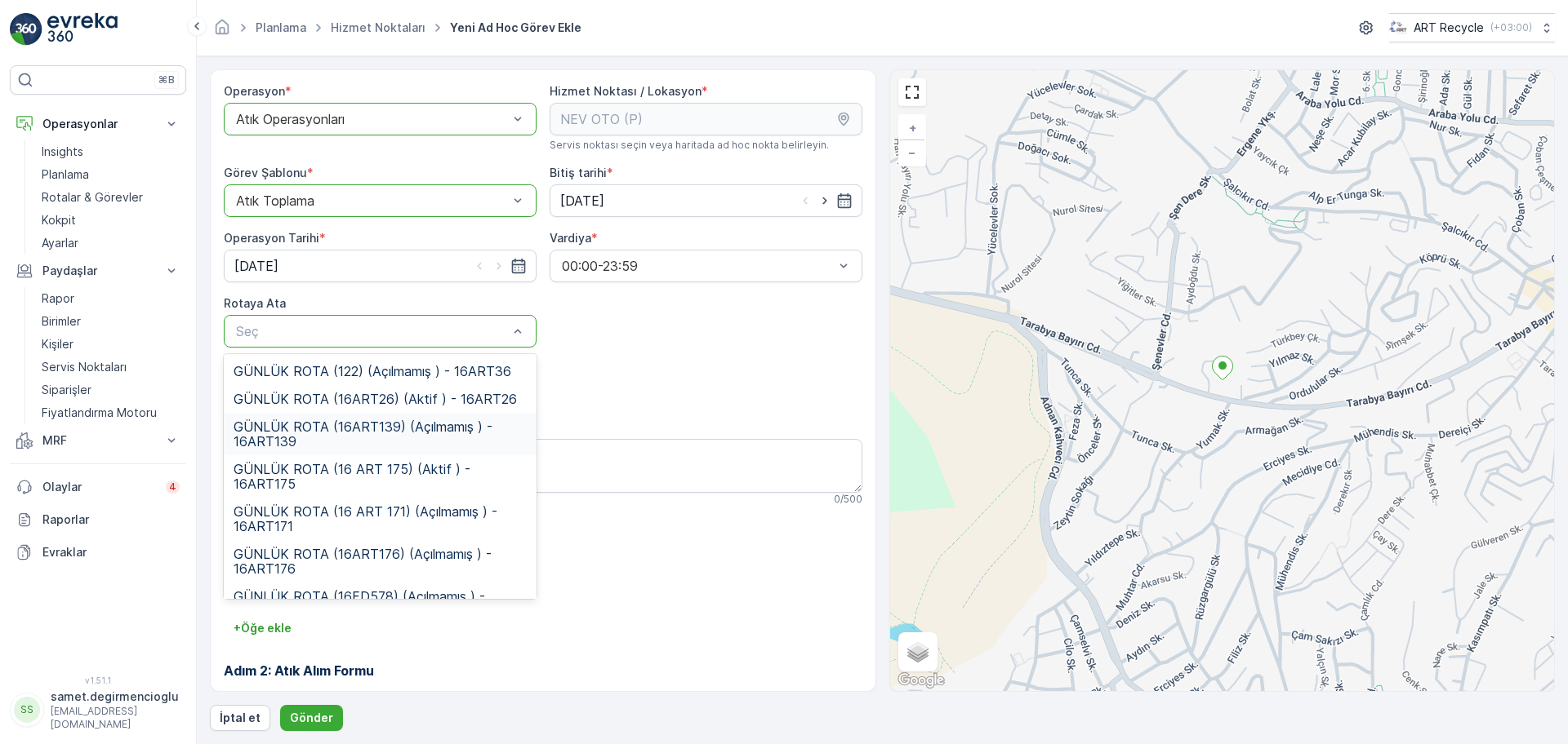
click at [347, 436] on span "GÜNLÜK ROTA (16ART139) (Açılmamış ) - 16ART139" at bounding box center [381, 434] width 294 height 29
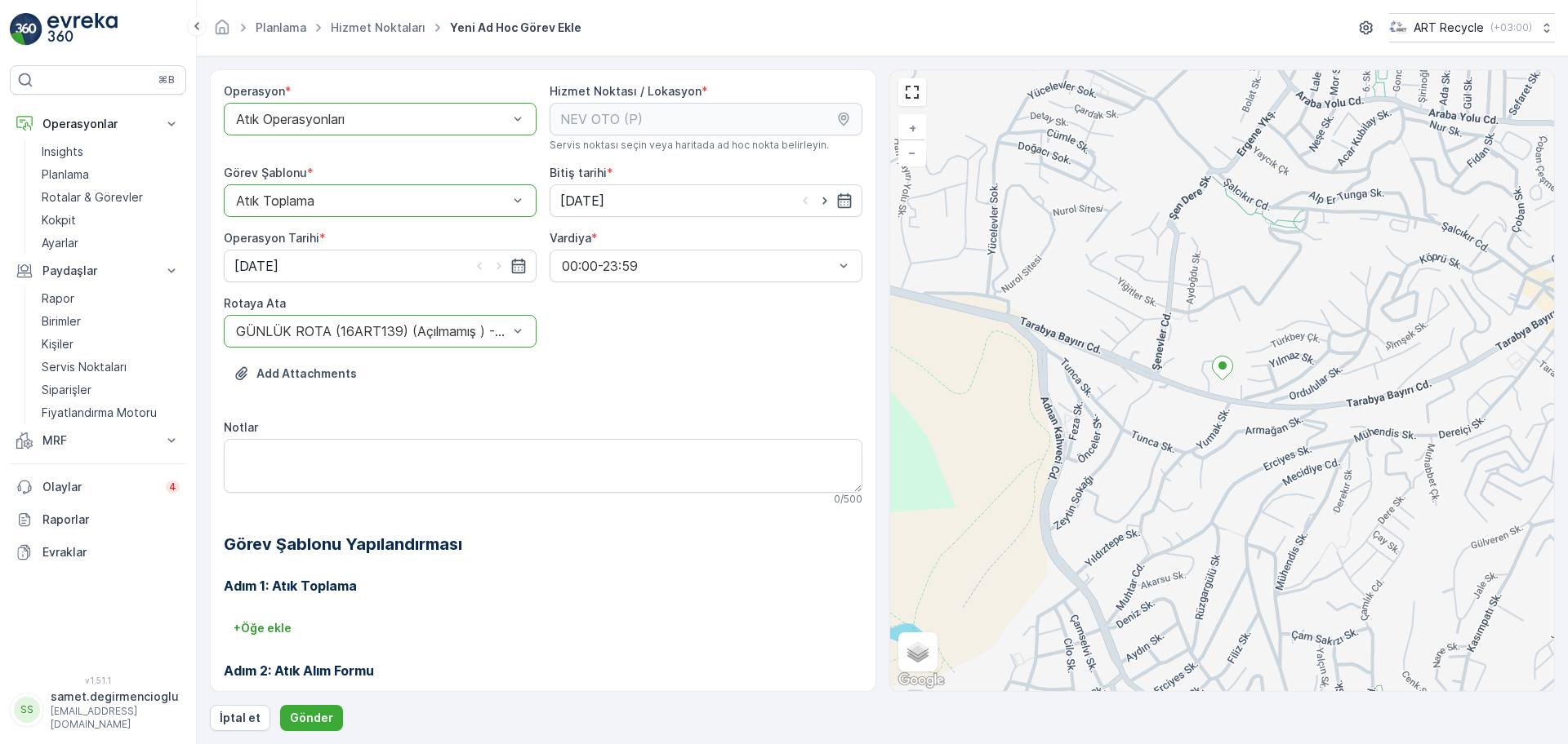
click at [682, 417] on div "Operasyon * option Atık Operasyonları, selected. Atık Operasyonları Hizmet Nokt…" at bounding box center [543, 451] width 638 height 735
click at [304, 705] on button "Gönder" at bounding box center [312, 718] width 62 height 27
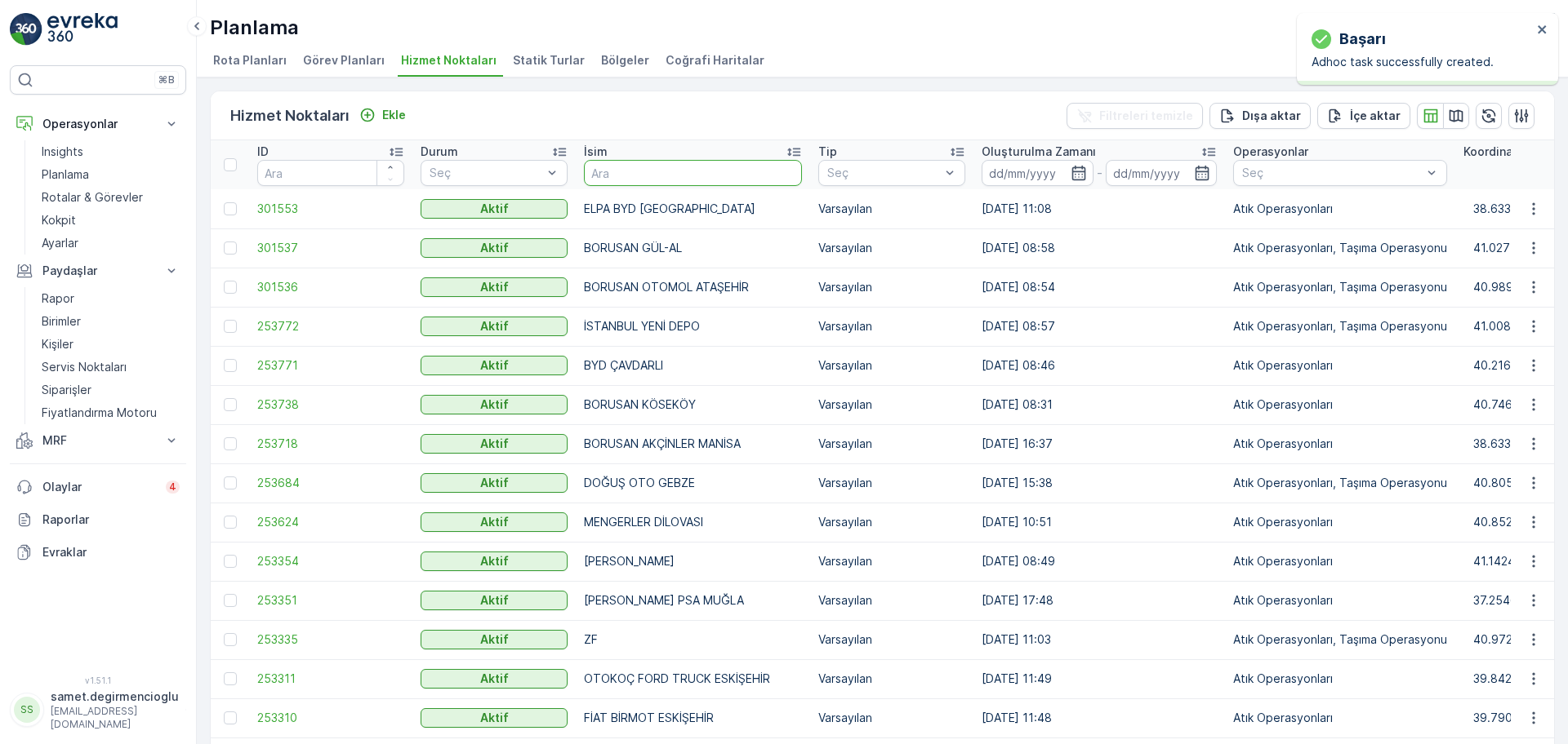
click at [638, 168] on input "text" at bounding box center [693, 173] width 218 height 27
click at [629, 171] on input "text" at bounding box center [693, 173] width 218 height 27
